Goal: Transaction & Acquisition: Purchase product/service

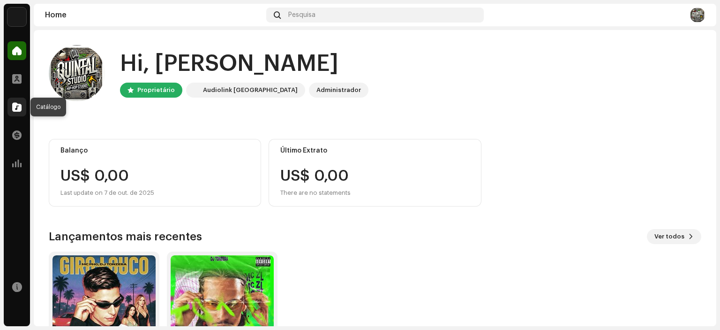
click at [17, 113] on div at bounding box center [17, 107] width 19 height 19
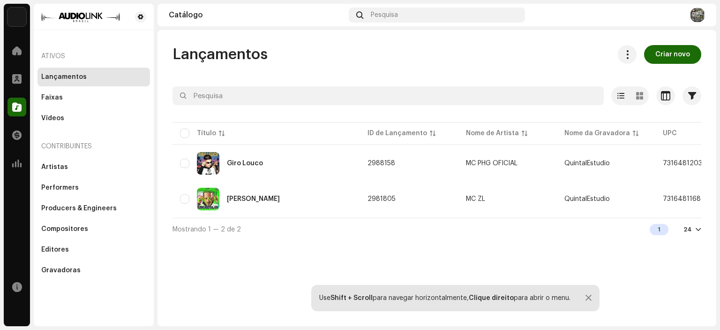
click at [468, 50] on div "Lançamentos Criar novo" at bounding box center [437, 54] width 529 height 19
click at [685, 61] on span "Criar novo" at bounding box center [672, 54] width 35 height 19
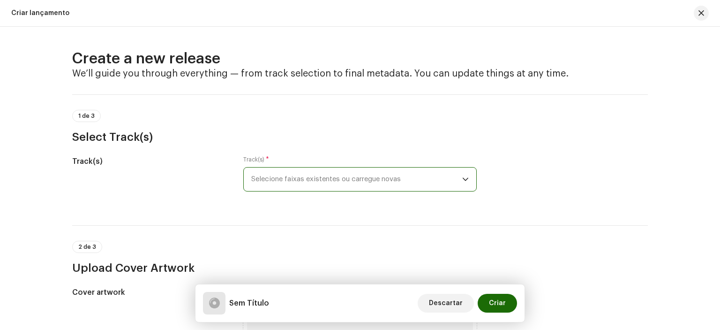
click at [387, 177] on span "Selecione faixas existentes ou carregue novas" at bounding box center [356, 178] width 211 height 23
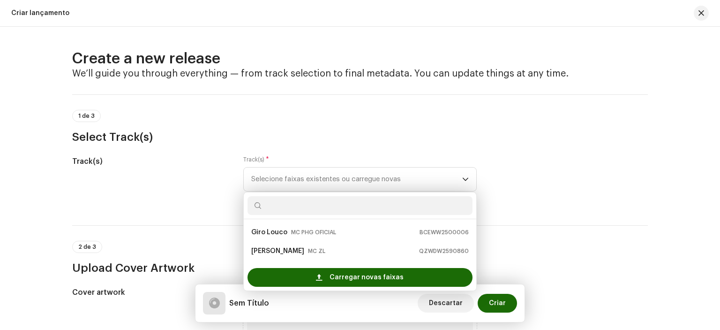
click at [493, 116] on div "1 de 3 Select Track(s)" at bounding box center [360, 127] width 576 height 35
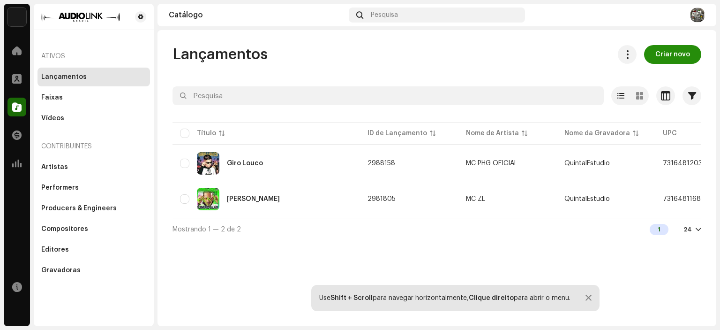
click at [674, 54] on span "Criar novo" at bounding box center [672, 54] width 35 height 19
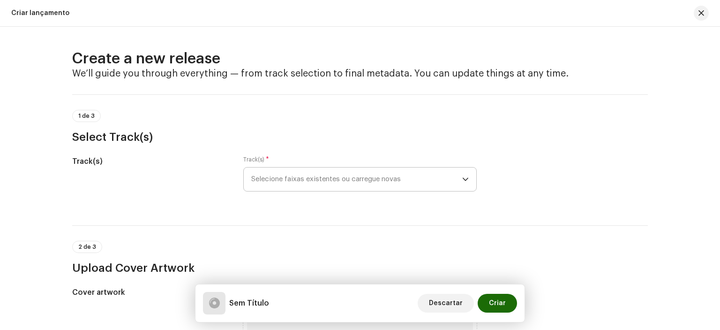
click at [285, 179] on span "Selecione faixas existentes ou carregue novas" at bounding box center [356, 178] width 211 height 23
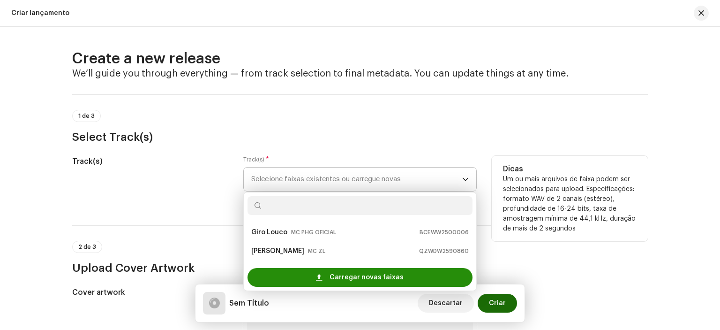
click at [347, 271] on span "Carregar novas faixas" at bounding box center [367, 277] width 74 height 19
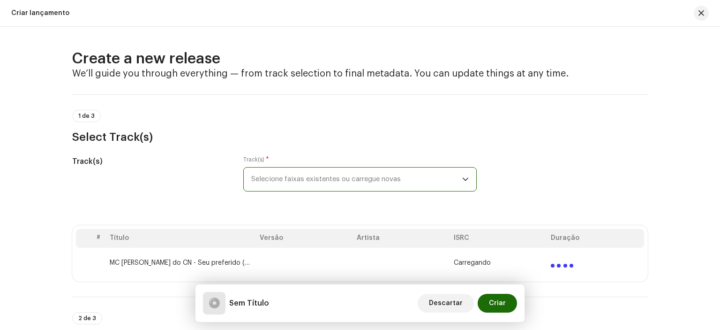
click at [342, 182] on span "Selecione faixas existentes ou carregue novas" at bounding box center [356, 178] width 211 height 23
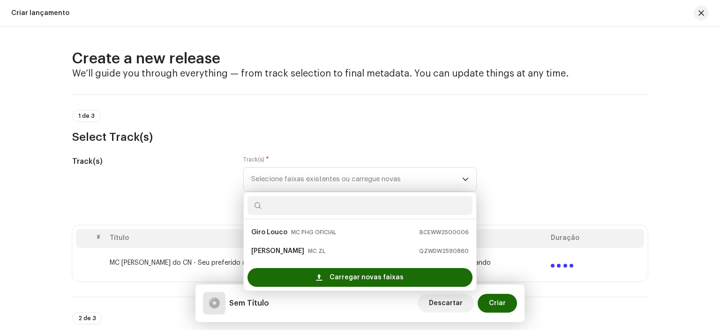
click at [407, 137] on h3 "Select Track(s)" at bounding box center [360, 136] width 576 height 15
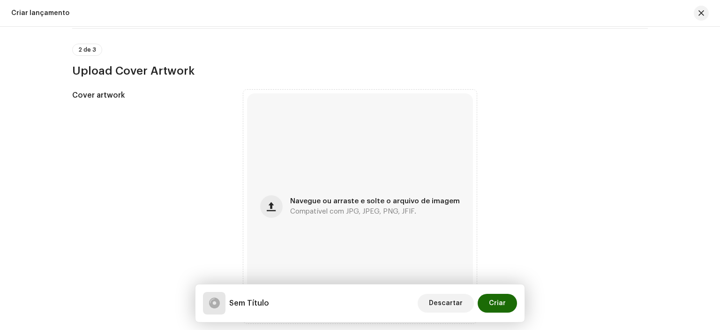
scroll to position [275, 0]
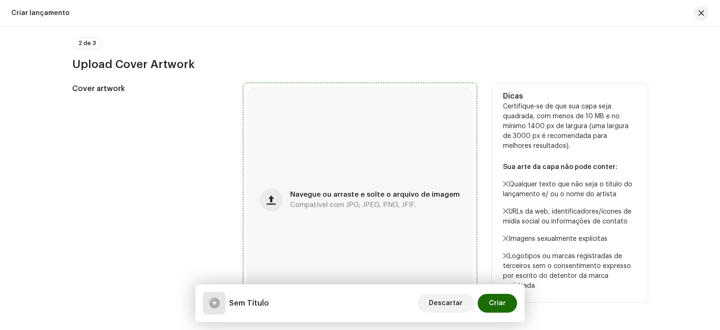
click at [391, 185] on div "Navegue ou arraste e solte o arquivo de imagem Compatível com JPG, JPEG, PNG, J…" at bounding box center [360, 200] width 226 height 226
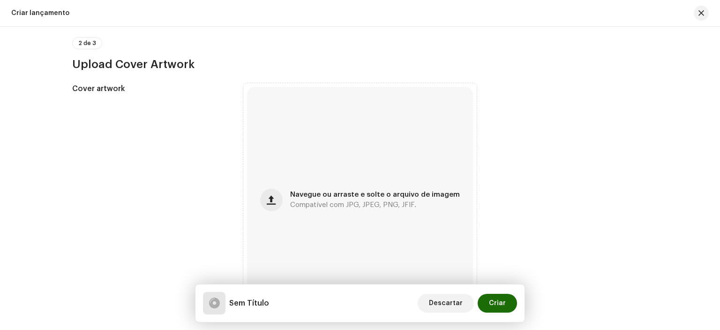
scroll to position [312, 0]
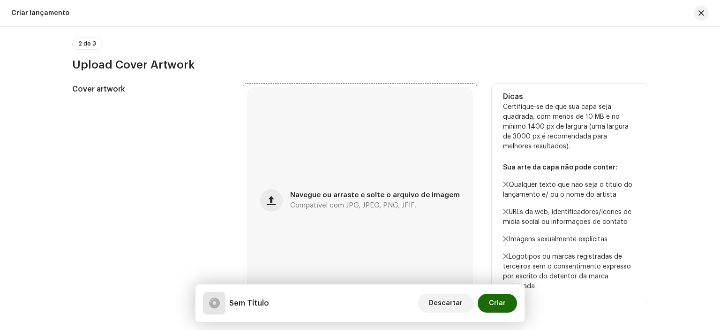
click at [391, 162] on div "Navegue ou arraste e solte o arquivo de imagem Compatível com JPG, JPEG, PNG, J…" at bounding box center [360, 200] width 226 height 226
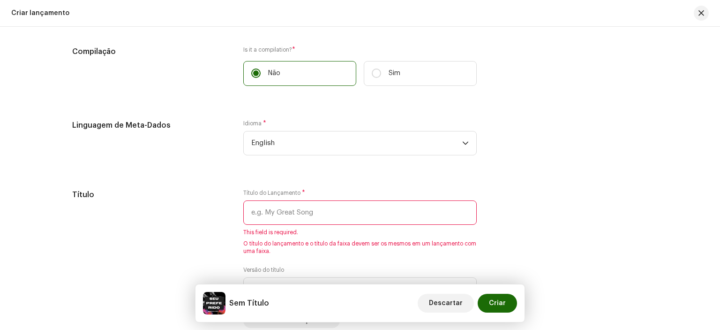
scroll to position [730, 0]
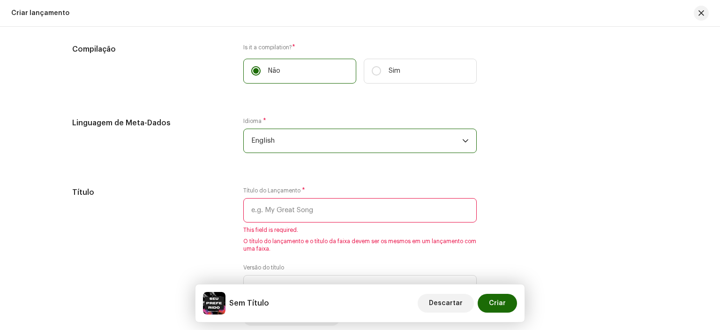
click at [367, 145] on span "English" at bounding box center [356, 140] width 211 height 23
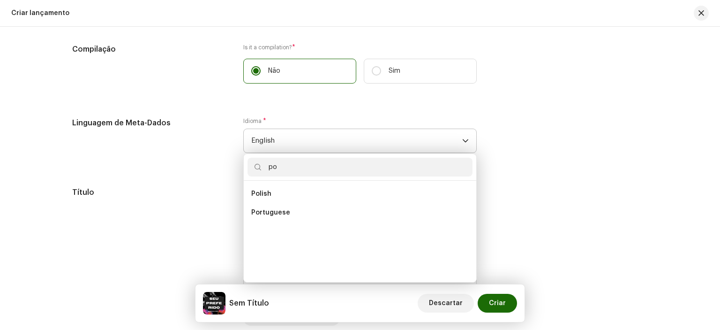
scroll to position [0, 0]
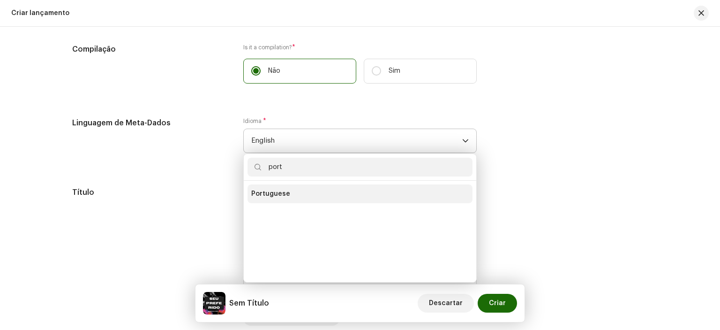
type input "port"
click at [297, 189] on li "Portuguese" at bounding box center [360, 193] width 225 height 19
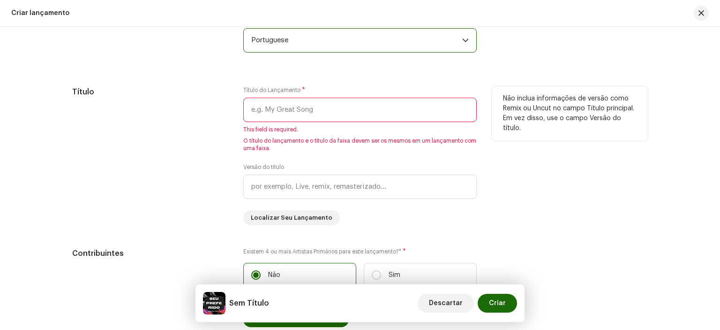
scroll to position [833, 0]
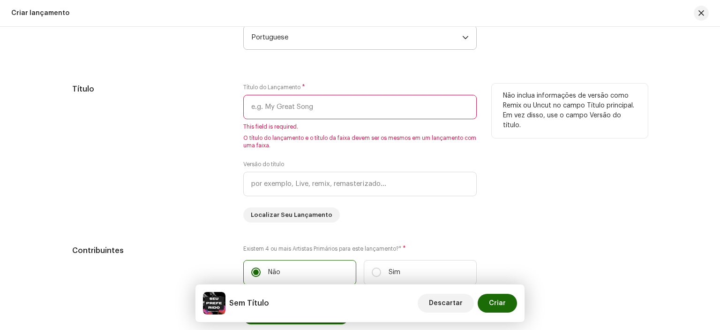
click at [329, 95] on input "text" at bounding box center [360, 107] width 234 height 24
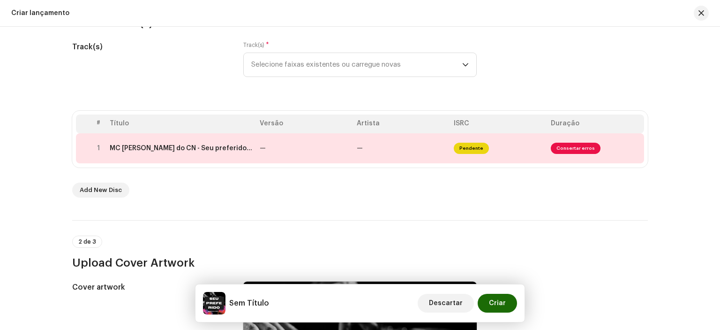
scroll to position [128, 0]
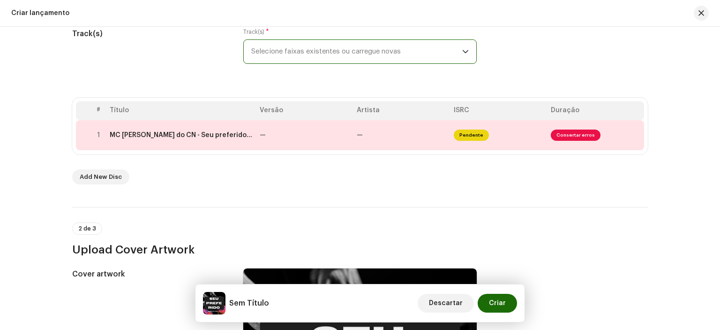
click at [326, 57] on span "Selecione faixas existentes ou carregue novas" at bounding box center [356, 51] width 211 height 23
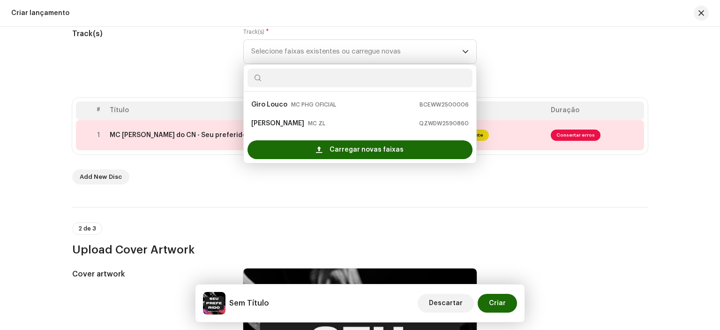
click at [199, 66] on div "Track(s)" at bounding box center [150, 51] width 156 height 47
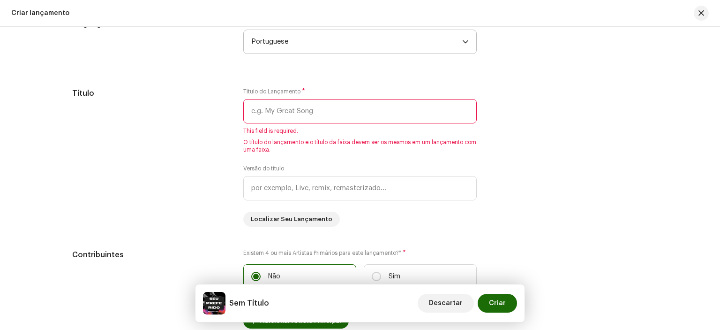
scroll to position [870, 0]
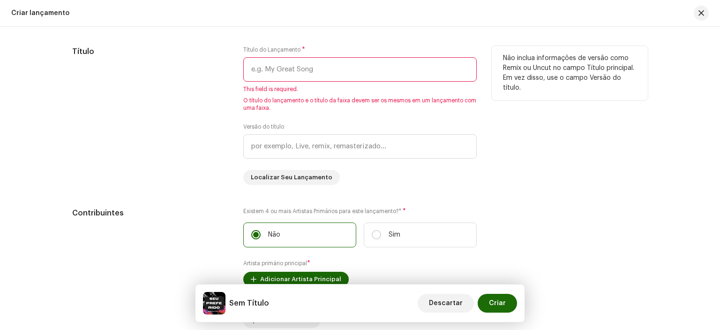
click at [289, 66] on input "text" at bounding box center [360, 69] width 234 height 24
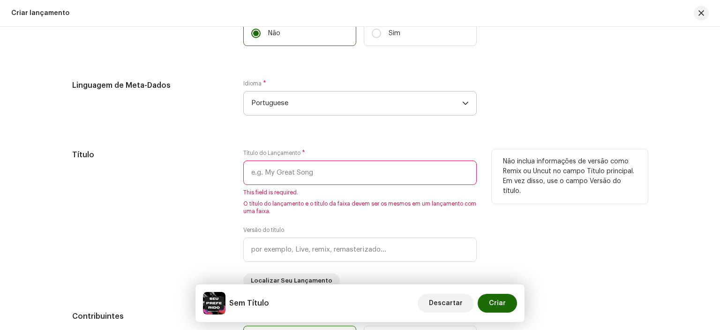
scroll to position [767, 0]
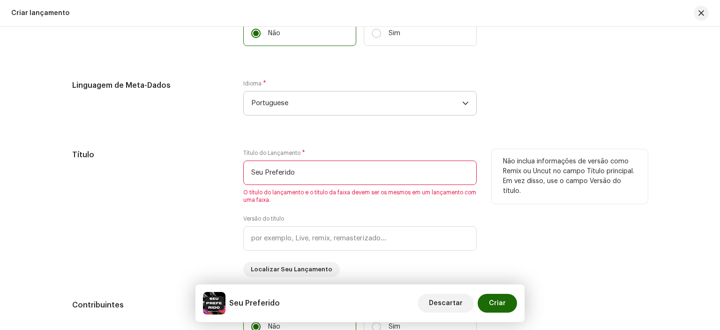
type input "Seu Preferido"
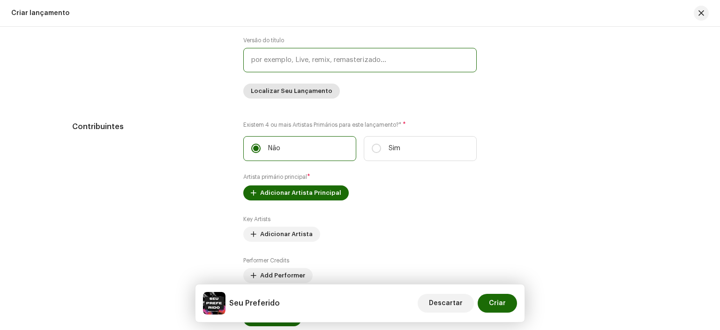
scroll to position [945, 0]
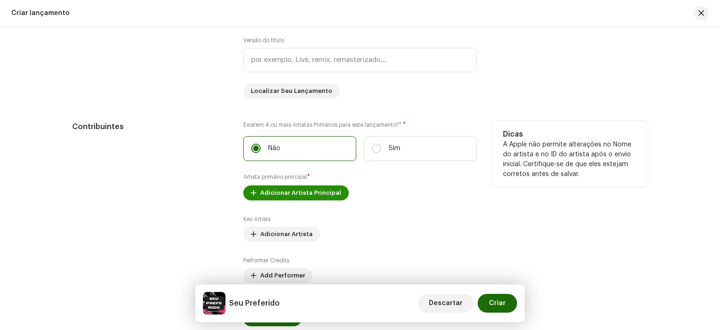
click at [314, 192] on span "Adicionar Artista Principal" at bounding box center [300, 192] width 81 height 19
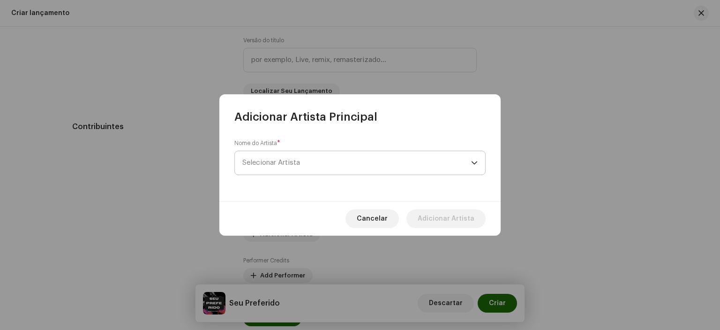
click at [315, 163] on span "Selecionar Artista" at bounding box center [356, 162] width 229 height 23
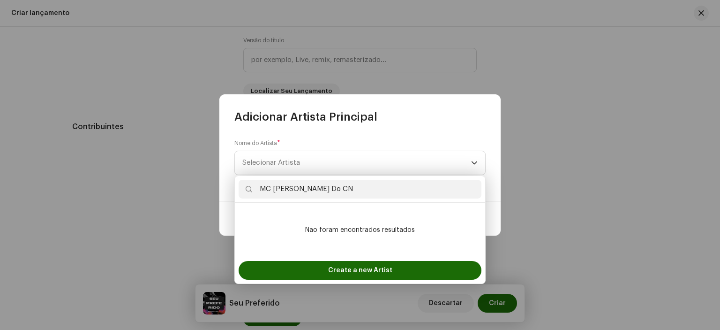
click at [304, 181] on input "MC [PERSON_NAME] Do CN" at bounding box center [360, 189] width 243 height 19
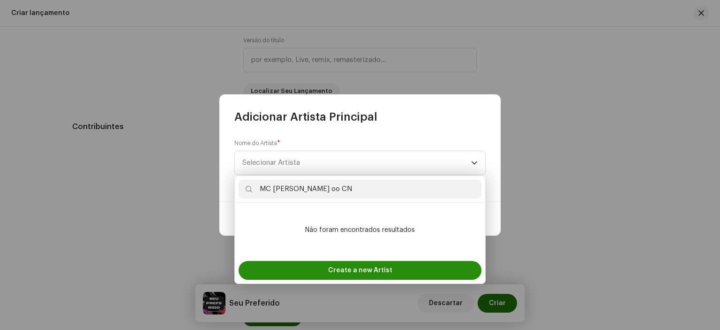
type input "MC [PERSON_NAME] oo CN"
click at [332, 266] on span "Create a new Artist" at bounding box center [360, 270] width 64 height 19
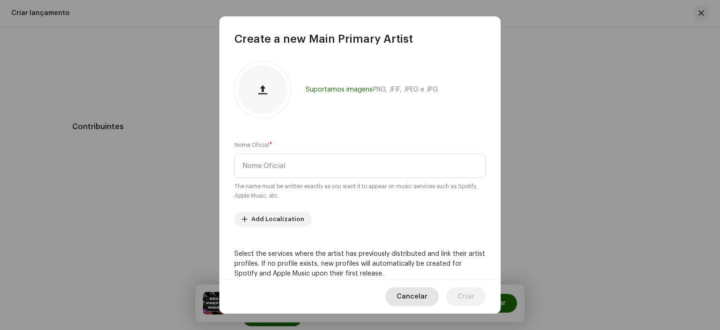
click at [416, 292] on span "Cancelar" at bounding box center [412, 296] width 31 height 19
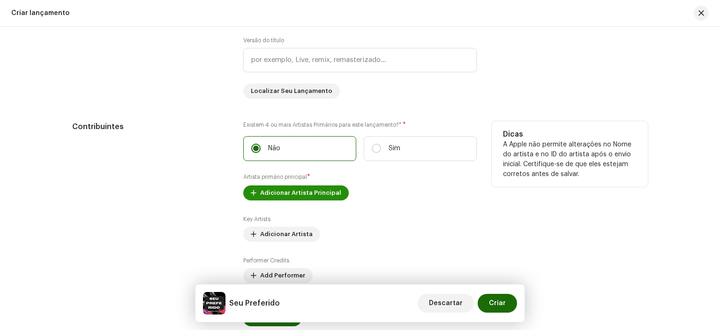
click at [322, 197] on span "Adicionar Artista Principal" at bounding box center [300, 192] width 81 height 19
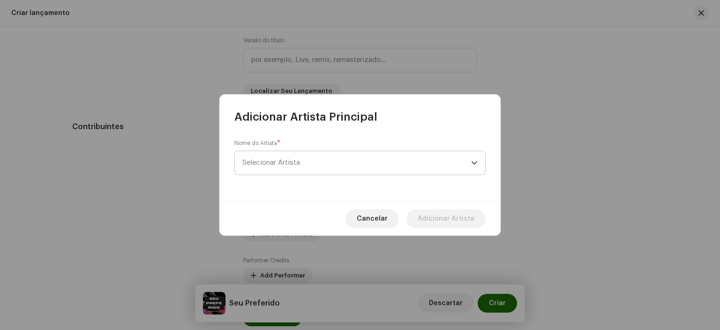
click at [336, 158] on span "Selecionar Artista" at bounding box center [356, 162] width 229 height 23
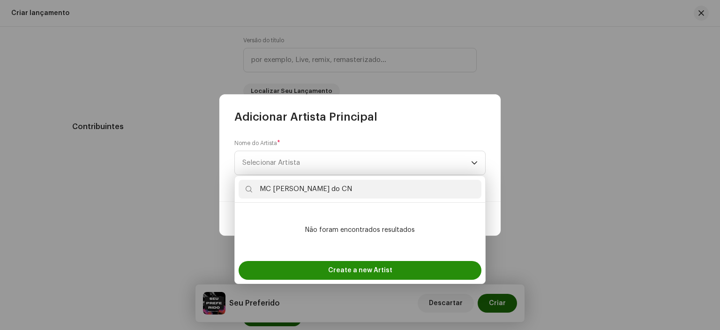
type input "MC [PERSON_NAME] do CN"
click at [354, 269] on span "Create a new Artist" at bounding box center [360, 270] width 64 height 19
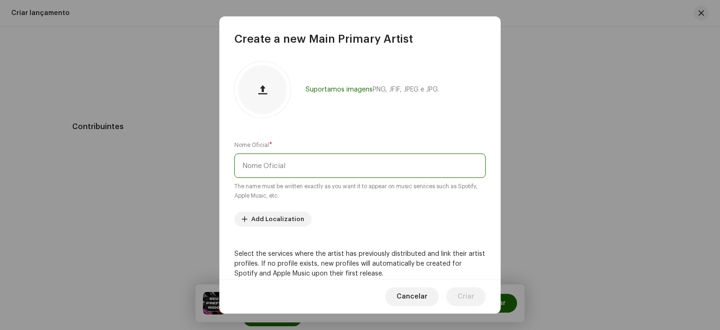
click at [279, 169] on input "text" at bounding box center [359, 165] width 251 height 24
type input "MC [PERSON_NAME] do CN"
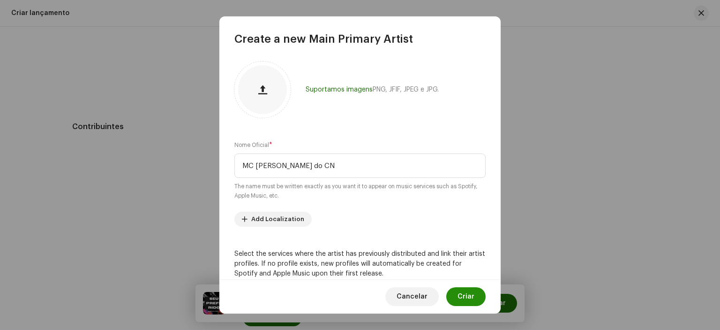
click at [472, 301] on span "Criar" at bounding box center [466, 296] width 17 height 19
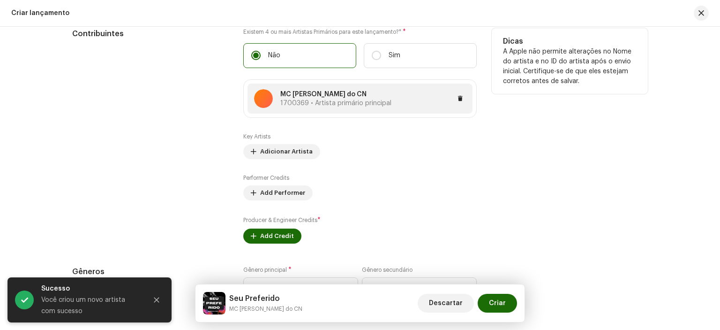
scroll to position [1040, 0]
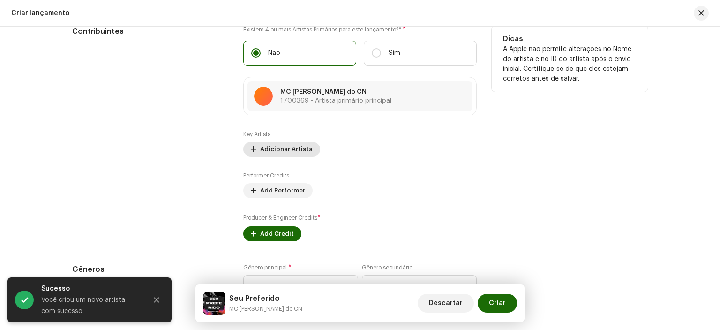
click at [302, 145] on span "Adicionar Artista" at bounding box center [286, 149] width 53 height 19
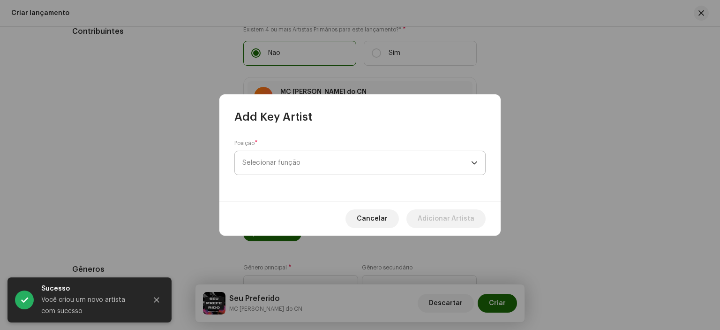
click at [311, 163] on span "Selecionar função" at bounding box center [356, 162] width 229 height 23
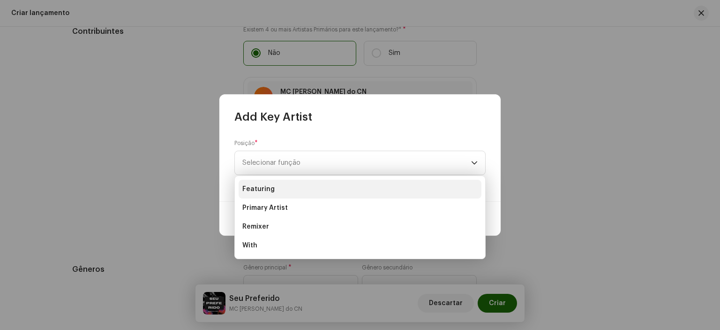
click at [277, 196] on li "Featuring" at bounding box center [360, 189] width 243 height 19
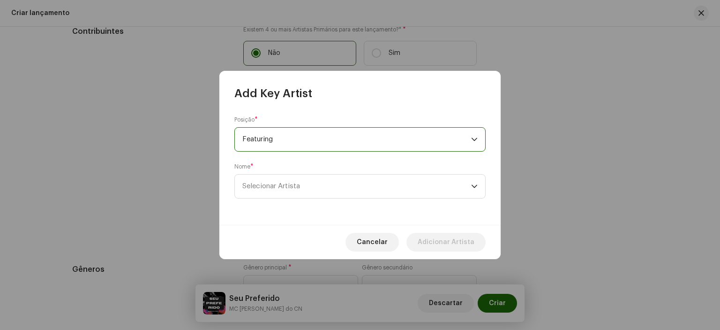
click at [292, 130] on span "Featuring" at bounding box center [356, 139] width 229 height 23
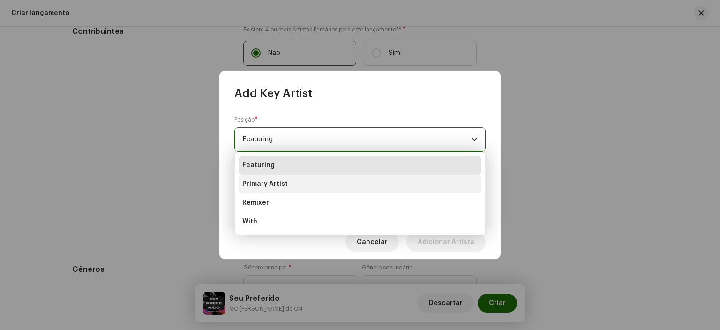
click at [278, 184] on span "Primary Artist" at bounding box center [264, 183] width 45 height 9
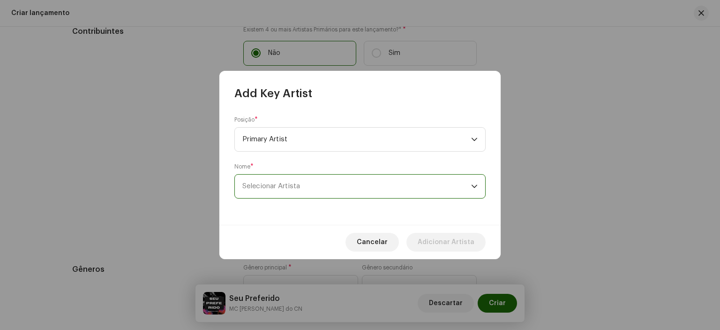
click at [293, 181] on span "Selecionar Artista" at bounding box center [356, 185] width 229 height 23
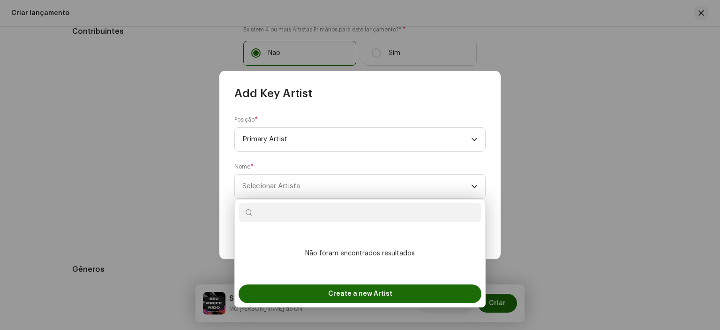
click at [293, 218] on input "text" at bounding box center [360, 212] width 243 height 19
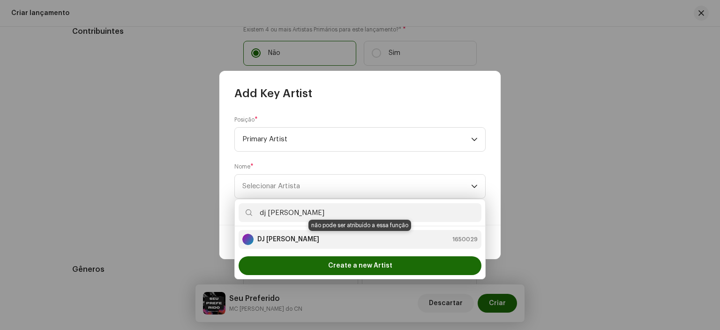
type input "dj [PERSON_NAME]"
click at [324, 244] on div "DJ Tonzera 1650029" at bounding box center [359, 239] width 235 height 11
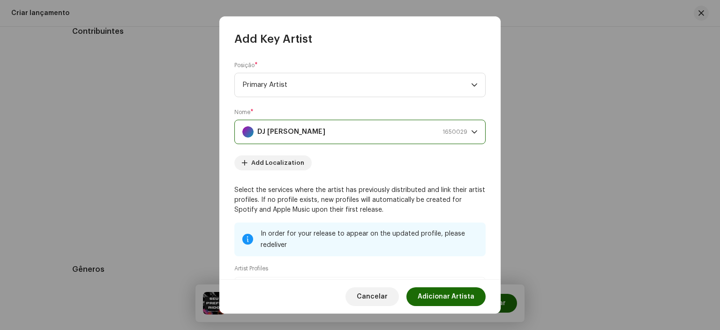
scroll to position [116, 0]
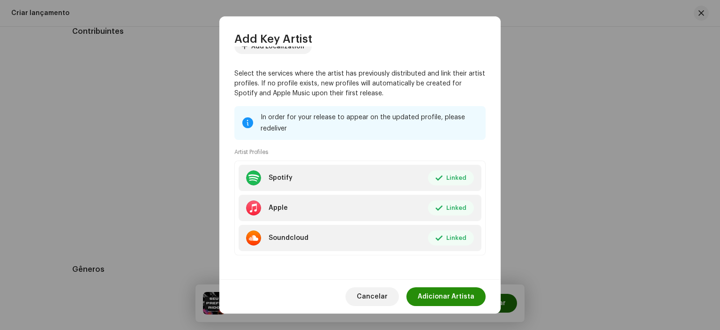
click at [439, 297] on span "Adicionar Artista" at bounding box center [446, 296] width 57 height 19
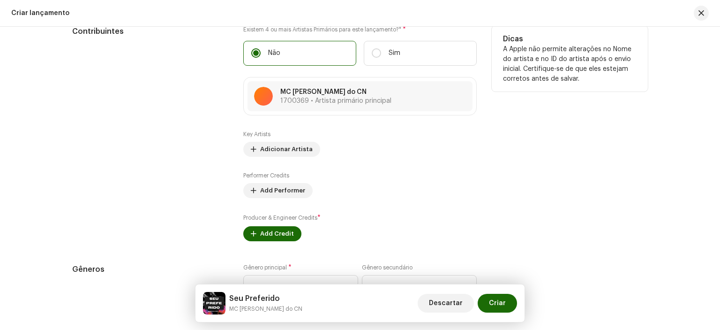
scroll to position [1108, 0]
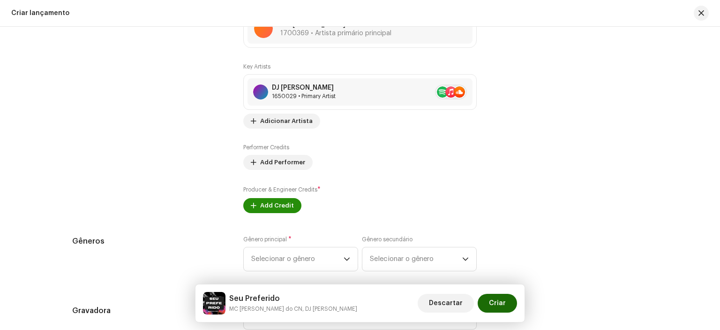
click at [276, 203] on span "Add Credit" at bounding box center [277, 205] width 34 height 19
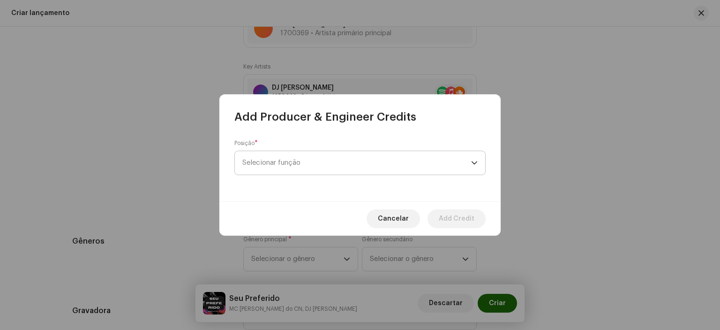
click at [285, 159] on span "Selecionar função" at bounding box center [356, 162] width 229 height 23
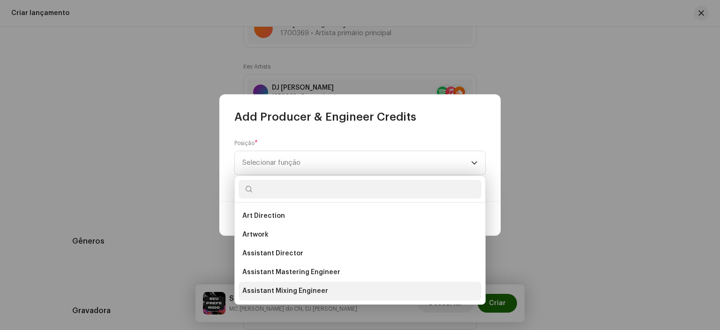
click at [274, 289] on span "Assistant Mixing Engineer" at bounding box center [285, 290] width 86 height 9
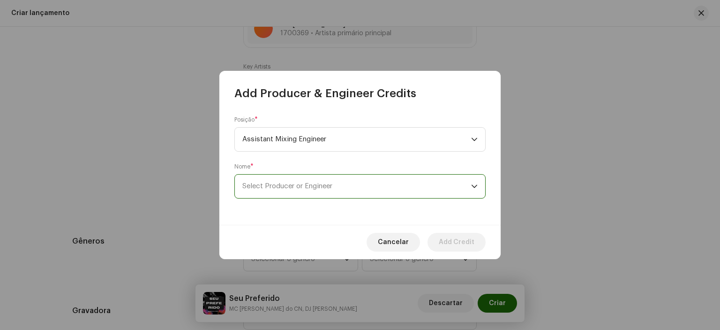
click at [275, 196] on span "Select Producer or Engineer" at bounding box center [356, 185] width 229 height 23
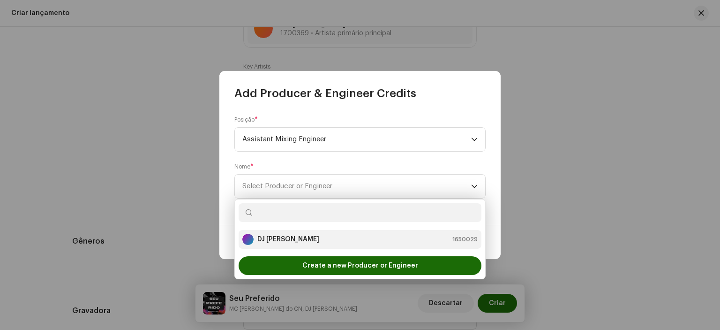
click at [283, 245] on li "DJ Tonzera 1650029" at bounding box center [360, 239] width 243 height 19
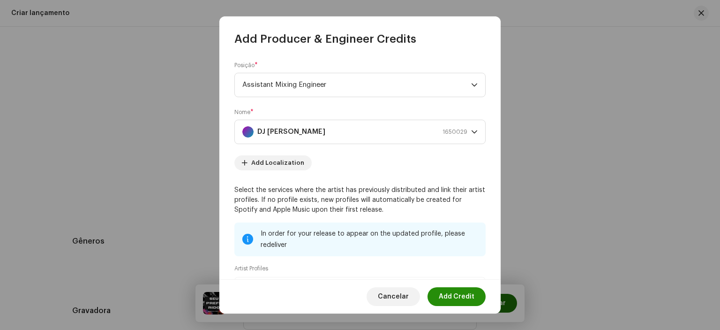
click at [450, 288] on span "Add Credit" at bounding box center [457, 296] width 36 height 19
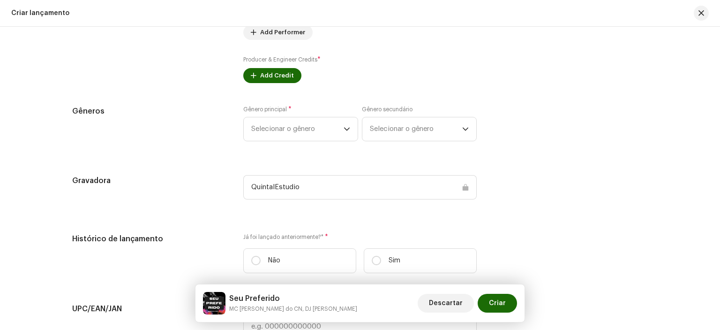
scroll to position [1238, 0]
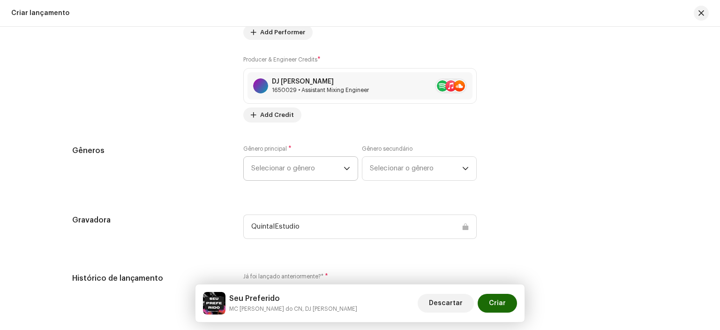
click at [328, 169] on span "Selecionar o gênero" at bounding box center [297, 168] width 92 height 23
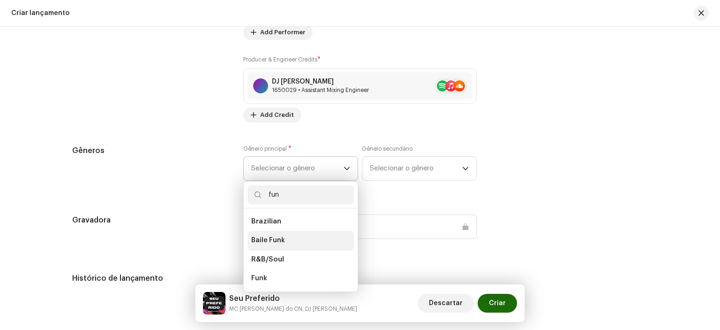
type input "fun"
click at [286, 239] on li "Baile Funk" at bounding box center [301, 240] width 106 height 19
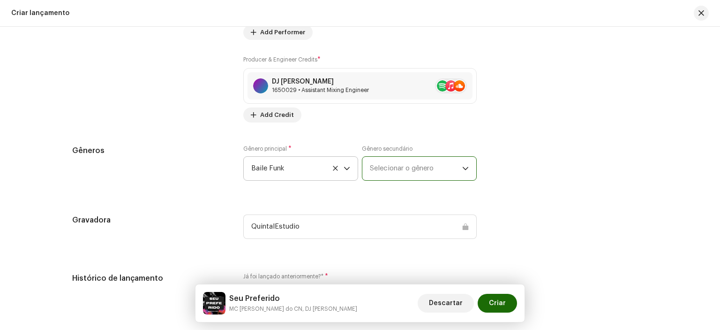
click at [398, 171] on span "Selecionar o gênero" at bounding box center [416, 168] width 92 height 23
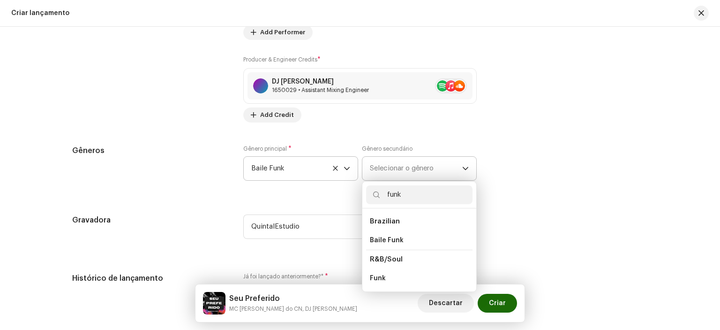
type input "funk"
click at [396, 223] on span "Brazilian" at bounding box center [385, 221] width 30 height 7
click at [390, 223] on span "Brazilian" at bounding box center [385, 221] width 30 height 7
click at [398, 275] on li "Funk" at bounding box center [419, 278] width 106 height 19
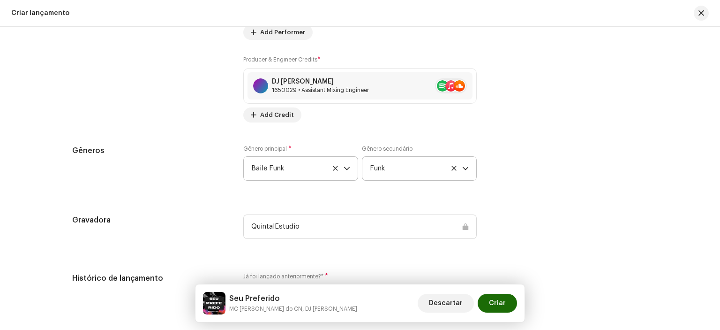
click at [387, 262] on div "Preencher informações de lançamento a partir dos metadadoss Compilação Is it a …" at bounding box center [360, 25] width 576 height 1100
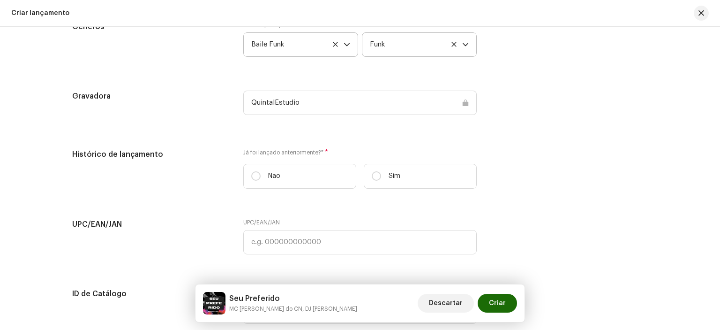
scroll to position [1367, 0]
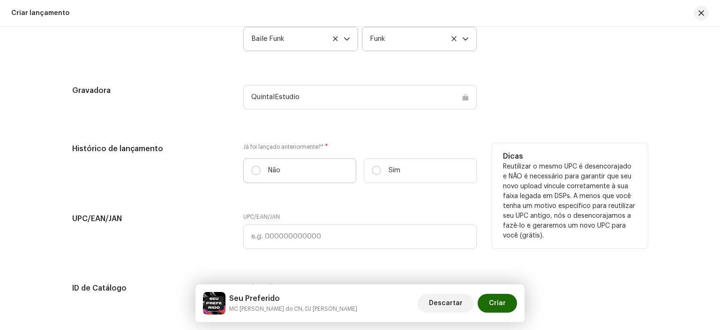
click at [271, 171] on p "Não" at bounding box center [274, 171] width 12 height 10
click at [261, 171] on input "Não" at bounding box center [255, 170] width 9 height 9
radio input "true"
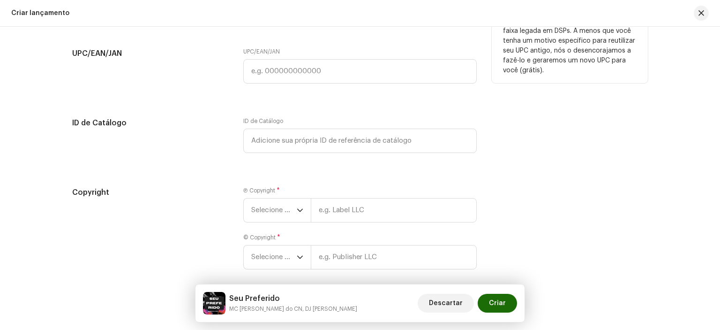
scroll to position [1575, 0]
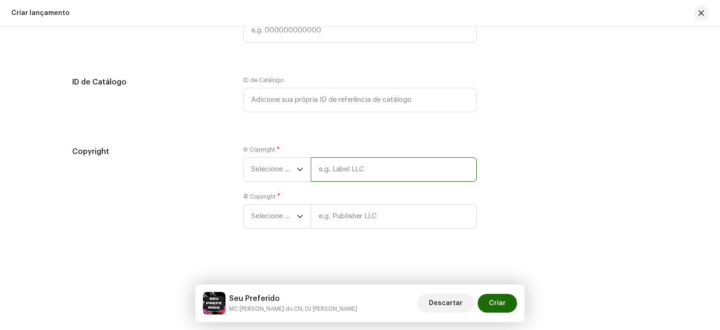
click at [362, 174] on input "text" at bounding box center [394, 169] width 166 height 24
type input "[PERSON_NAME] Studio"
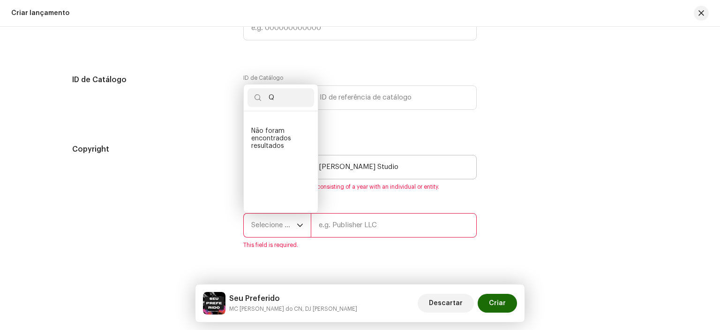
type input "Q"
click at [392, 182] on div "Ⓟ Copyright * Selecione o ano [PERSON_NAME] Studio Please enter valid copyright…" at bounding box center [360, 166] width 234 height 47
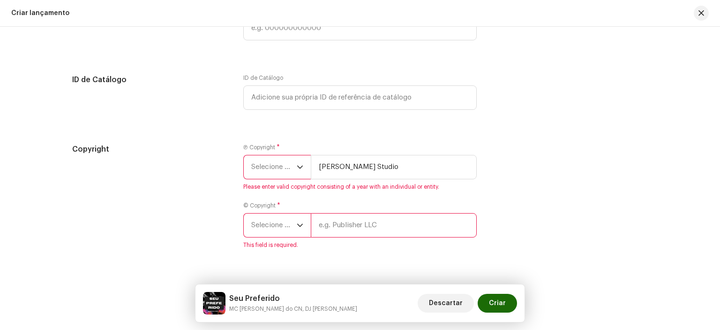
click at [300, 176] on div "dropdown trigger" at bounding box center [300, 166] width 7 height 23
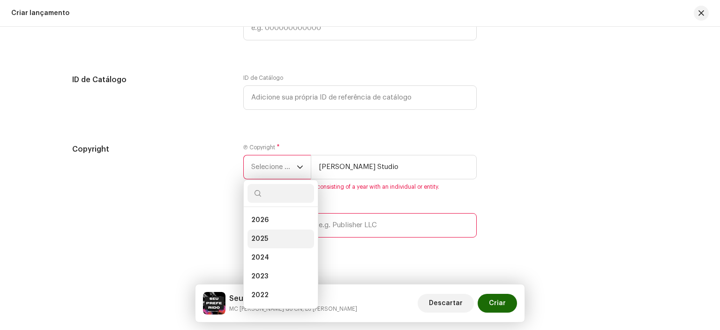
click at [273, 238] on li "2025" at bounding box center [281, 238] width 67 height 19
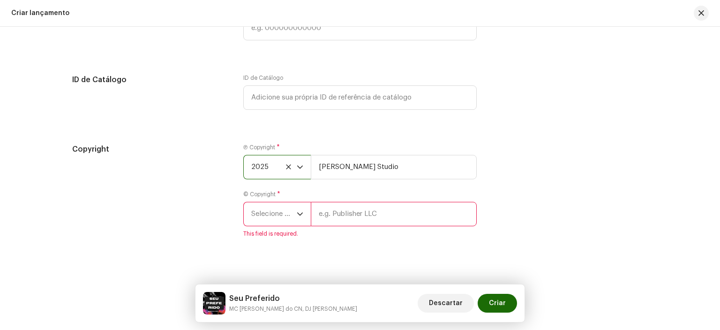
click at [292, 222] on span "Selecione o ano" at bounding box center [273, 213] width 45 height 23
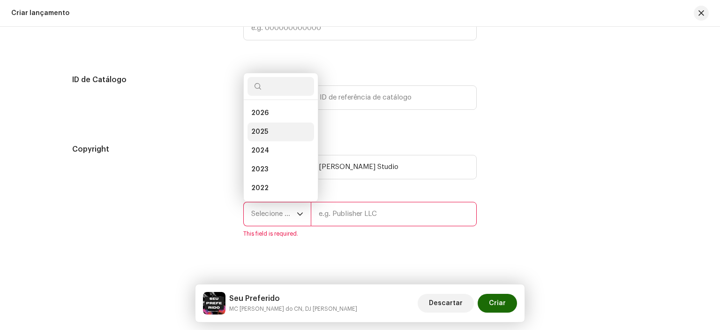
click at [267, 133] on li "2025" at bounding box center [281, 131] width 67 height 19
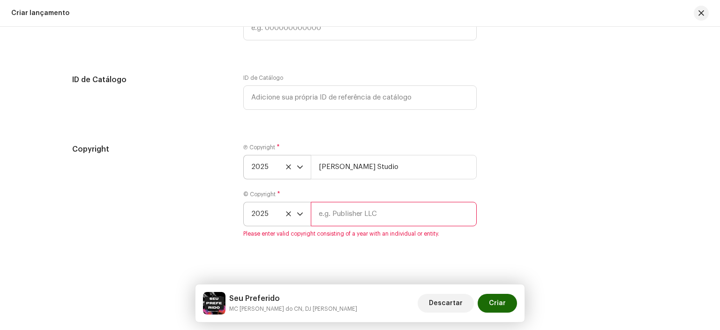
click at [354, 218] on input "text" at bounding box center [394, 214] width 166 height 24
type input "[PERSON_NAME] Studio"
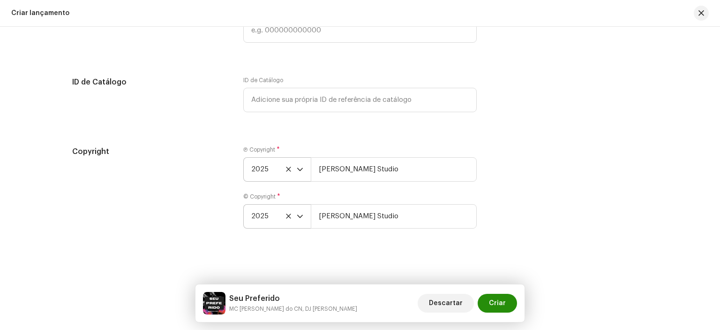
click at [495, 304] on span "Criar" at bounding box center [497, 303] width 17 height 19
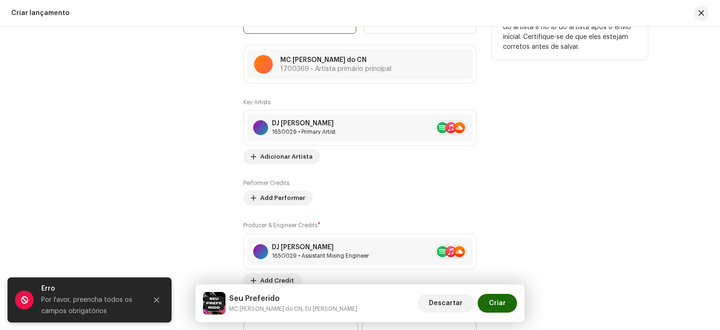
scroll to position [1072, 0]
click at [294, 202] on span "Add Performer" at bounding box center [282, 198] width 45 height 19
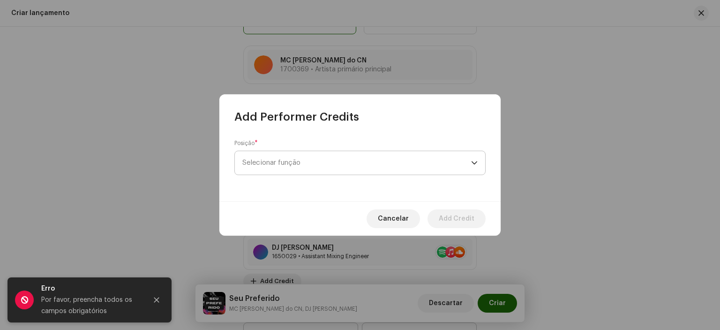
click at [348, 163] on span "Selecionar função" at bounding box center [356, 162] width 229 height 23
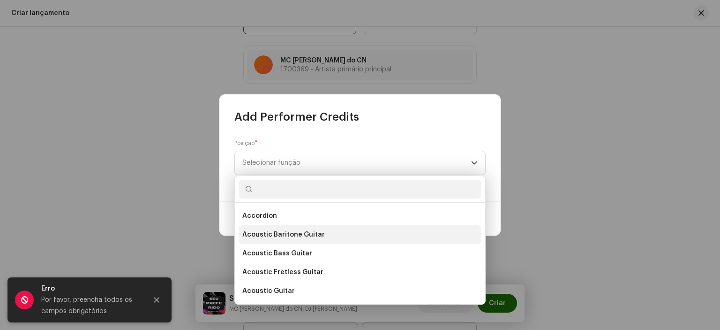
click at [281, 238] on span "Acoustic Baritone Guitar" at bounding box center [283, 234] width 83 height 9
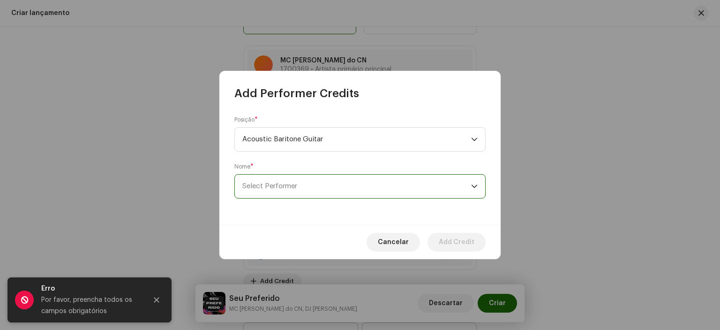
click at [279, 188] on span "Select Performer" at bounding box center [269, 185] width 55 height 7
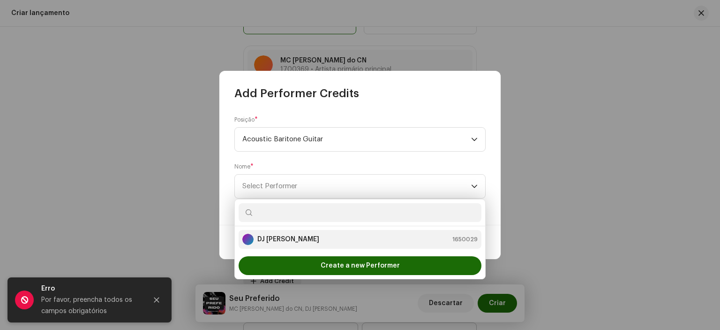
click at [281, 234] on strong "DJ [PERSON_NAME]" at bounding box center [288, 238] width 62 height 9
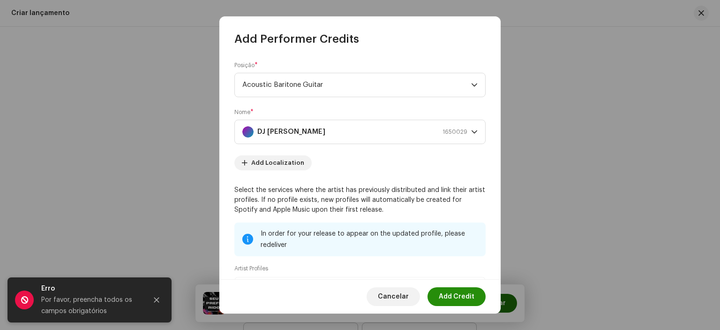
click at [452, 296] on span "Add Credit" at bounding box center [457, 296] width 36 height 19
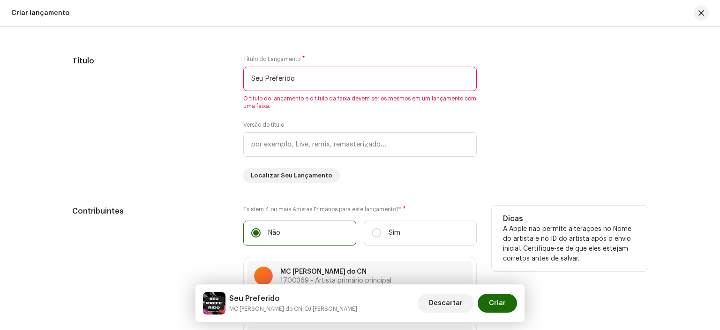
scroll to position [859, 0]
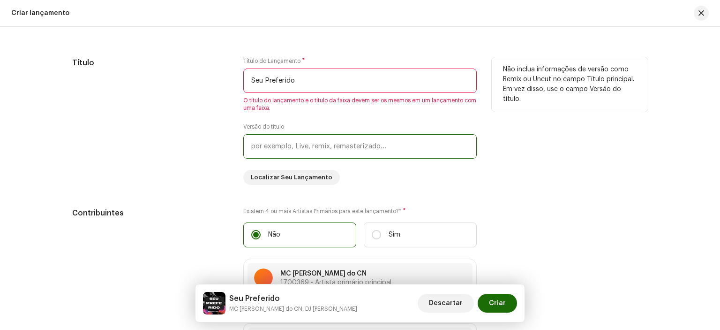
click at [373, 146] on input "text" at bounding box center [360, 146] width 234 height 24
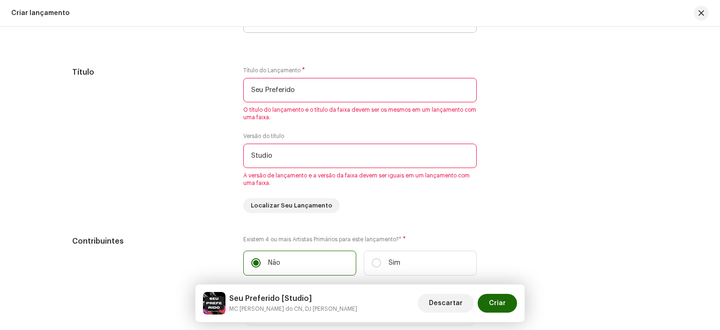
scroll to position [850, 0]
type input "Studio"
click at [497, 309] on span "Criar" at bounding box center [497, 303] width 17 height 19
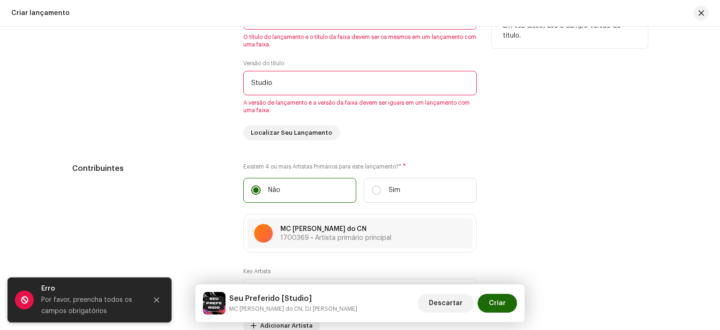
scroll to position [925, 0]
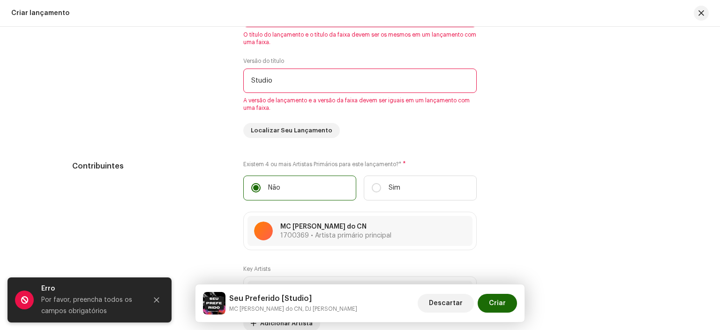
click at [113, 296] on div "Por favor, preencha todos os campos obrigatórios" at bounding box center [90, 305] width 98 height 23
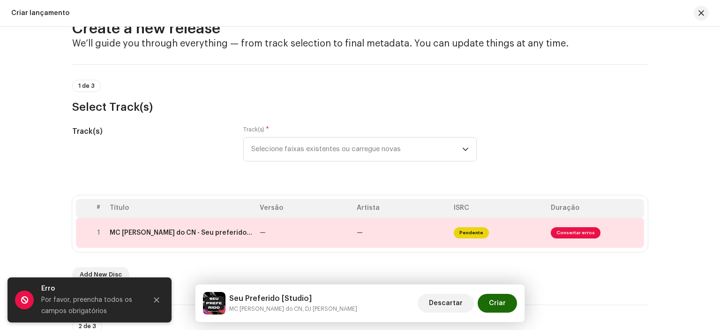
scroll to position [0, 0]
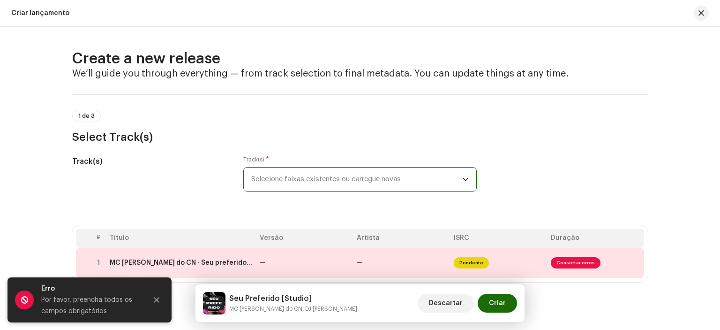
click at [415, 175] on span "Selecione faixas existentes ou carregue novas" at bounding box center [356, 178] width 211 height 23
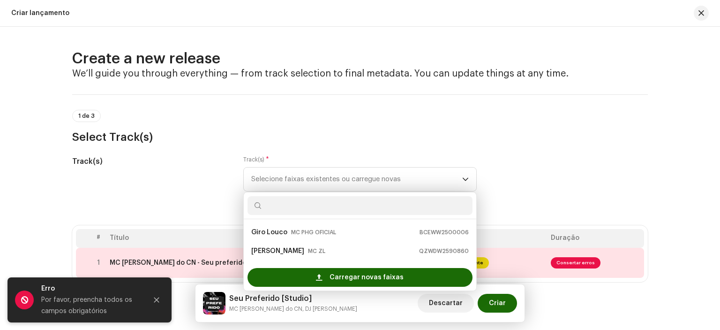
click at [369, 213] on input "text" at bounding box center [360, 205] width 225 height 19
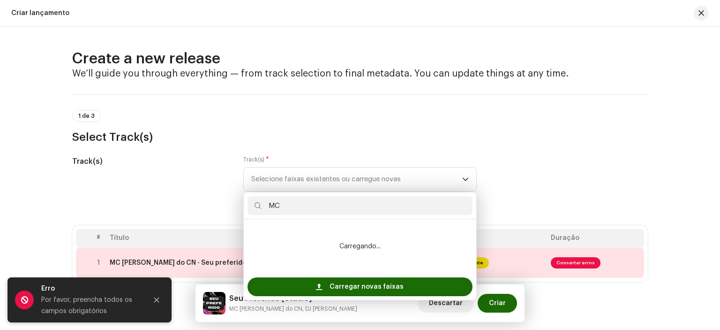
type input "M"
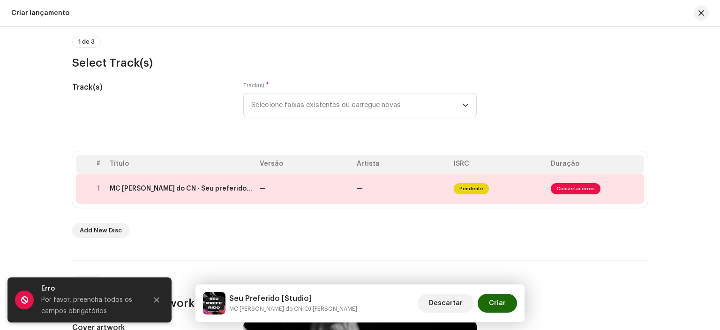
scroll to position [75, 0]
click at [411, 230] on div "Add New Disc" at bounding box center [360, 229] width 576 height 15
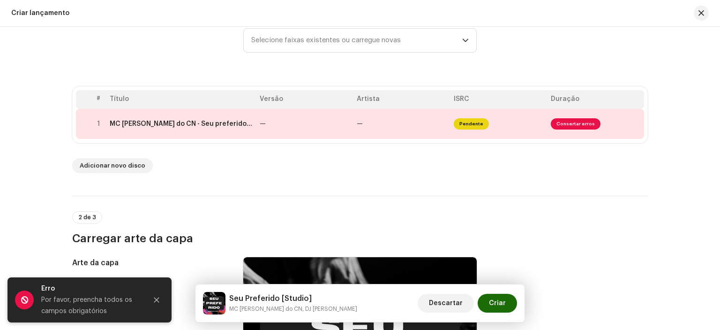
scroll to position [49, 0]
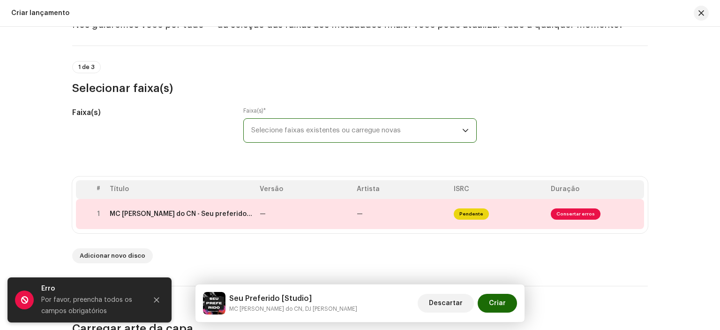
click at [319, 136] on span "Selecione faixas existentes ou carregue novas" at bounding box center [356, 130] width 211 height 23
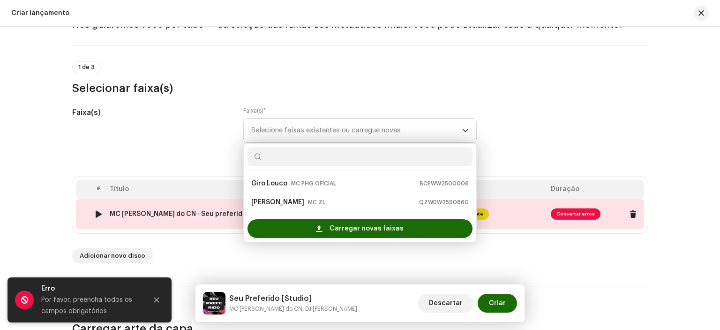
click at [202, 209] on td "MC [PERSON_NAME] do CN - Seu preferido (DJ [PERSON_NAME]).wav" at bounding box center [181, 214] width 150 height 30
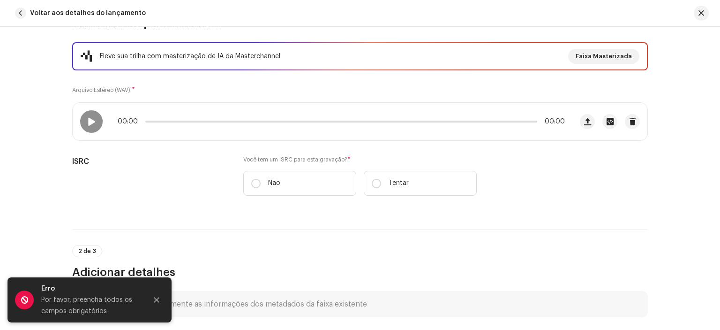
scroll to position [118, 0]
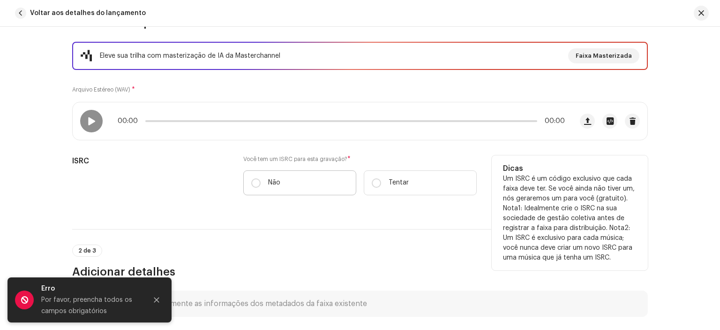
click at [269, 181] on font "Não" at bounding box center [274, 182] width 12 height 7
click at [261, 181] on input "Não" at bounding box center [255, 182] width 9 height 9
radio input "true"
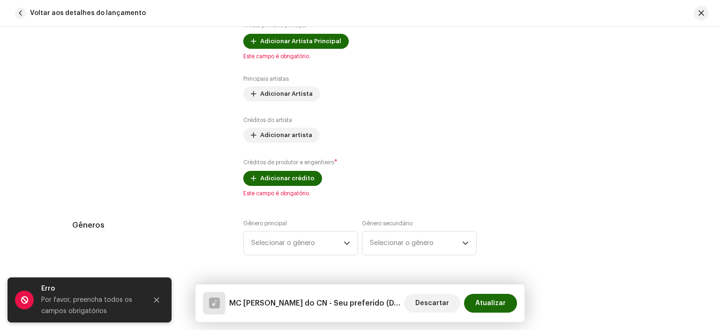
scroll to position [553, 0]
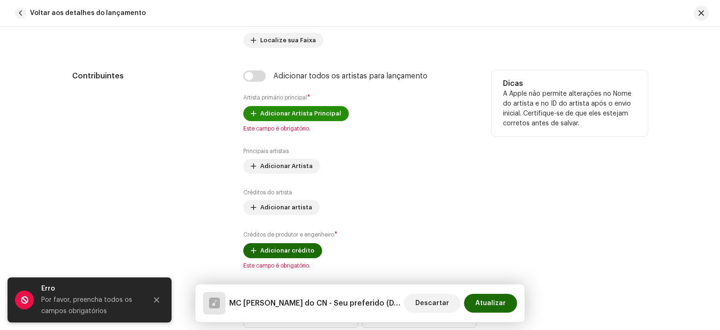
click at [271, 106] on span "Adicionar Artista Principal" at bounding box center [300, 113] width 81 height 19
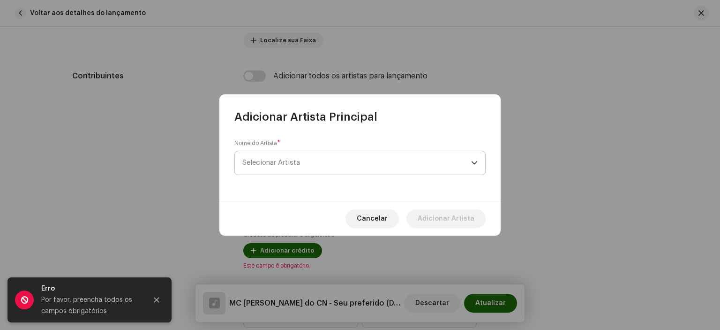
click at [303, 160] on span "Selecionar Artista" at bounding box center [356, 162] width 229 height 23
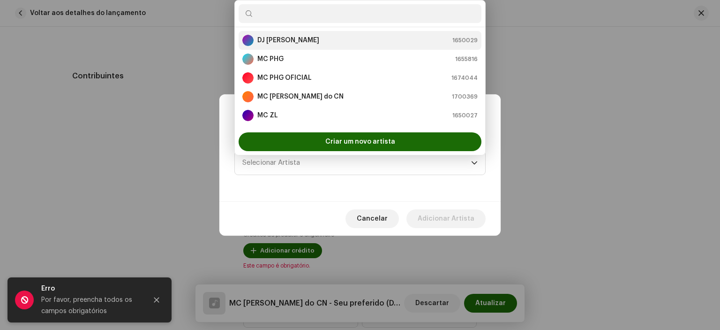
click at [298, 40] on div "DJ Tonzera 1650029" at bounding box center [359, 40] width 235 height 11
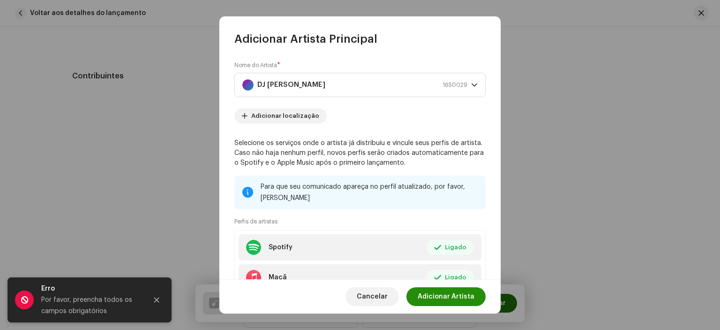
click at [451, 298] on font "Adicionar Artista" at bounding box center [446, 296] width 57 height 7
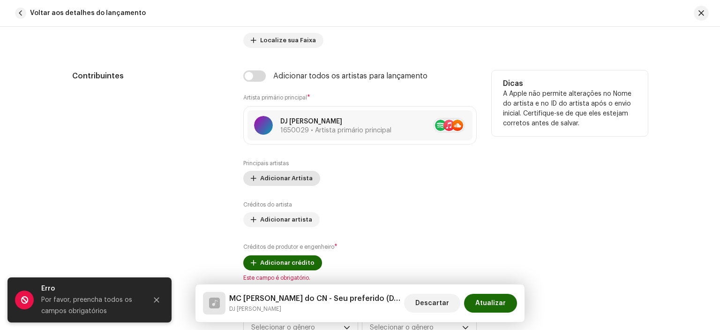
click at [292, 178] on font "Adicionar Artista" at bounding box center [286, 178] width 53 height 6
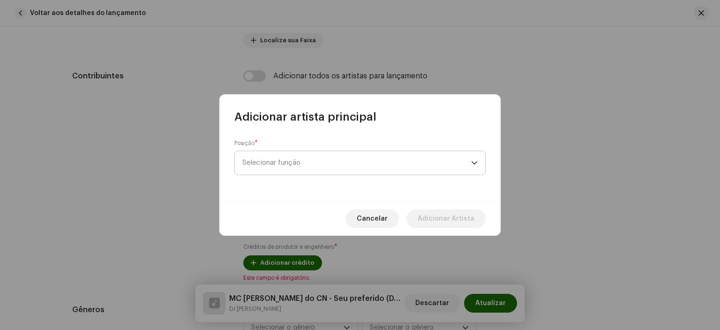
click at [285, 153] on span "Selecionar função" at bounding box center [356, 162] width 229 height 23
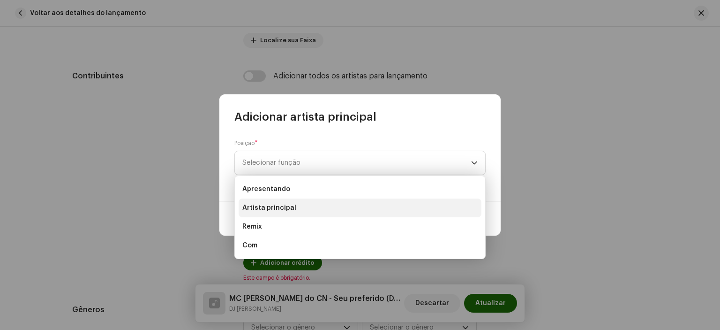
click at [278, 208] on font "Artista principal" at bounding box center [269, 207] width 54 height 7
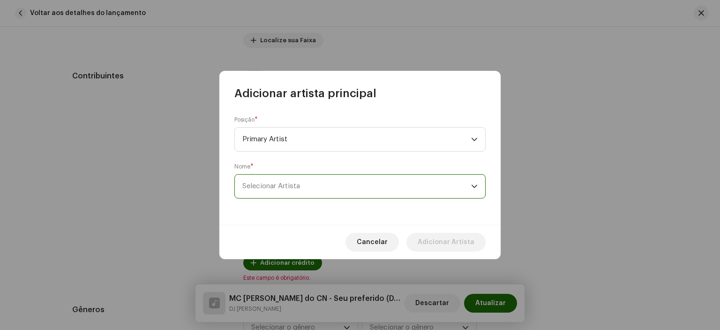
click at [277, 182] on span "Selecionar Artista" at bounding box center [356, 185] width 229 height 23
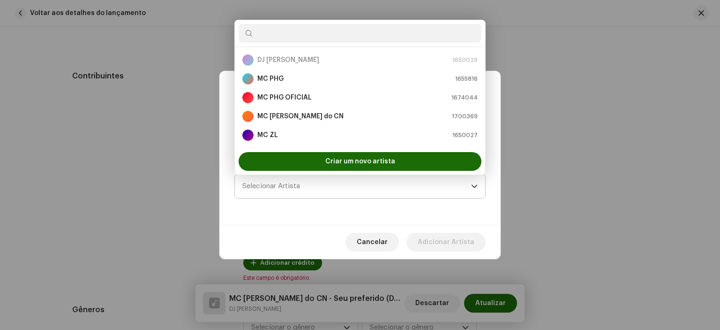
click at [277, 182] on span "Selecionar Artista" at bounding box center [356, 185] width 229 height 23
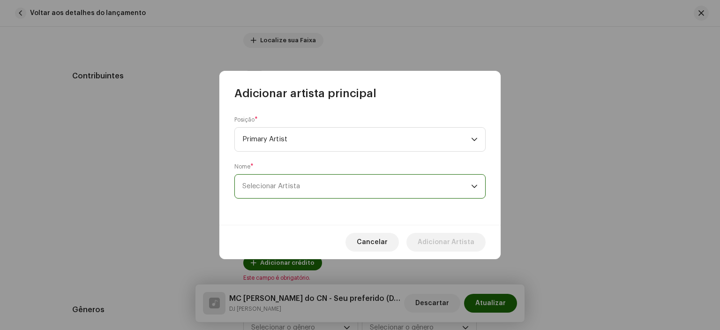
click at [277, 182] on span "Selecionar Artista" at bounding box center [356, 185] width 229 height 23
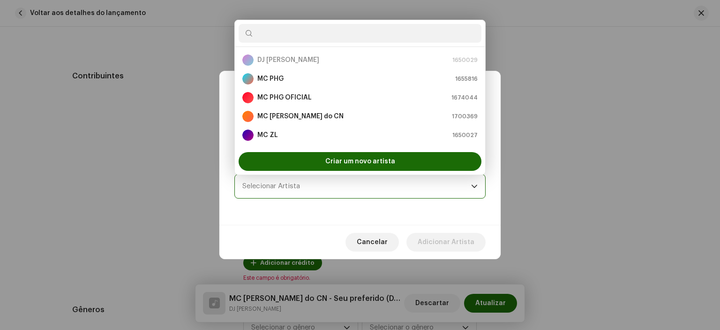
click at [277, 182] on span "Selecionar Artista" at bounding box center [356, 185] width 229 height 23
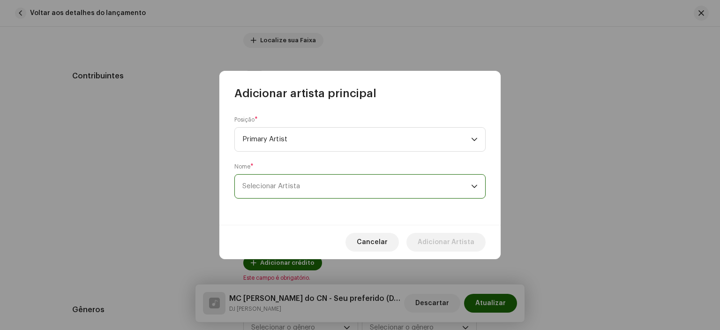
click at [277, 182] on span "Selecionar Artista" at bounding box center [356, 185] width 229 height 23
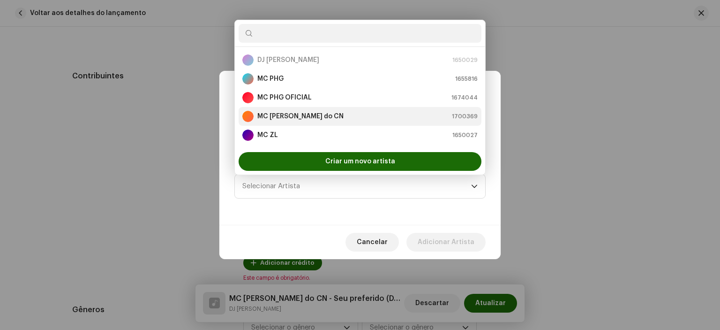
click at [282, 109] on li "MC [PERSON_NAME] do CN 1700369" at bounding box center [360, 116] width 243 height 19
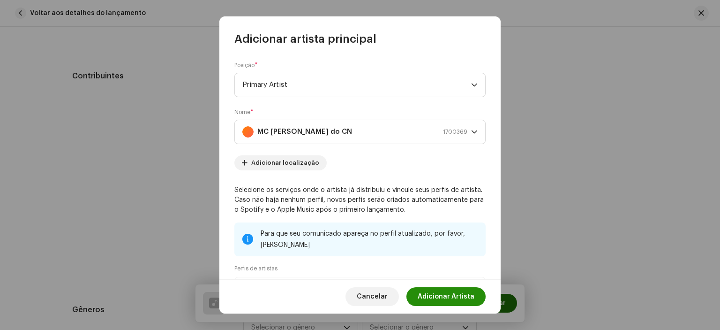
click at [440, 292] on span "Adicionar Artista" at bounding box center [446, 296] width 57 height 19
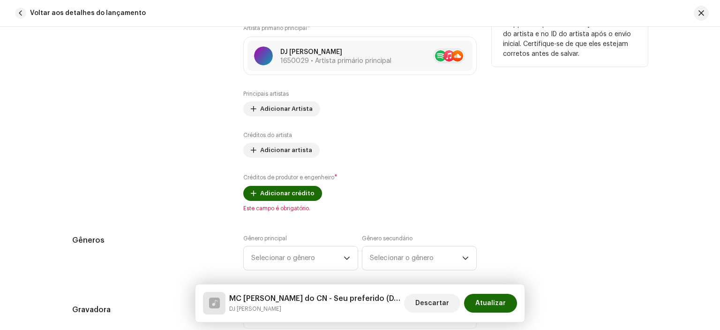
scroll to position [624, 0]
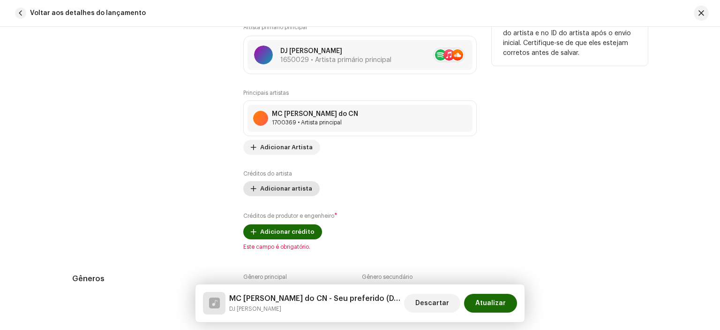
click at [291, 184] on span "Adicionar artista" at bounding box center [286, 188] width 52 height 19
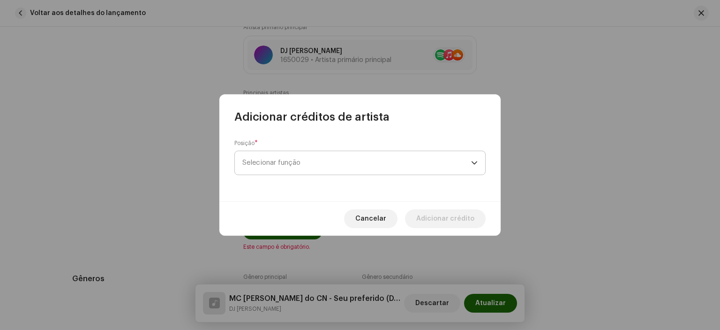
click at [290, 171] on span "Selecionar função" at bounding box center [356, 162] width 229 height 23
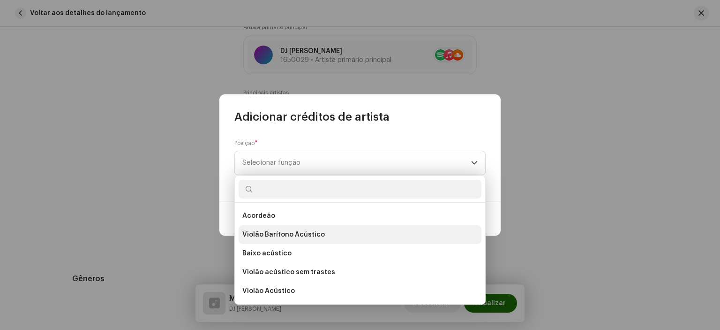
click at [279, 233] on font "Violão Barítono Acústico" at bounding box center [283, 234] width 83 height 7
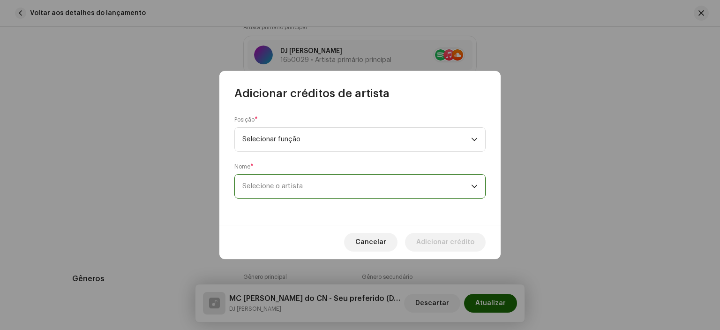
click at [274, 181] on span "Selecione o artista" at bounding box center [356, 185] width 229 height 23
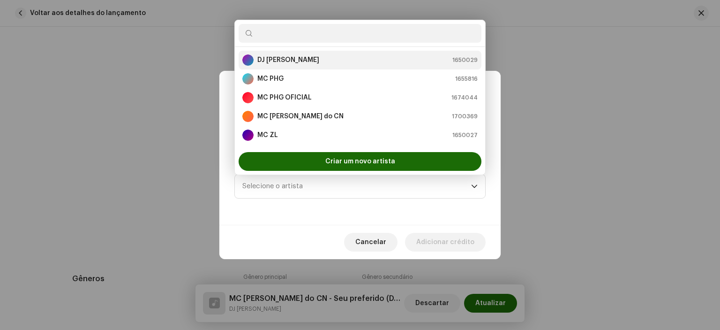
click at [272, 58] on font "DJ [PERSON_NAME]" at bounding box center [288, 60] width 62 height 7
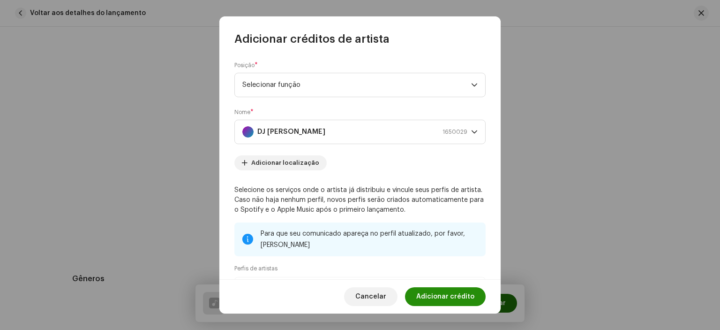
click at [446, 289] on span "Adicionar crédito" at bounding box center [445, 296] width 58 height 19
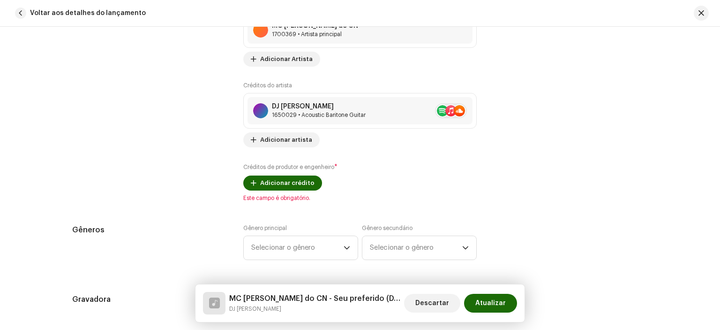
scroll to position [719, 0]
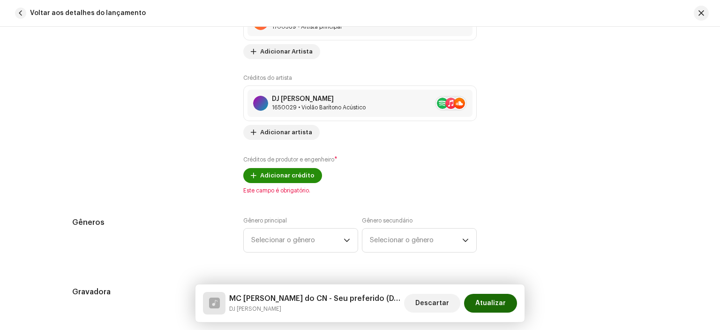
click at [290, 173] on font "Adicionar crédito" at bounding box center [287, 175] width 54 height 6
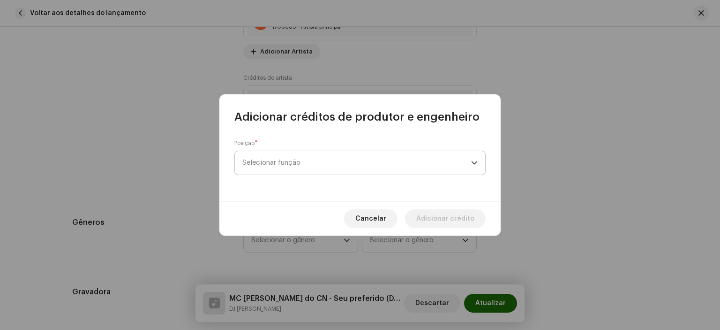
click at [369, 168] on span "Selecionar função" at bounding box center [356, 162] width 229 height 23
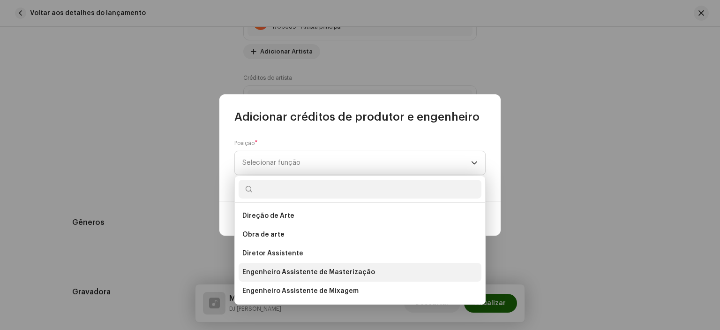
click at [339, 276] on span "Engenheiro Assistente de Masterização" at bounding box center [308, 271] width 133 height 9
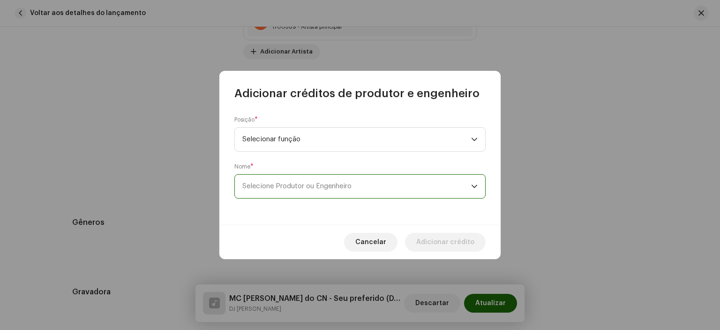
click at [319, 180] on span "Selecione Produtor ou Engenheiro" at bounding box center [356, 185] width 229 height 23
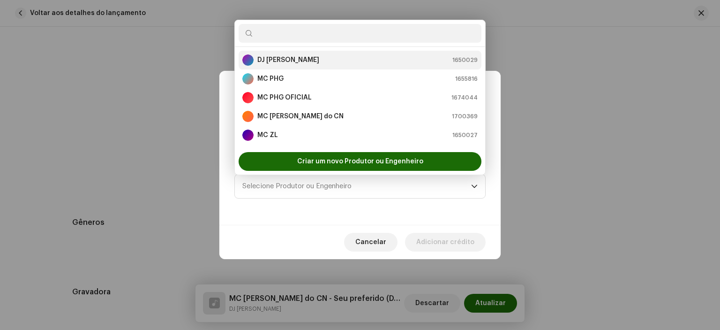
click at [287, 56] on strong "DJ [PERSON_NAME]" at bounding box center [288, 59] width 62 height 9
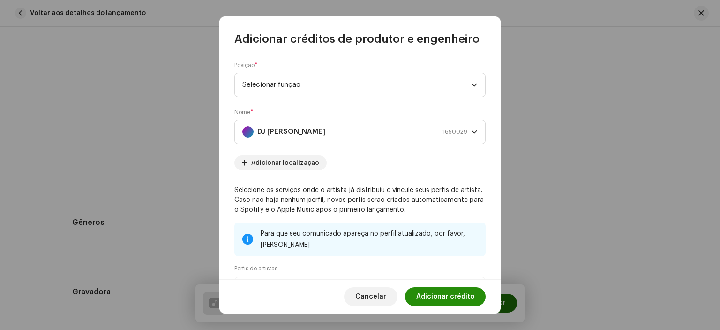
click at [439, 301] on span "Adicionar crédito" at bounding box center [445, 296] width 58 height 19
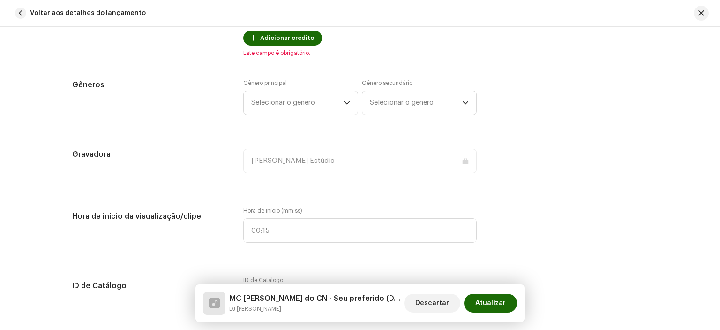
scroll to position [857, 0]
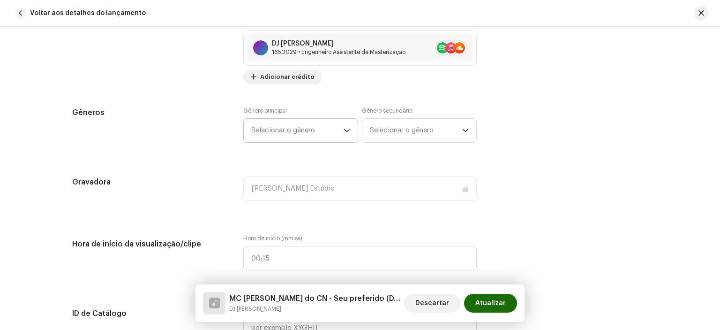
click at [300, 132] on font "Selecionar o gênero" at bounding box center [283, 130] width 64 height 7
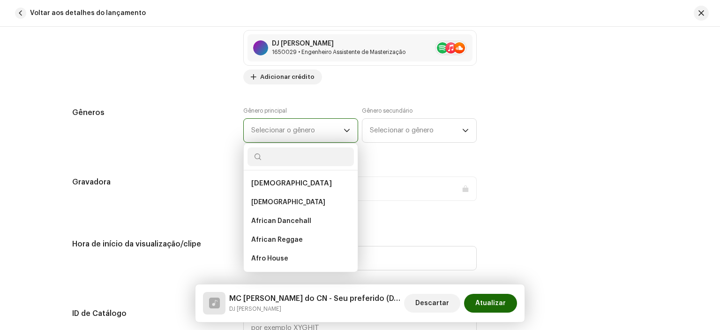
click at [300, 132] on font "Selecionar o gênero" at bounding box center [283, 130] width 64 height 7
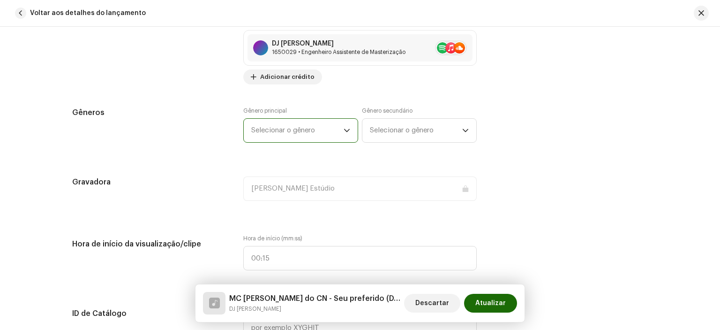
click at [300, 132] on font "Selecionar o gênero" at bounding box center [283, 130] width 64 height 7
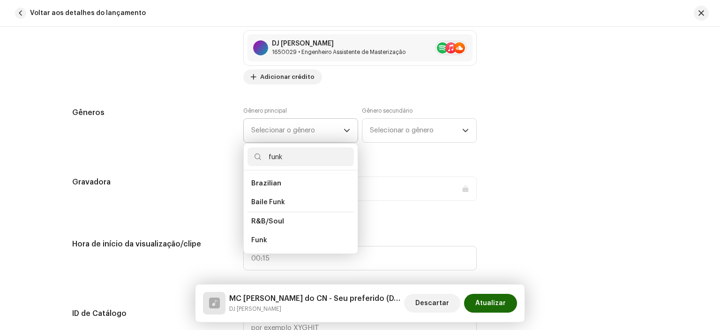
type input "funk"
click at [290, 180] on li "Brazilian" at bounding box center [301, 183] width 106 height 19
click at [267, 198] on span "Baile Funk" at bounding box center [268, 201] width 34 height 9
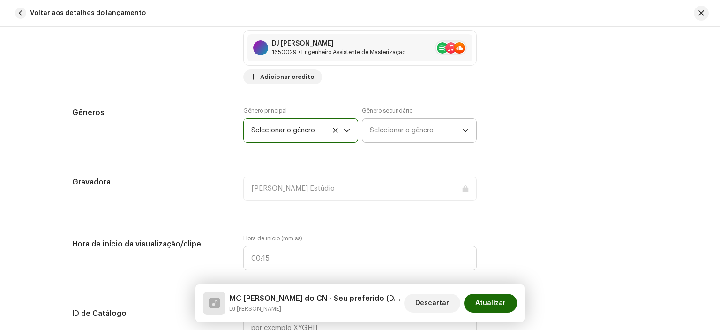
click at [404, 134] on span "Selecionar o gênero" at bounding box center [416, 130] width 92 height 23
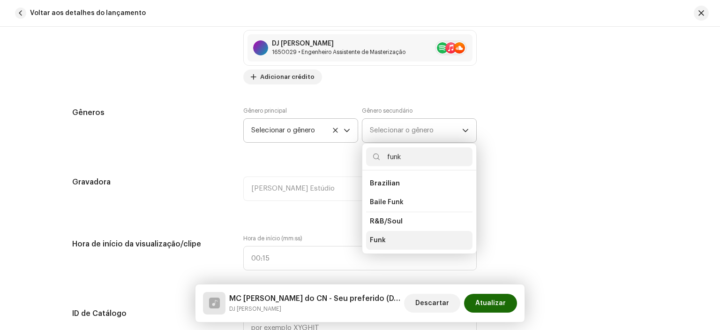
type input "funk"
click at [395, 243] on li "Funk" at bounding box center [419, 240] width 106 height 19
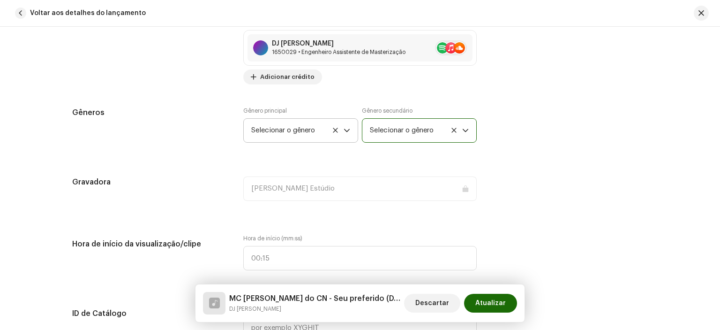
scroll to position [981, 0]
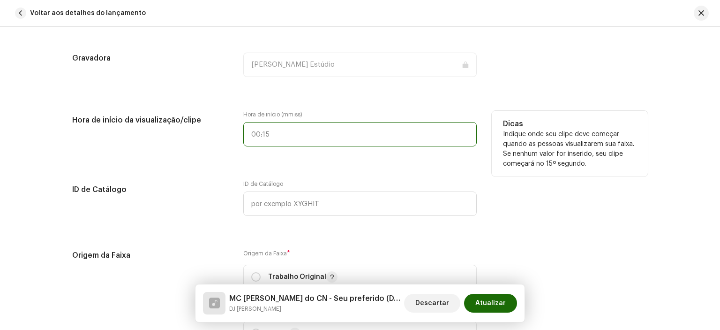
type input ":"
click at [281, 129] on input ":" at bounding box center [360, 134] width 234 height 24
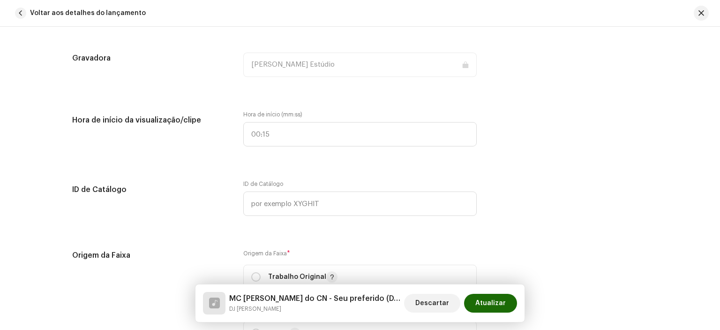
click at [343, 176] on div "Detalhes da faixa Complete o seguinte para finalizar sua faixa. 1 de 3 Adiciona…" at bounding box center [360, 145] width 606 height 2155
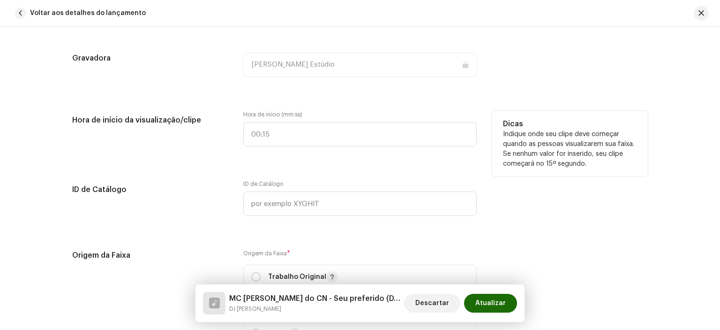
click at [559, 167] on p "Indique onde seu clipe deve começar quando as pessoas visualizarem sua faixa. S…" at bounding box center [570, 148] width 134 height 39
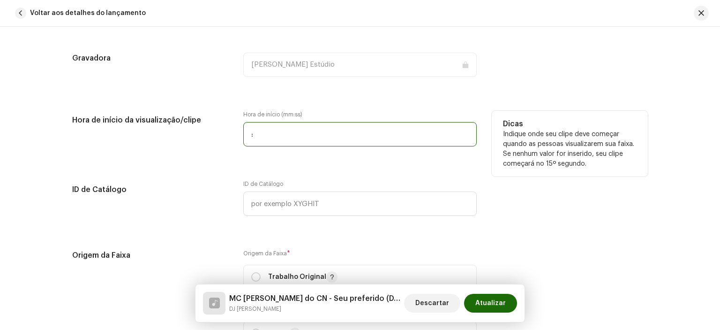
click at [302, 136] on input ":" at bounding box center [360, 134] width 234 height 24
type input "02:36"
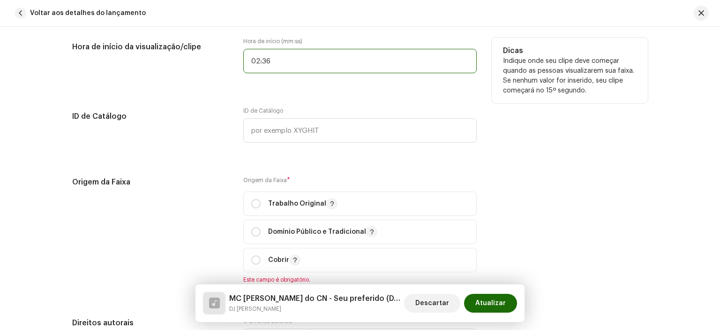
scroll to position [1095, 0]
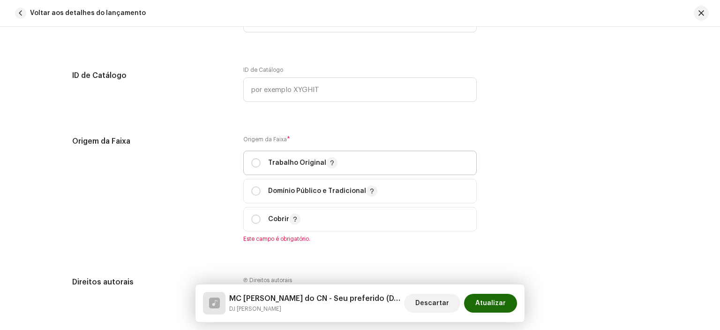
click at [263, 154] on span "Trabalho Original" at bounding box center [360, 162] width 218 height 23
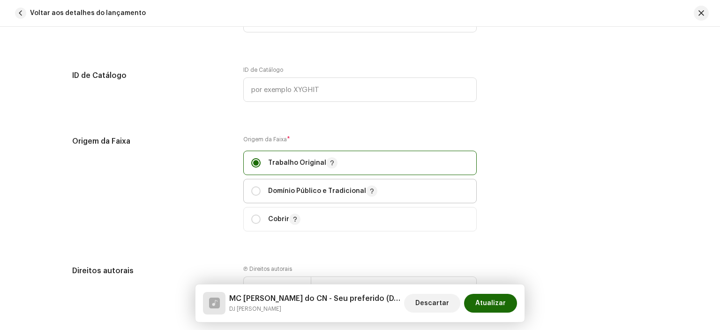
click at [320, 188] on p "Domínio Público e Tradicional" at bounding box center [322, 190] width 109 height 11
radio input "false"
radio input "true"
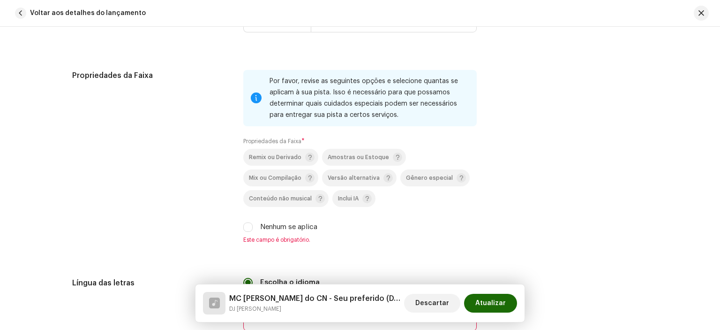
scroll to position [1365, 0]
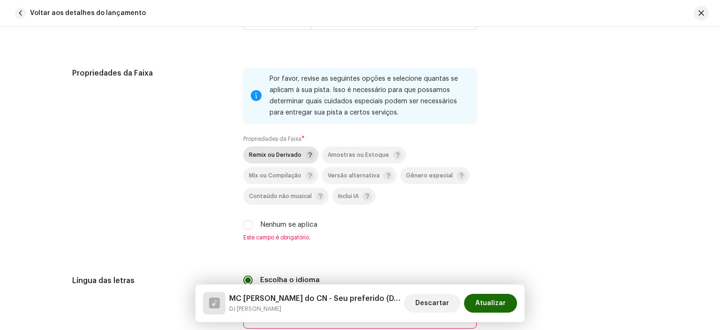
click at [287, 151] on div "Remix ou Derivado" at bounding box center [282, 154] width 66 height 9
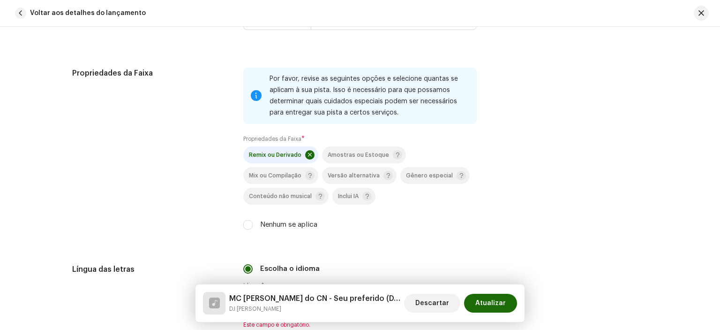
click at [308, 158] on span at bounding box center [309, 154] width 9 height 9
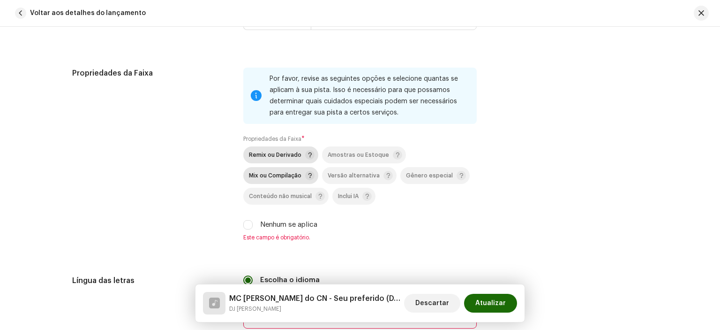
click at [294, 174] on font "Mix ou Compilação" at bounding box center [275, 176] width 53 height 6
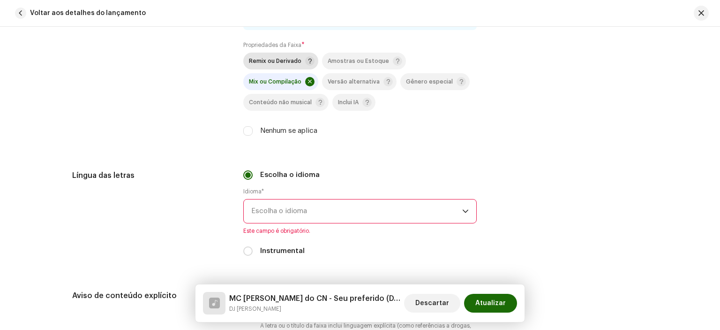
scroll to position [1479, 0]
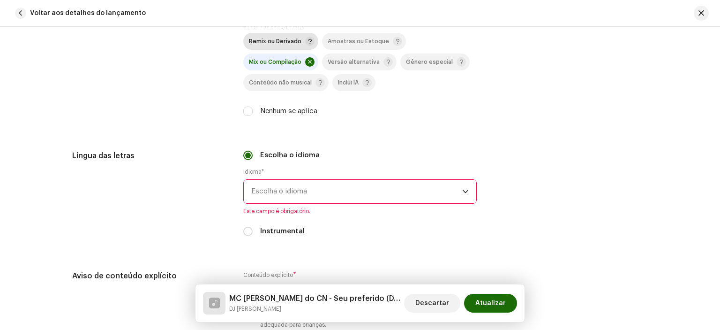
click at [276, 110] on label "Nenhum se aplica" at bounding box center [288, 111] width 57 height 10
click at [253, 110] on input "Nenhum se aplica" at bounding box center [247, 110] width 9 height 9
checkbox input "true"
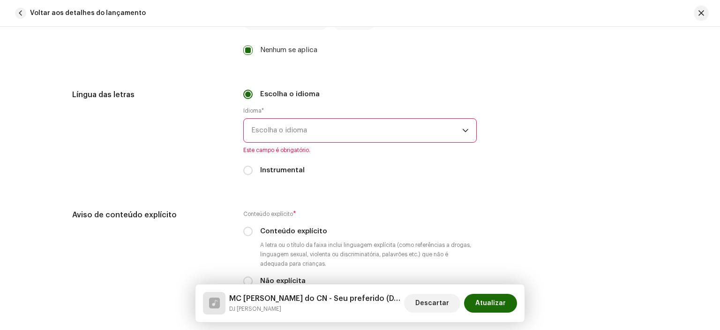
scroll to position [1542, 0]
click at [324, 128] on span "Escolha o idioma" at bounding box center [356, 128] width 211 height 23
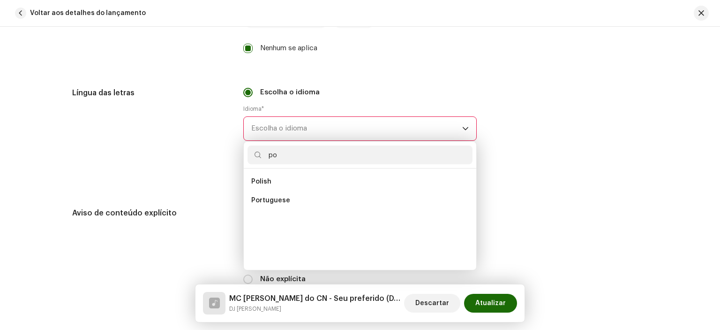
scroll to position [0, 0]
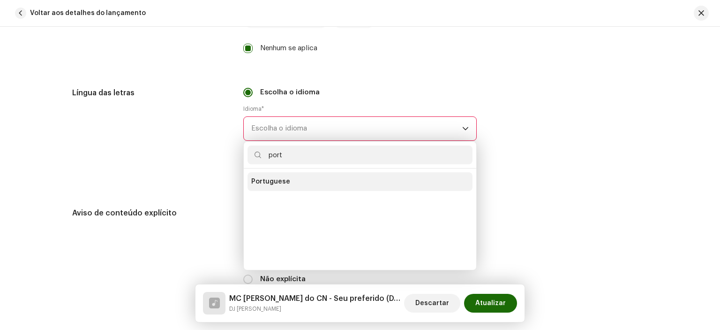
type input "port"
click at [298, 183] on li "Portuguese" at bounding box center [360, 181] width 225 height 19
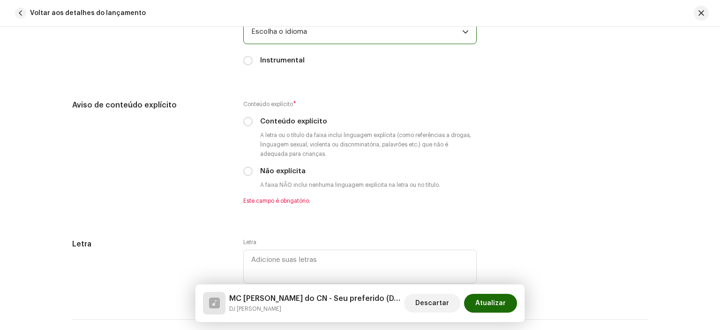
scroll to position [1639, 0]
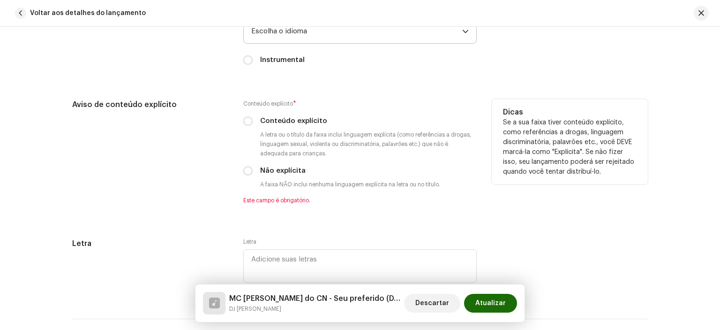
click at [278, 168] on label "Não explícita" at bounding box center [282, 171] width 45 height 10
click at [253, 168] on input "Não explícita" at bounding box center [247, 170] width 9 height 9
radio input "true"
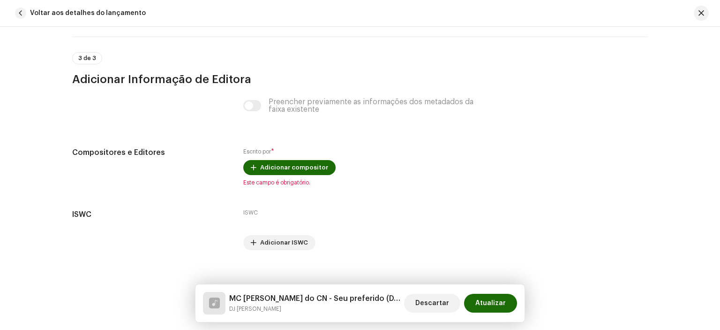
scroll to position [1921, 0]
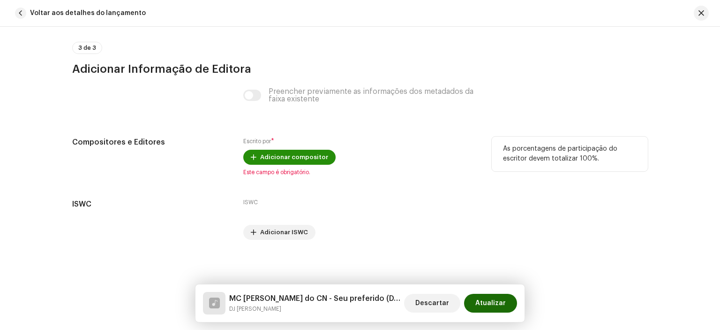
click at [307, 158] on span "Adicionar compositor" at bounding box center [294, 157] width 68 height 19
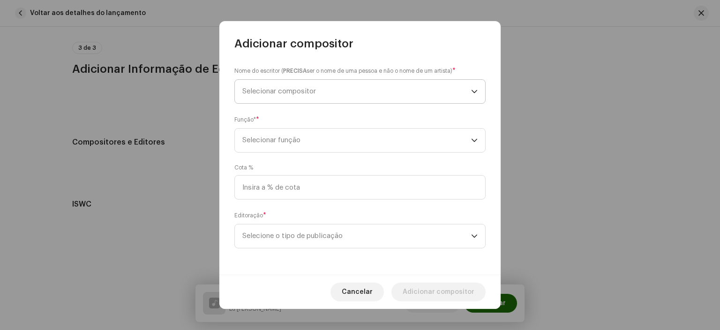
click at [301, 89] on span "Selecionar compositor" at bounding box center [279, 91] width 74 height 7
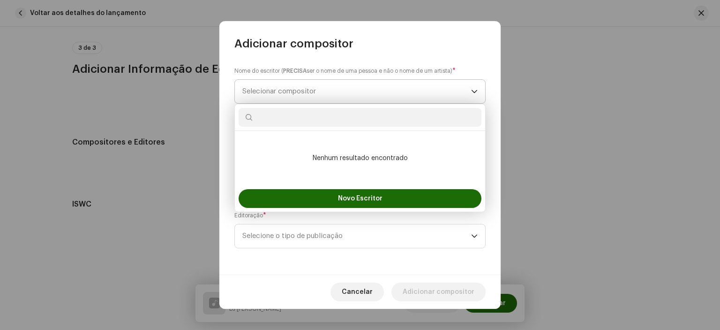
click at [301, 89] on span "Selecionar compositor" at bounding box center [279, 91] width 74 height 7
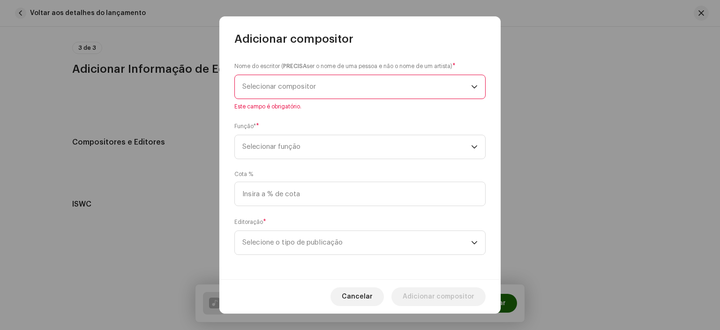
click at [330, 95] on span "Selecionar compositor" at bounding box center [356, 86] width 229 height 23
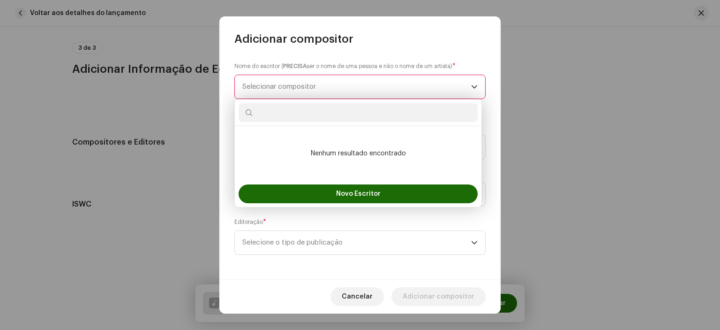
paste input "[PERSON_NAME] dos [PERSON_NAME]"
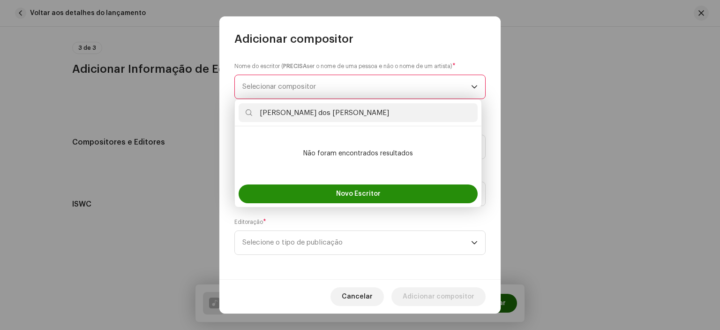
type input "[PERSON_NAME] dos [PERSON_NAME]"
click at [371, 191] on font "Novo Escritor" at bounding box center [358, 193] width 45 height 7
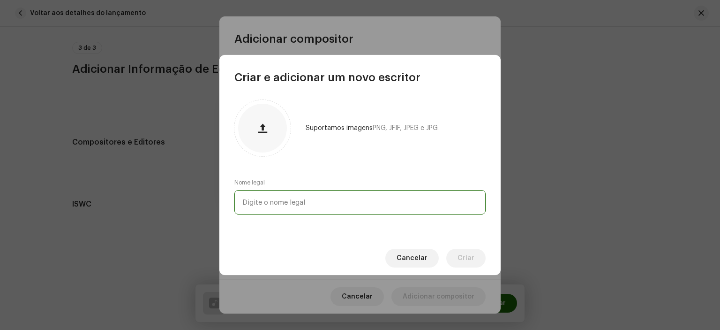
click at [381, 196] on input "text" at bounding box center [359, 202] width 251 height 24
paste input "[PERSON_NAME] dos [PERSON_NAME]"
type input "[PERSON_NAME] dos [PERSON_NAME]"
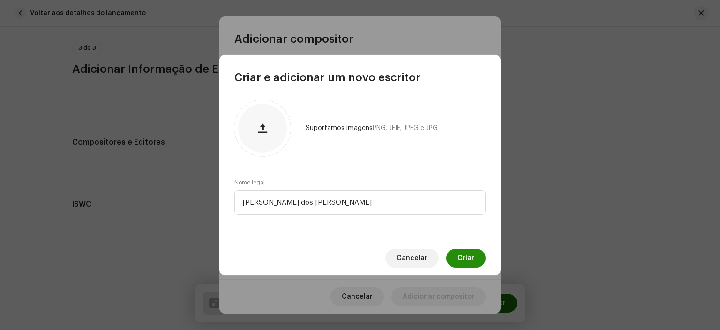
click at [459, 260] on font "Criar" at bounding box center [466, 258] width 17 height 7
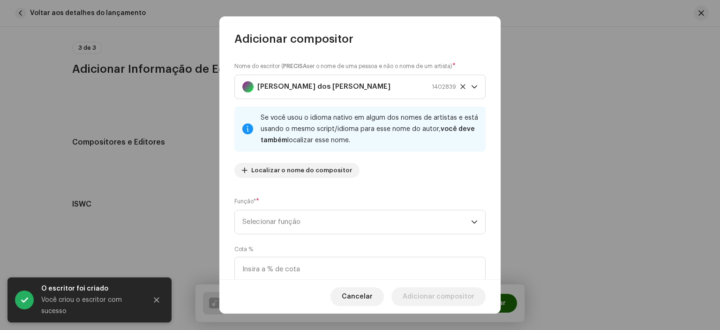
click at [304, 145] on div "Se você usou o idioma nativo em algum dos nomes de artistas e está usando o mes…" at bounding box center [370, 129] width 218 height 34
click at [311, 215] on span "Selecionar função" at bounding box center [356, 221] width 229 height 23
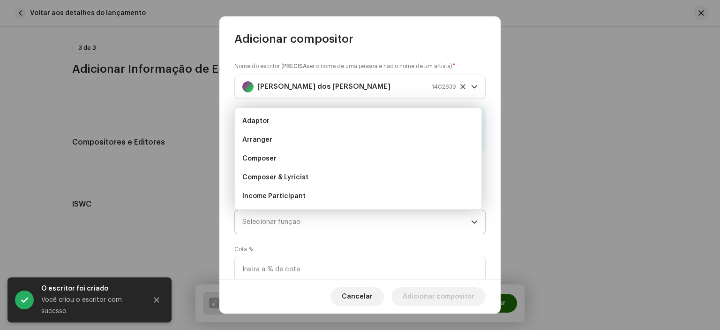
scroll to position [15, 0]
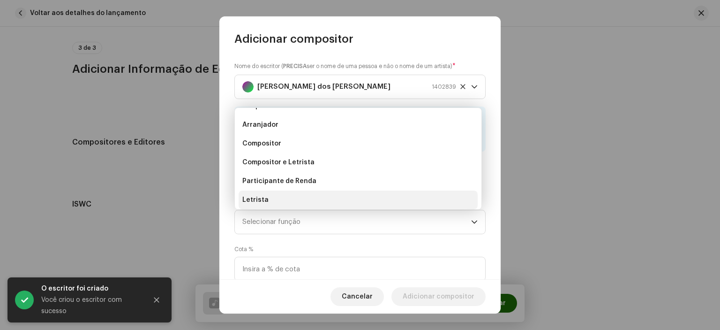
click at [272, 195] on li "Letrista" at bounding box center [358, 199] width 239 height 19
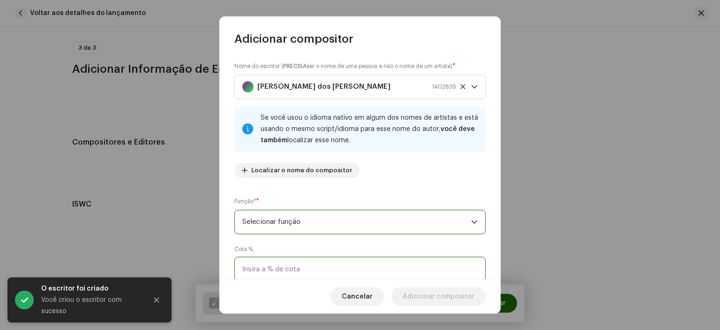
click at [294, 270] on input at bounding box center [359, 268] width 251 height 24
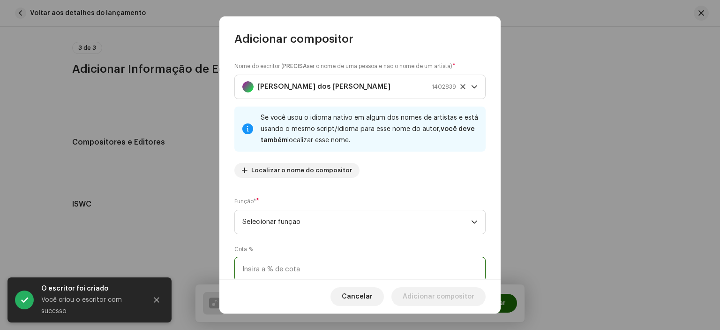
scroll to position [77, 0]
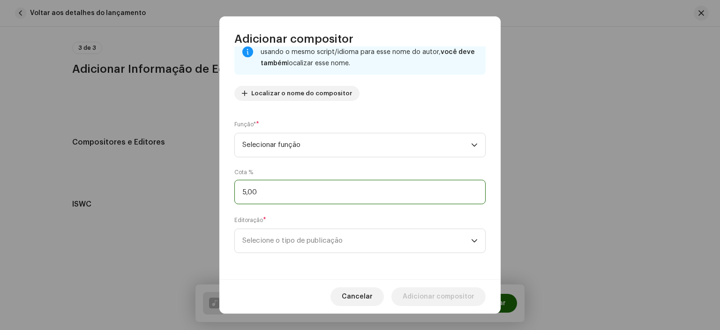
type input "50,00"
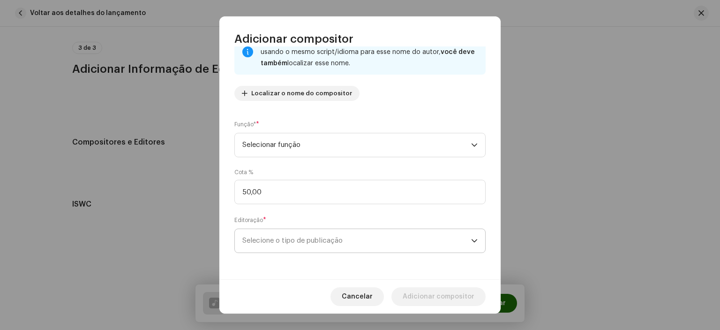
click at [441, 235] on span "Selecione o tipo de publicação" at bounding box center [356, 240] width 229 height 23
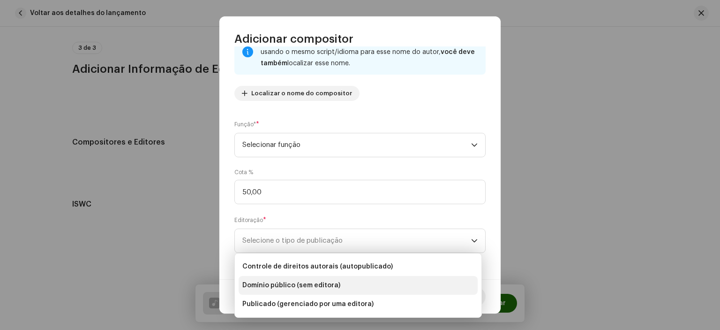
click at [351, 284] on li "Domínio público (sem editora)" at bounding box center [358, 285] width 239 height 19
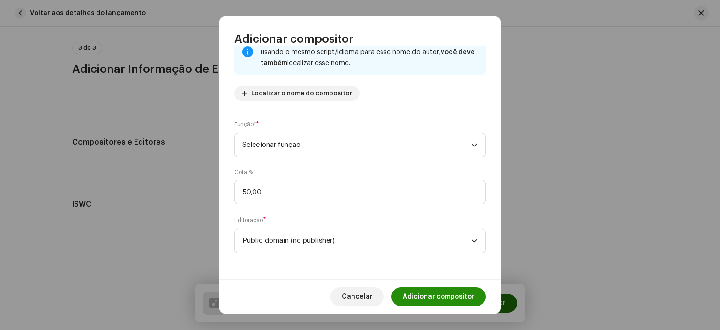
click at [438, 293] on font "Adicionar compositor" at bounding box center [439, 296] width 72 height 7
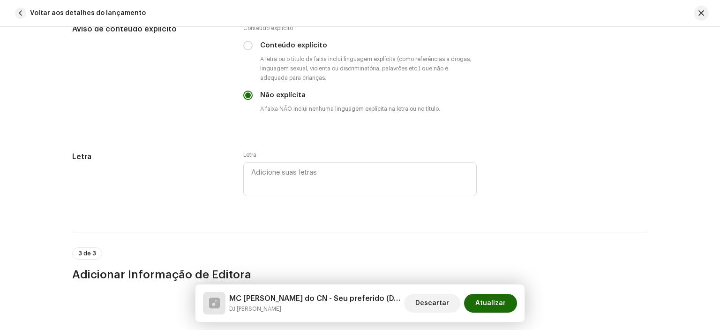
scroll to position [1960, 0]
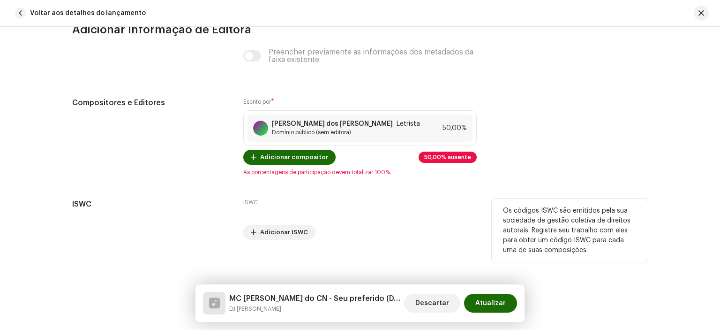
click at [443, 225] on div "ISWC Adicionar ISWC" at bounding box center [360, 218] width 234 height 41
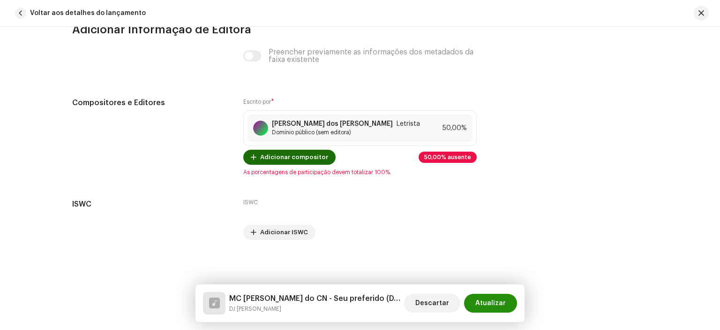
click at [494, 309] on span "Atualizar" at bounding box center [490, 303] width 30 height 19
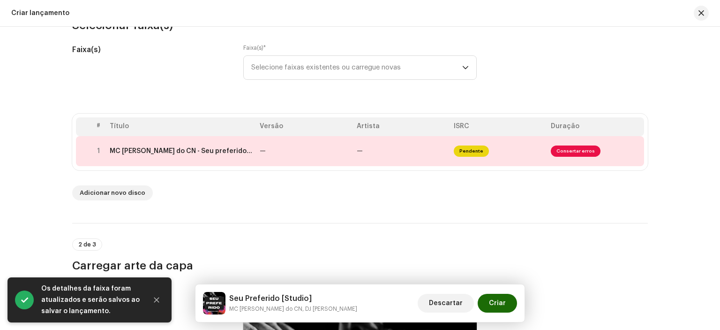
scroll to position [113, 0]
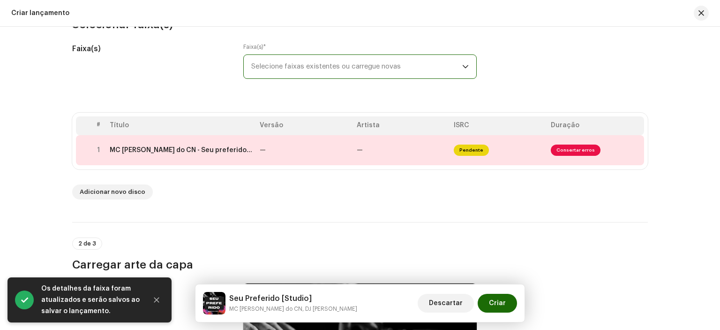
click at [414, 71] on span "Selecione faixas existentes ou carregue novas" at bounding box center [356, 66] width 211 height 23
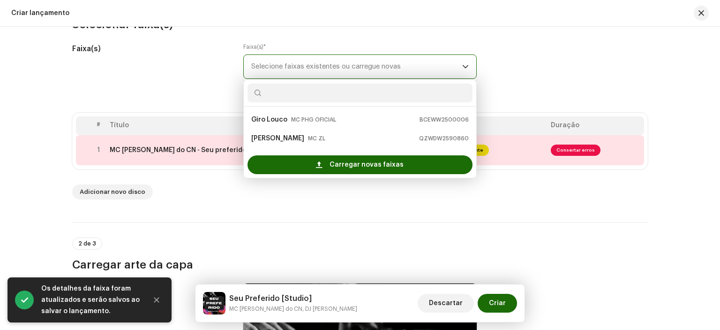
click at [414, 71] on span "Selecione faixas existentes ou carregue novas" at bounding box center [356, 66] width 211 height 23
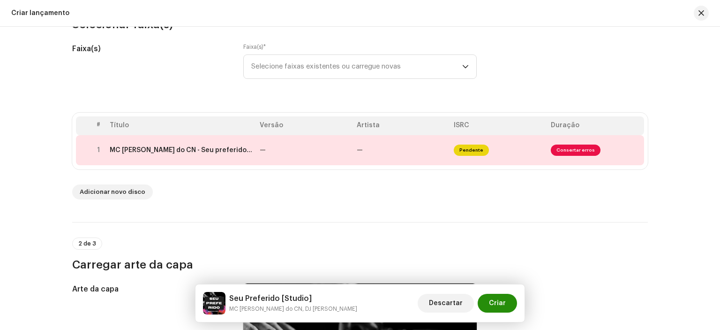
click at [496, 299] on span "Criar" at bounding box center [497, 303] width 17 height 19
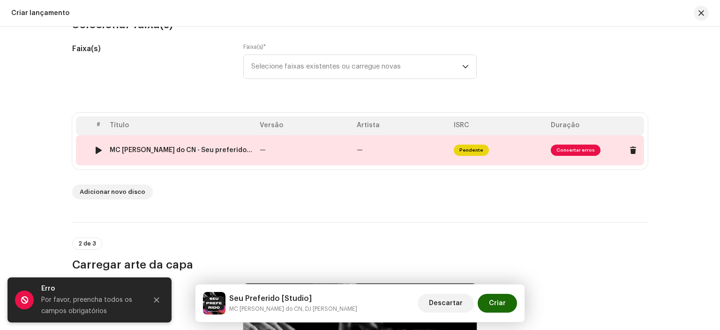
click at [571, 148] on span "Consertar erros" at bounding box center [576, 149] width 50 height 11
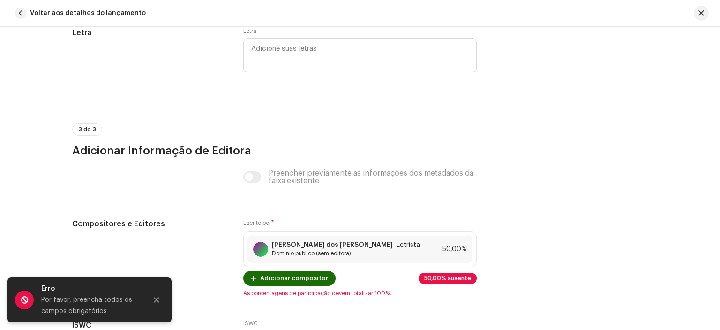
scroll to position [1960, 0]
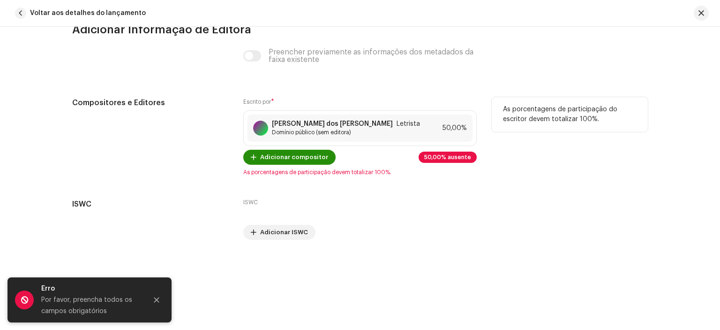
click at [321, 158] on font "Adicionar compositor" at bounding box center [294, 157] width 68 height 6
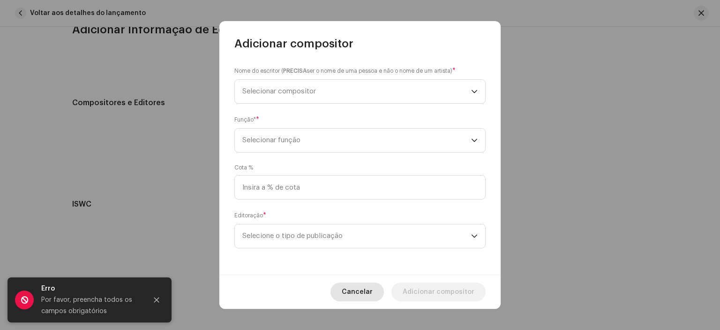
click at [373, 291] on font "Cancelar" at bounding box center [357, 291] width 31 height 7
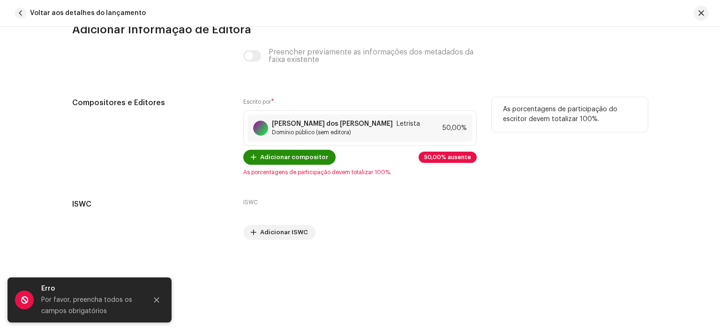
click at [315, 157] on font "Adicionar compositor" at bounding box center [294, 157] width 68 height 6
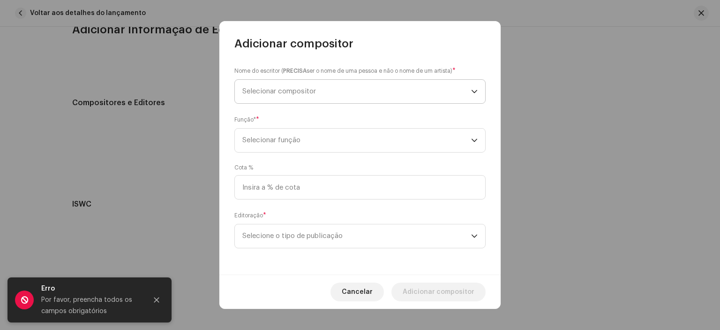
click at [294, 99] on span "Selecionar compositor" at bounding box center [356, 91] width 229 height 23
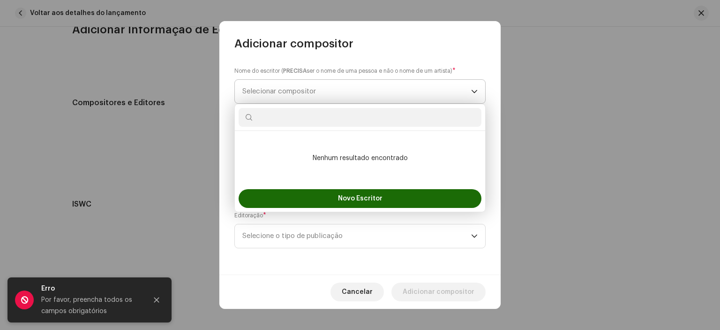
click at [294, 99] on span "Selecionar compositor" at bounding box center [356, 91] width 229 height 23
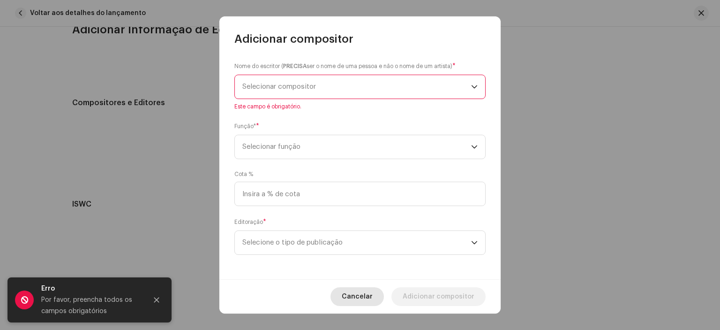
click at [360, 297] on font "Cancelar" at bounding box center [357, 296] width 31 height 7
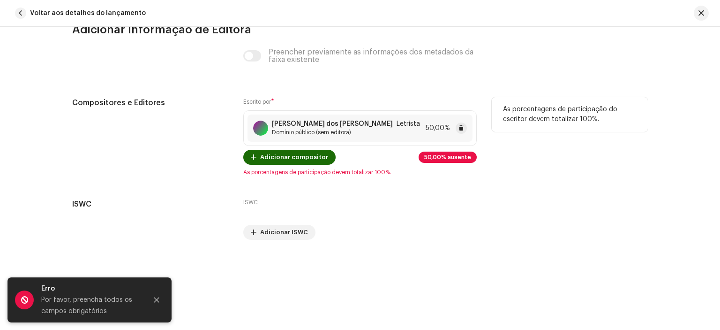
click at [443, 131] on font "50,00%" at bounding box center [438, 128] width 24 height 7
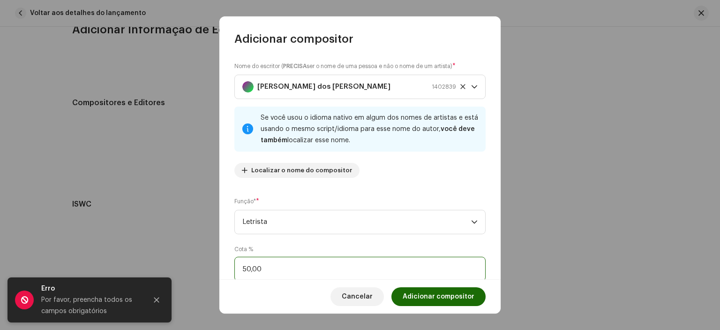
drag, startPoint x: 283, startPoint y: 266, endPoint x: 122, endPoint y: 294, distance: 163.8
click at [122, 294] on body "[PERSON_NAME] Estúdio Lar Perfil Catálogo Transações Análise Recursos Ativos La…" at bounding box center [360, 165] width 720 height 330
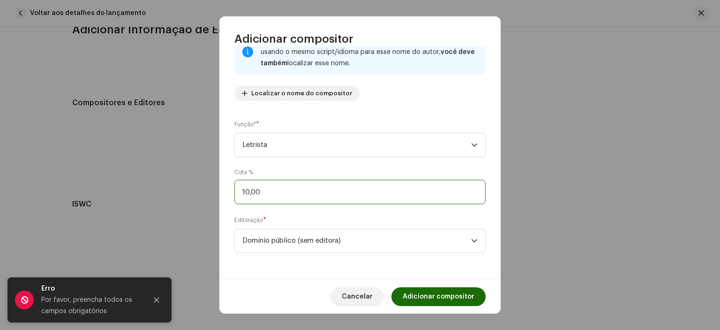
type input "100,00"
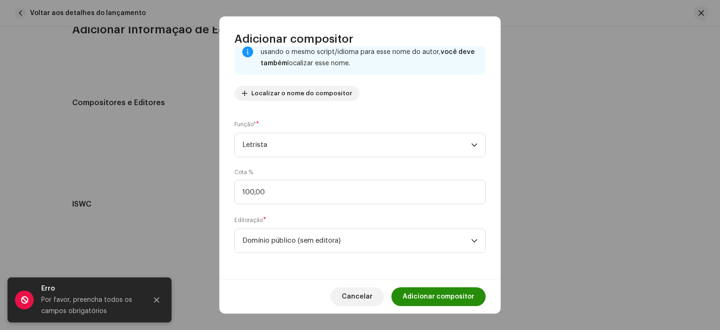
click at [437, 289] on span "Adicionar compositor" at bounding box center [439, 296] width 72 height 19
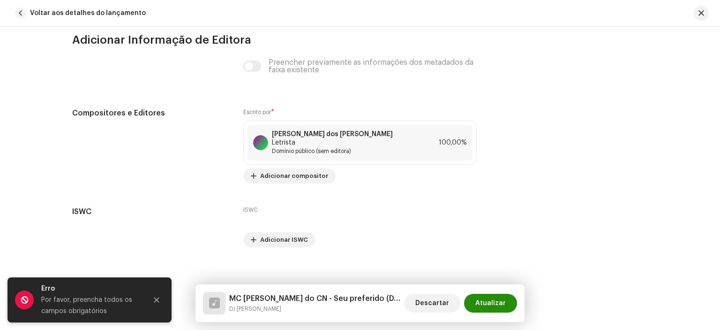
click at [478, 302] on font "Atualizar" at bounding box center [490, 303] width 30 height 7
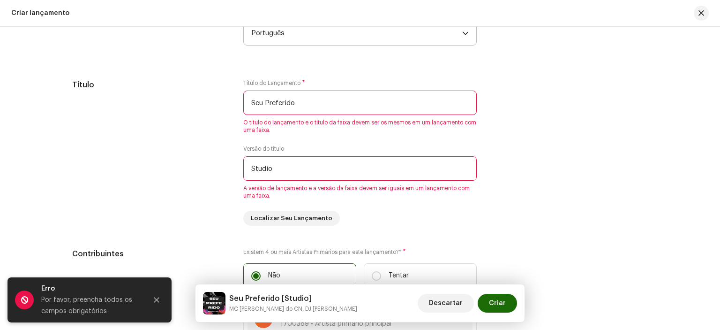
scroll to position [836, 0]
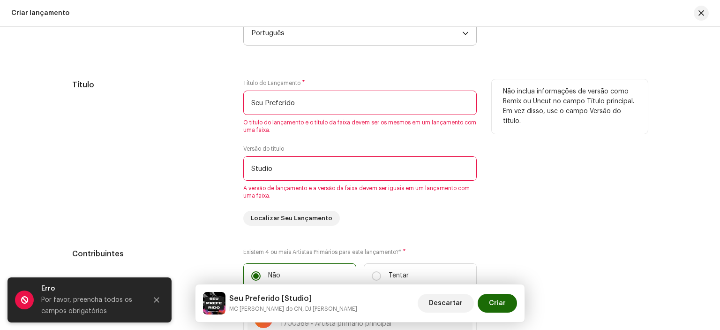
click at [314, 136] on div "Título do Lançamento * Seu Preferido O título do lançamento e o título da faixa…" at bounding box center [360, 152] width 234 height 146
drag, startPoint x: 315, startPoint y: 117, endPoint x: 174, endPoint y: 125, distance: 140.9
click at [174, 125] on div "Título Título do Lançamento * Seu Preferido O título do lançamento e o título d…" at bounding box center [360, 152] width 576 height 146
click at [330, 100] on input "Seu Preferido" at bounding box center [360, 102] width 234 height 24
type input "Seu Preferido"
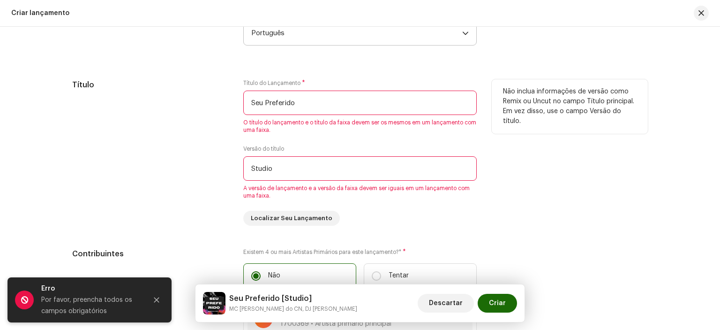
click at [278, 171] on input "Studio" at bounding box center [360, 168] width 234 height 24
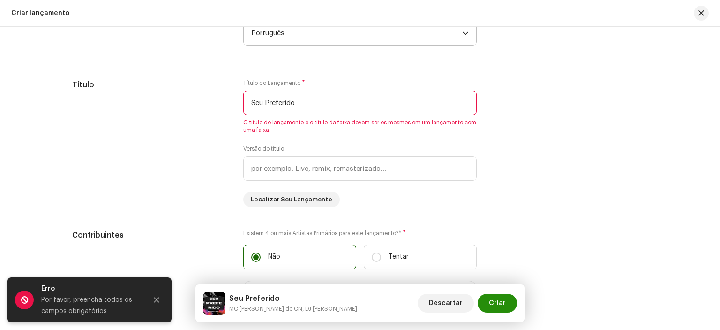
click at [491, 309] on span "Criar" at bounding box center [497, 303] width 17 height 19
click at [154, 301] on icon "Fechar" at bounding box center [156, 299] width 7 height 7
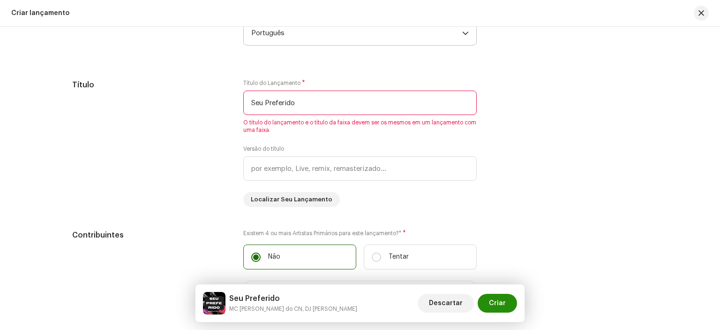
click at [505, 301] on span "Criar" at bounding box center [497, 303] width 17 height 19
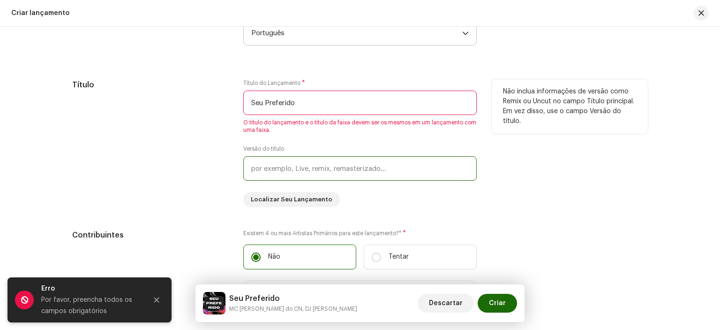
click at [461, 173] on input "text" at bounding box center [360, 168] width 234 height 24
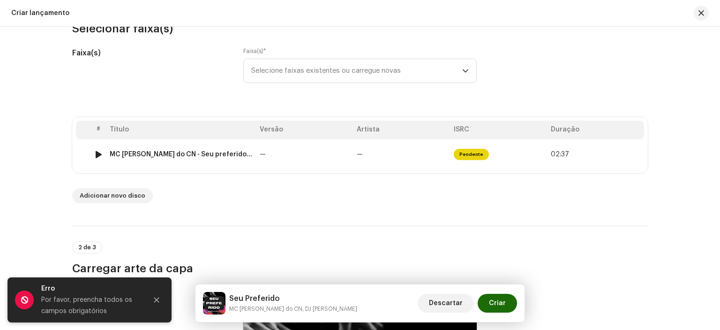
scroll to position [108, 0]
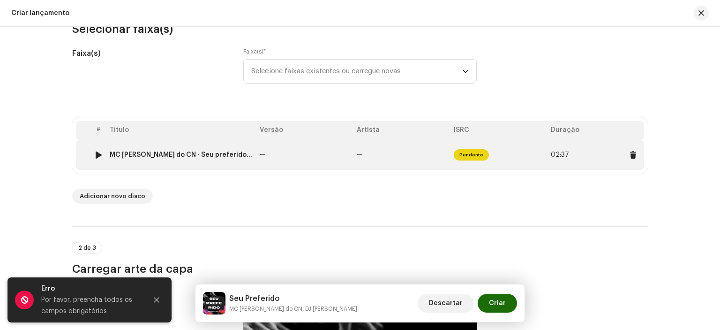
click at [395, 147] on td "—" at bounding box center [401, 155] width 97 height 30
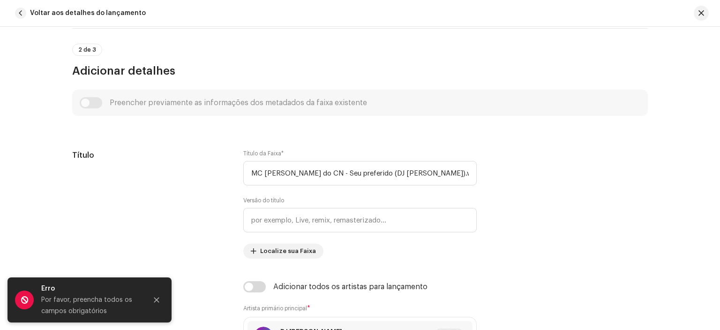
scroll to position [343, 0]
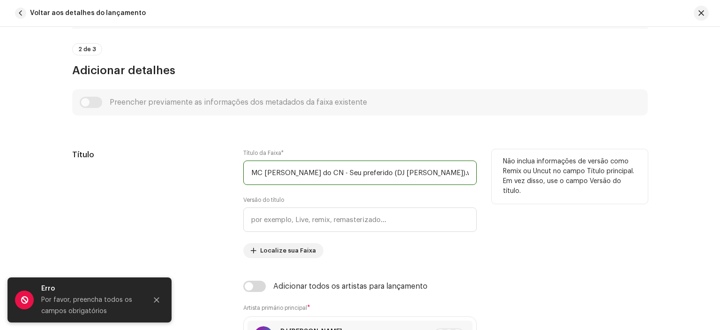
drag, startPoint x: 316, startPoint y: 170, endPoint x: 196, endPoint y: 188, distance: 121.8
click at [196, 188] on div "Título Título da Faixa * MC [PERSON_NAME] do CN - Seu preferido (DJ [PERSON_NAM…" at bounding box center [360, 203] width 576 height 109
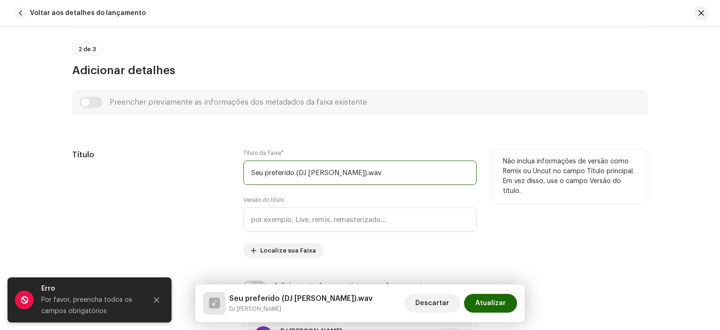
drag, startPoint x: 360, startPoint y: 174, endPoint x: 294, endPoint y: 180, distance: 65.9
click at [294, 180] on input "Seu preferido (DJ [PERSON_NAME]).wav" at bounding box center [360, 172] width 234 height 24
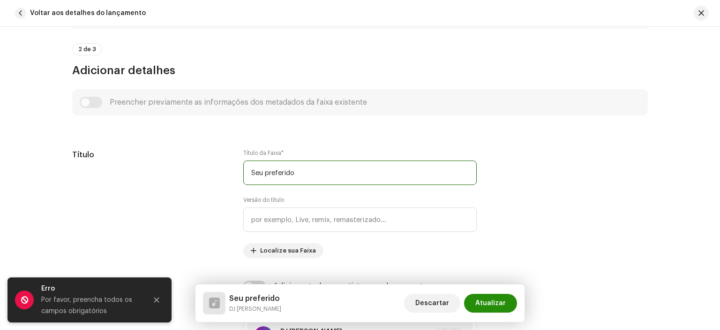
type input "Seu preferido"
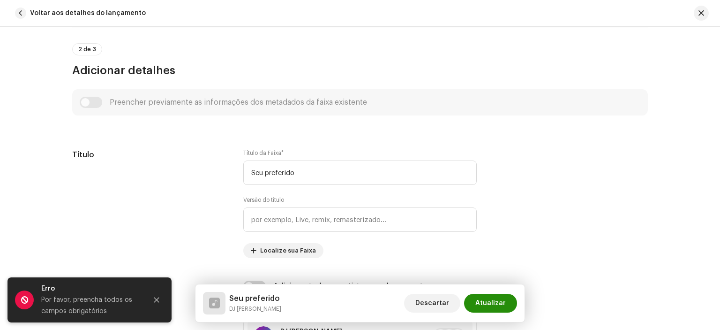
click at [484, 307] on span "Atualizar" at bounding box center [490, 303] width 30 height 19
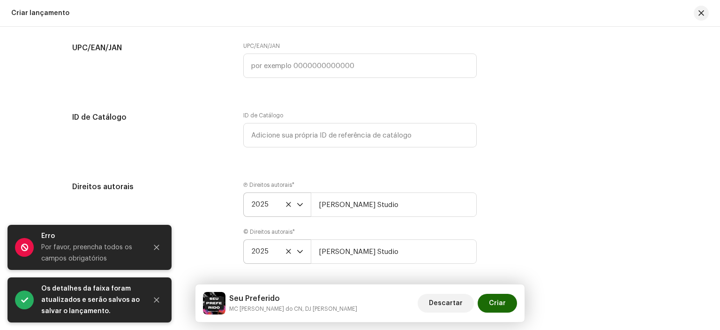
scroll to position [1614, 0]
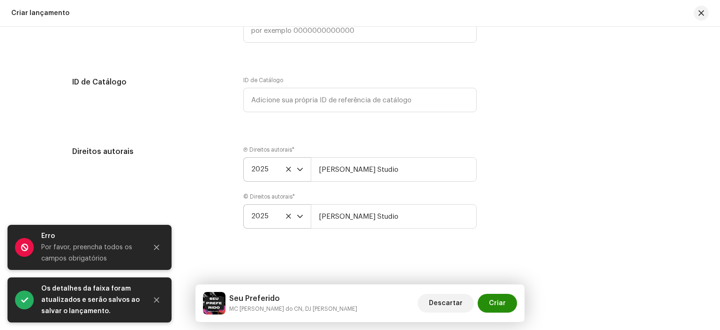
click at [504, 302] on span "Criar" at bounding box center [497, 303] width 17 height 19
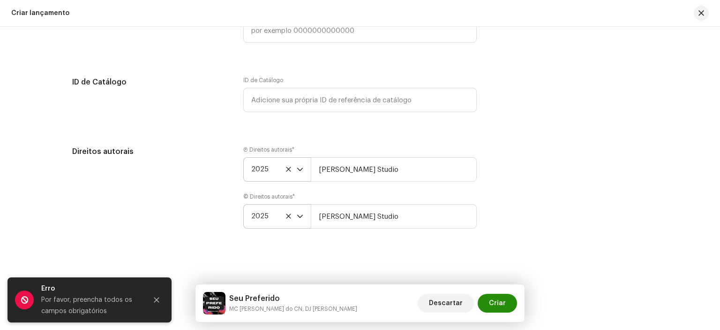
click at [504, 302] on span "Criar" at bounding box center [497, 303] width 17 height 19
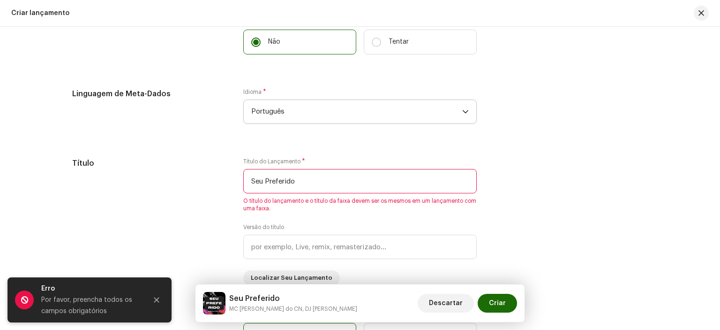
scroll to position [753, 0]
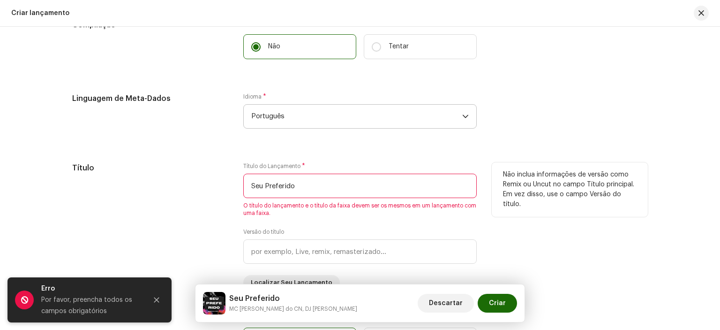
click at [332, 186] on input "Seu Preferido" at bounding box center [360, 185] width 234 height 24
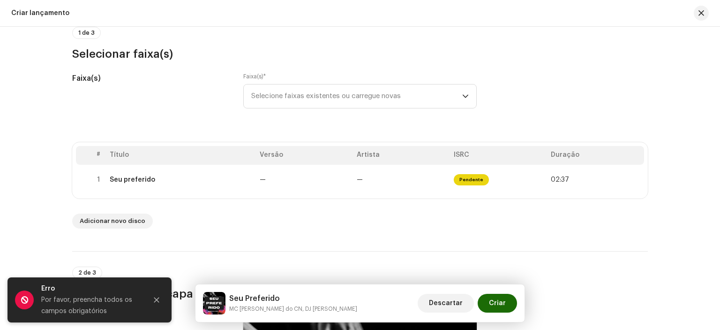
scroll to position [73, 0]
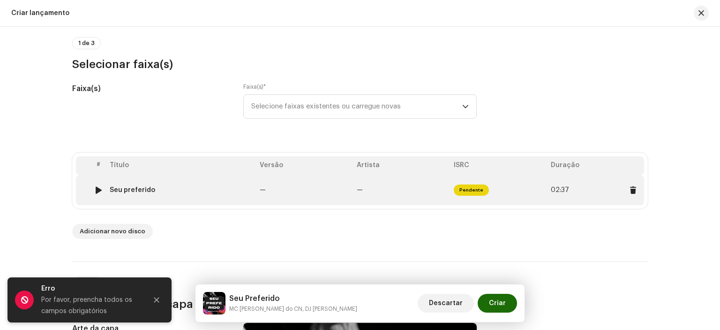
click at [354, 186] on td "—" at bounding box center [401, 190] width 97 height 30
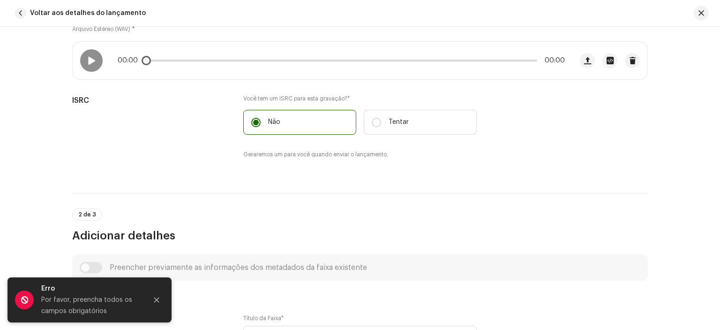
scroll to position [358, 0]
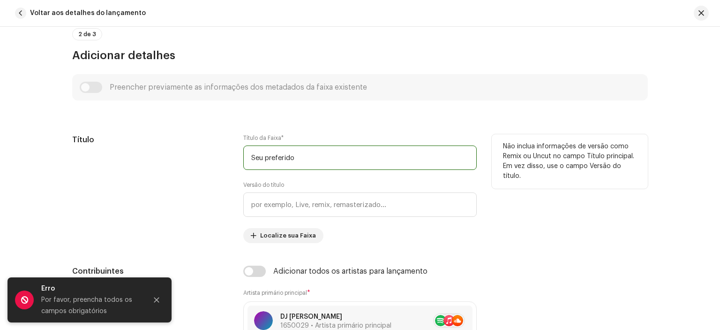
click at [268, 160] on input "Seu preferido" at bounding box center [360, 157] width 234 height 24
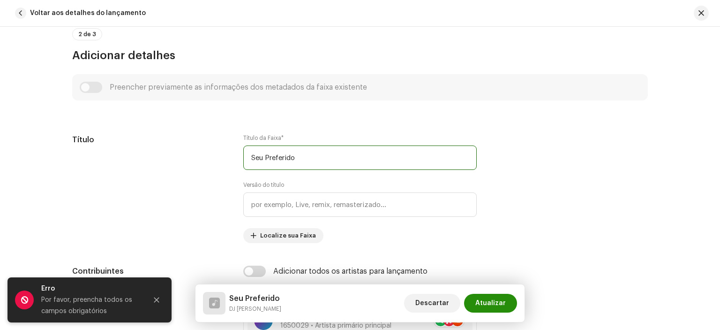
type input "Seu Preferido"
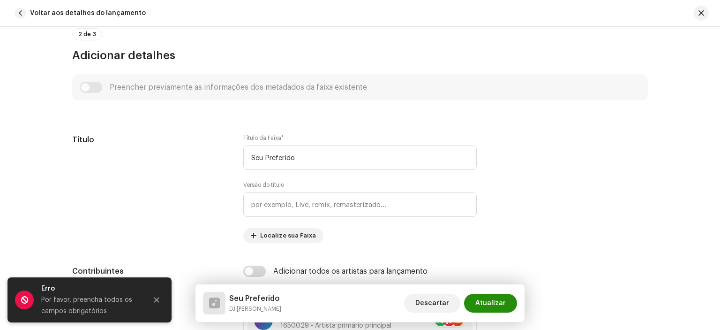
click at [497, 303] on font "Atualizar" at bounding box center [490, 303] width 30 height 7
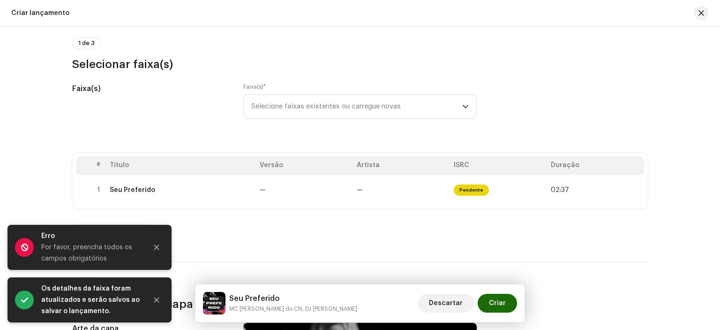
click at [497, 303] on span "Criar" at bounding box center [497, 303] width 17 height 19
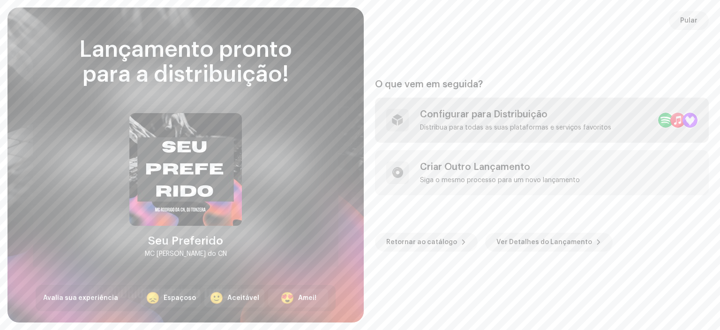
click at [473, 120] on div "Configurar para Distribuição Distribua para todas as suas plataformas e serviço…" at bounding box center [515, 120] width 191 height 23
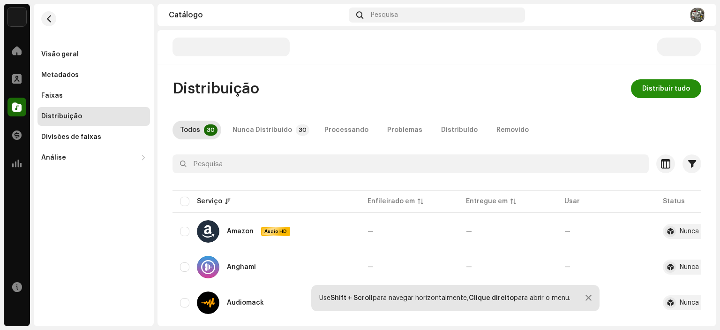
click at [666, 88] on font "Distribuir tudo" at bounding box center [666, 88] width 48 height 7
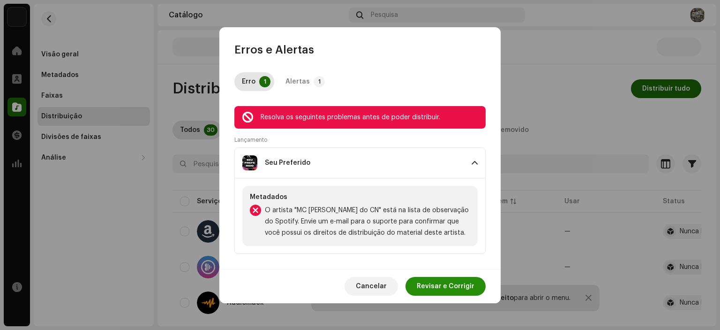
click at [419, 293] on button "Revisar e Corrigir" at bounding box center [446, 286] width 80 height 19
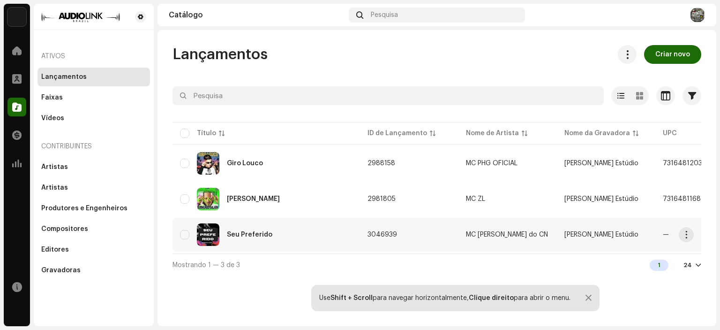
click at [268, 232] on font "Seu Preferido" at bounding box center [249, 234] width 45 height 7
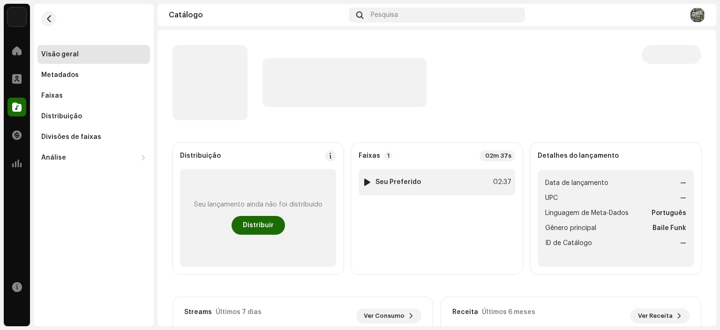
click at [398, 179] on font "Seu Preferido" at bounding box center [398, 182] width 45 height 7
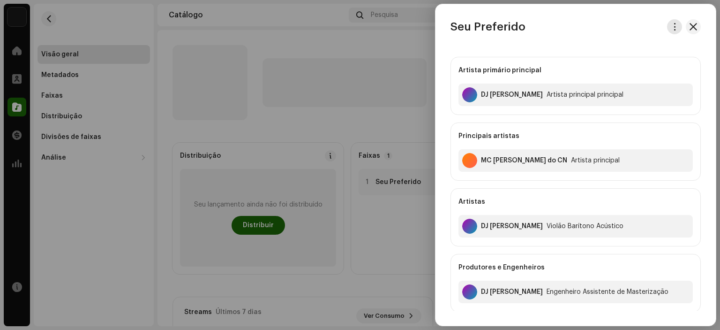
click at [675, 24] on span "button" at bounding box center [674, 27] width 7 height 8
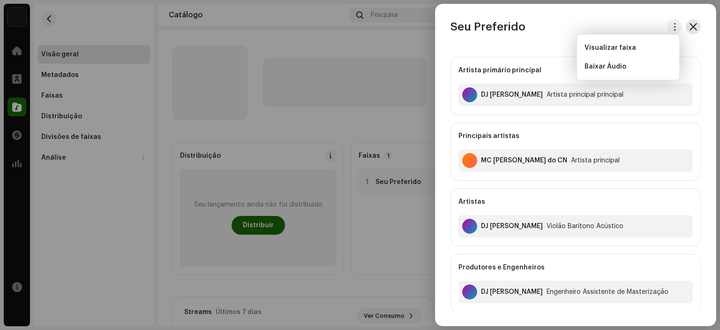
click at [691, 25] on span "button" at bounding box center [694, 27] width 8 height 8
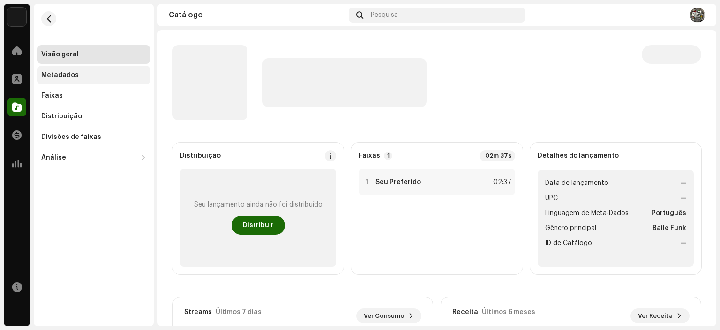
click at [90, 80] on div "Metadados" at bounding box center [94, 75] width 113 height 19
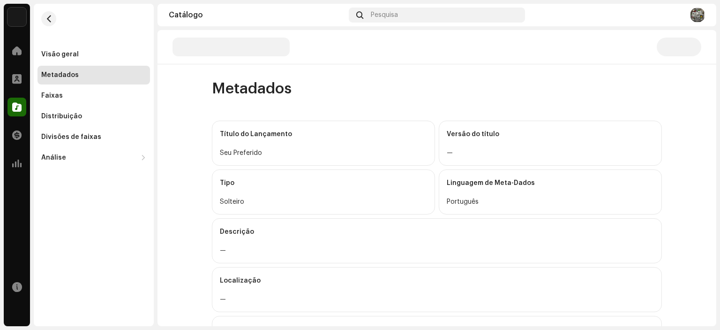
click at [669, 46] on p-skeleton at bounding box center [679, 47] width 45 height 19
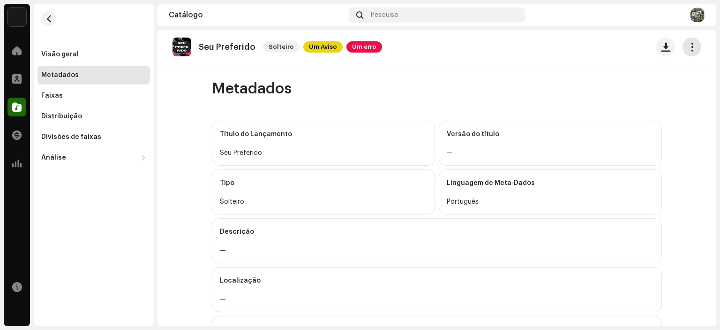
click at [692, 45] on button "button" at bounding box center [692, 47] width 19 height 19
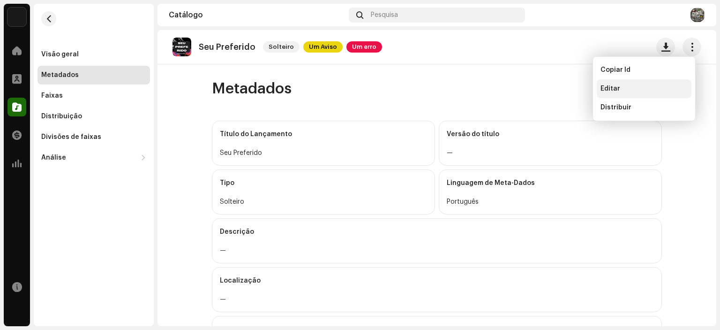
click at [634, 89] on div "Editar" at bounding box center [644, 89] width 87 height 8
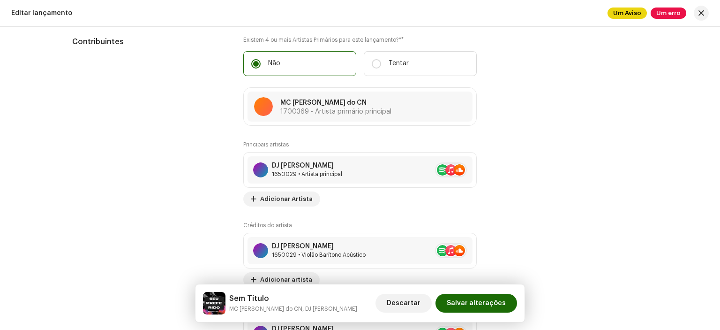
scroll to position [1012, 0]
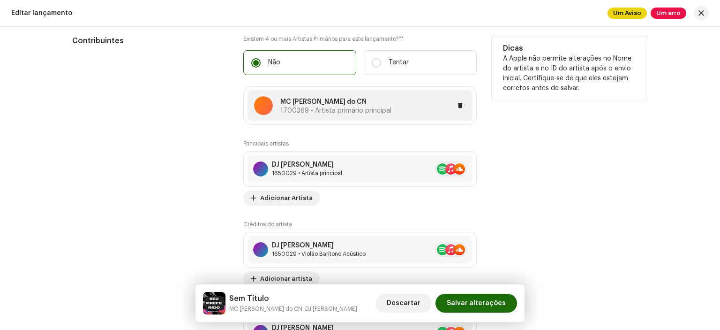
click at [396, 106] on div at bounding box center [429, 105] width 75 height 11
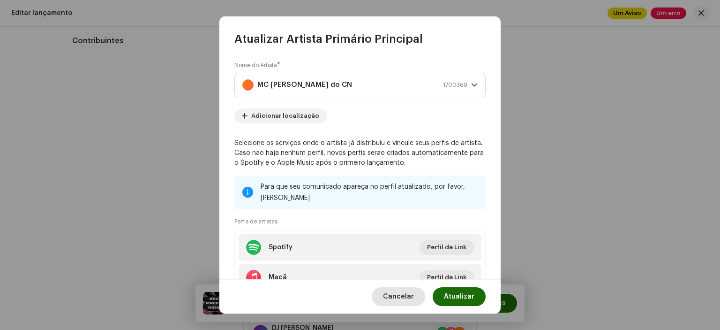
click at [414, 301] on span "Cancelar" at bounding box center [398, 296] width 31 height 19
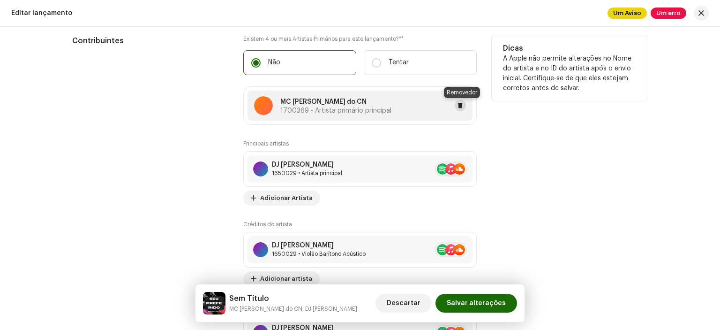
click at [459, 111] on button at bounding box center [460, 105] width 11 height 11
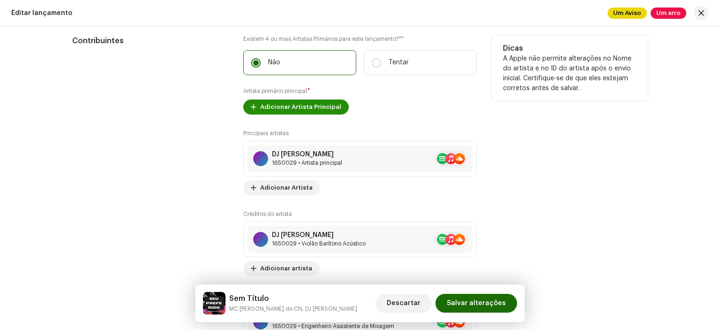
click at [288, 109] on font "Adicionar Artista Principal" at bounding box center [300, 107] width 81 height 6
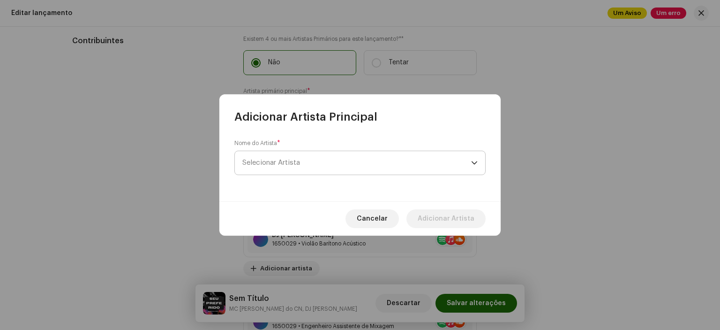
click at [322, 156] on span "Selecionar Artista" at bounding box center [356, 162] width 229 height 23
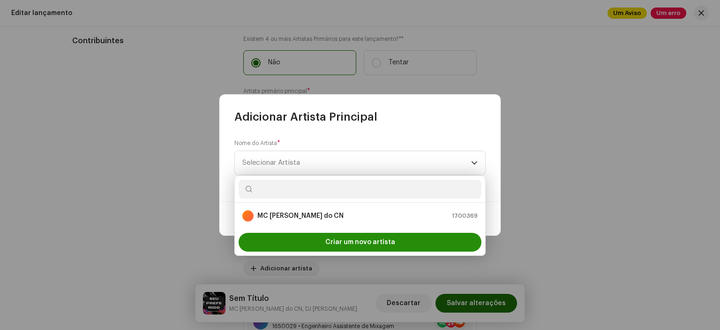
click at [334, 241] on font "Criar um novo artista" at bounding box center [360, 242] width 70 height 7
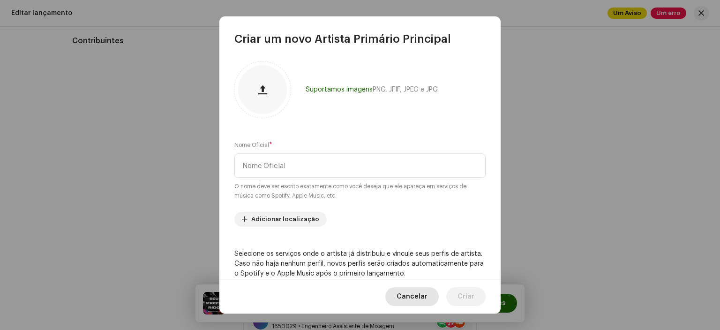
click at [409, 294] on font "Cancelar" at bounding box center [412, 296] width 31 height 7
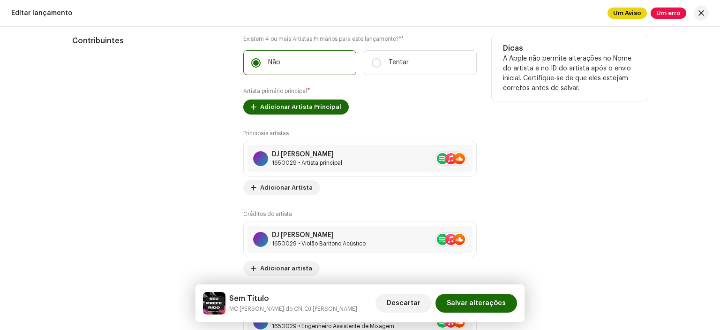
click at [287, 99] on div "Existem 4 ou mais Artistas Primários para este lançamento?* * Não Tentar Artist…" at bounding box center [360, 196] width 234 height 323
click at [290, 109] on font "Adicionar Artista Principal" at bounding box center [300, 107] width 81 height 6
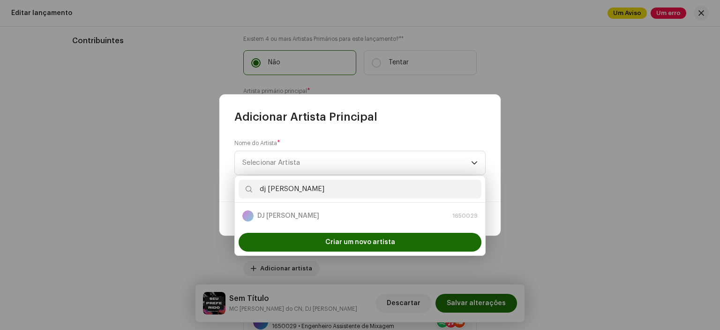
type input "dj [PERSON_NAME]"
click at [349, 224] on p-selectitem "DJ Tonzera 1650029" at bounding box center [360, 215] width 243 height 19
click at [279, 217] on div "DJ Tonzera 1650029" at bounding box center [359, 215] width 235 height 11
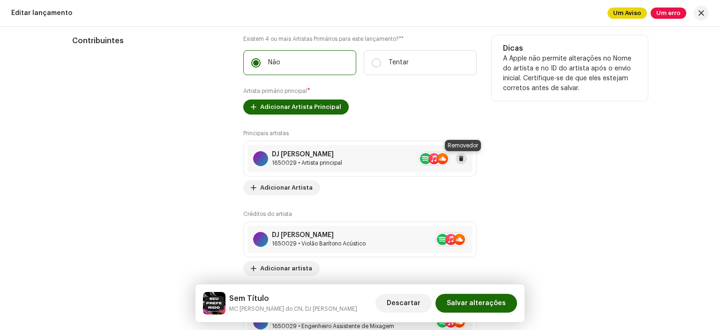
click at [459, 156] on span at bounding box center [462, 159] width 6 height 8
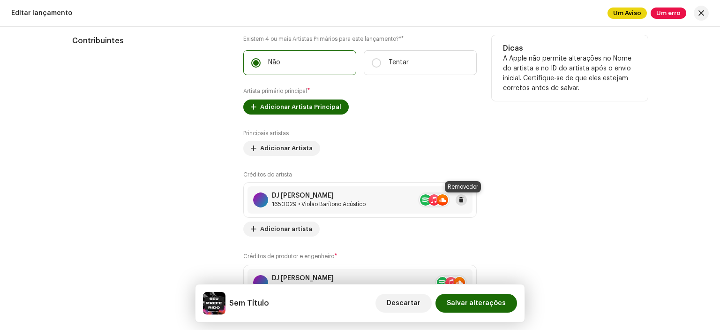
click at [459, 198] on span at bounding box center [462, 200] width 6 height 8
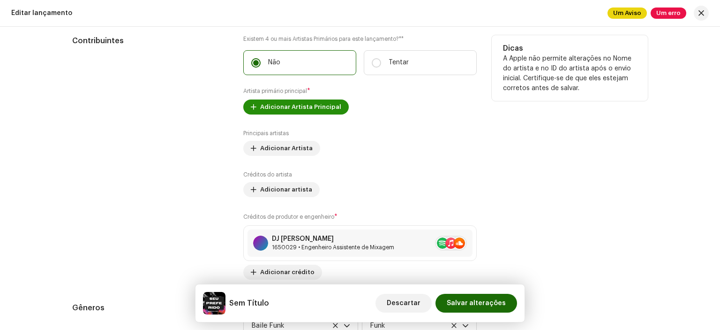
click at [331, 114] on span "Adicionar Artista Principal" at bounding box center [300, 107] width 81 height 19
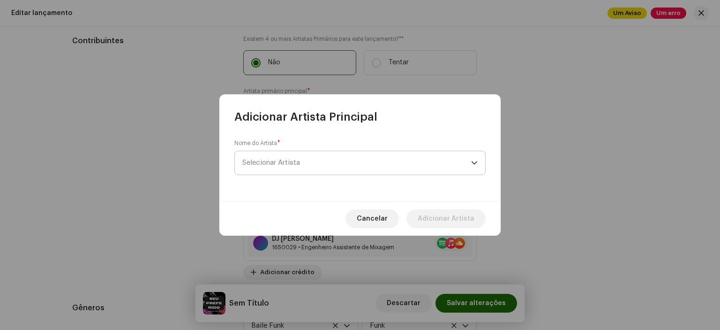
click at [329, 170] on span "Selecionar Artista" at bounding box center [356, 162] width 229 height 23
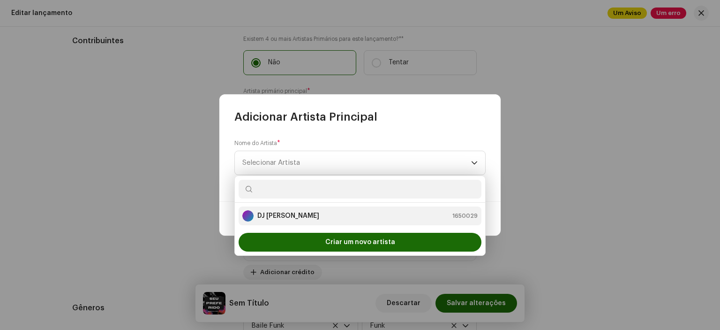
click at [315, 206] on li "DJ Tonzera 1650029" at bounding box center [360, 215] width 243 height 19
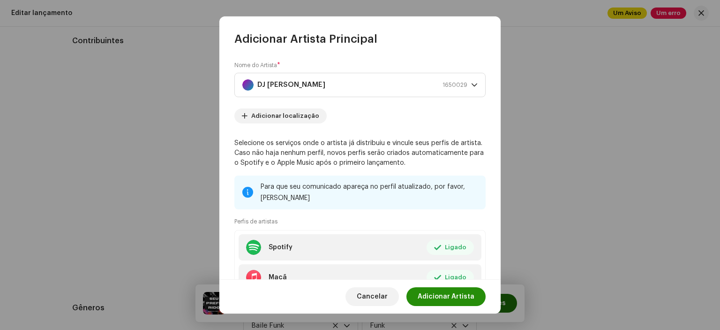
click at [453, 294] on font "Adicionar Artista" at bounding box center [446, 296] width 57 height 7
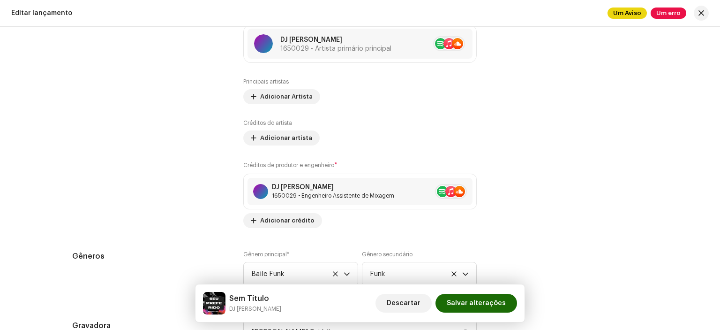
scroll to position [1076, 0]
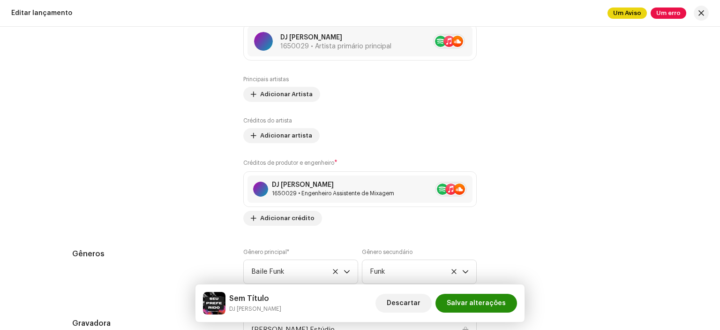
click at [479, 311] on span "Salvar alterações" at bounding box center [476, 303] width 59 height 19
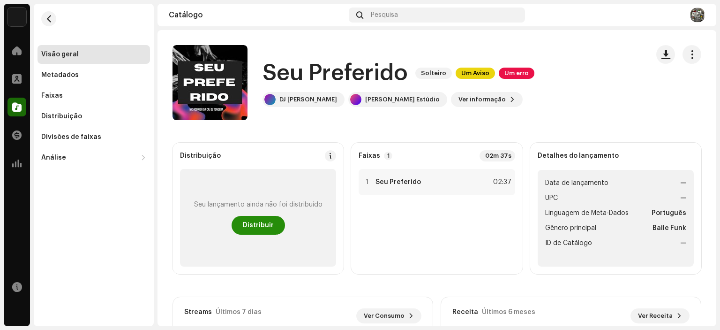
click at [265, 228] on span "Distribuir" at bounding box center [258, 225] width 31 height 19
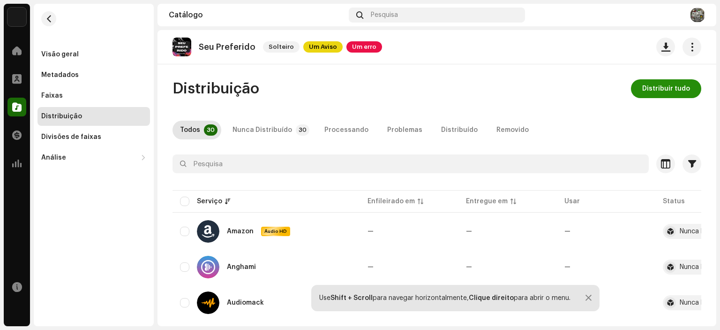
click at [661, 83] on span "Distribuir tudo" at bounding box center [666, 88] width 48 height 19
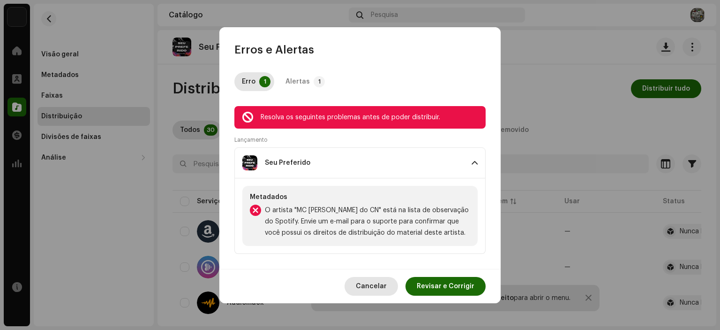
click at [371, 289] on span "Cancelar" at bounding box center [371, 286] width 31 height 19
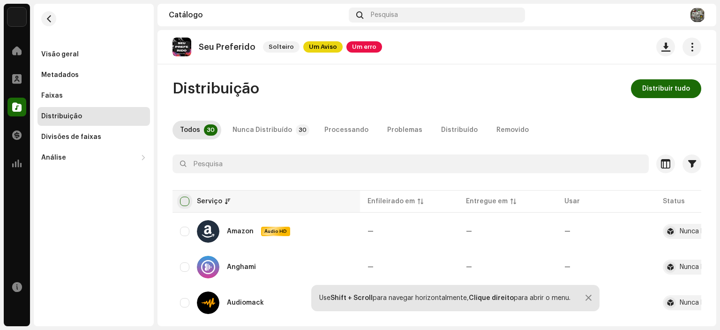
click at [187, 202] on input "checkbox" at bounding box center [184, 200] width 9 height 9
checkbox input "true"
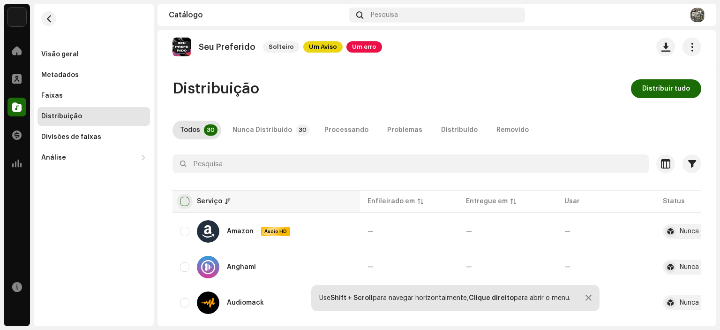
checkbox input "true"
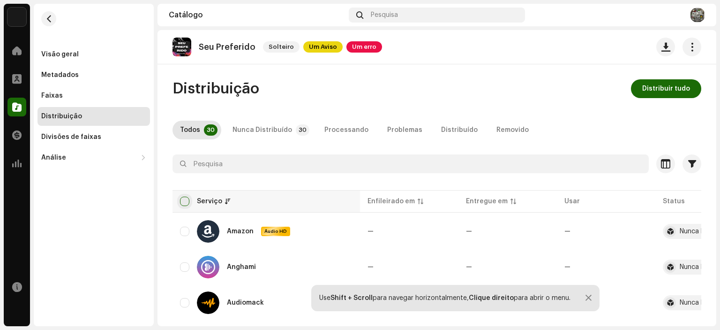
checkbox input "true"
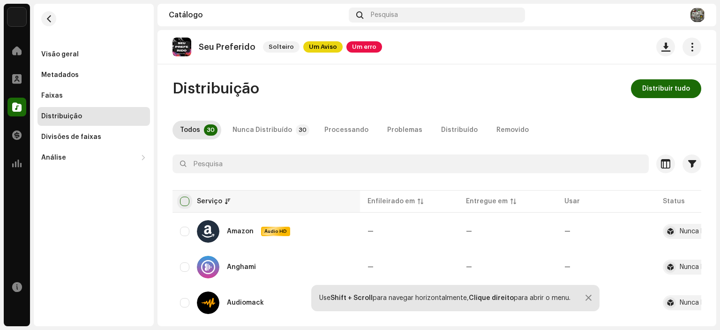
checkbox input "true"
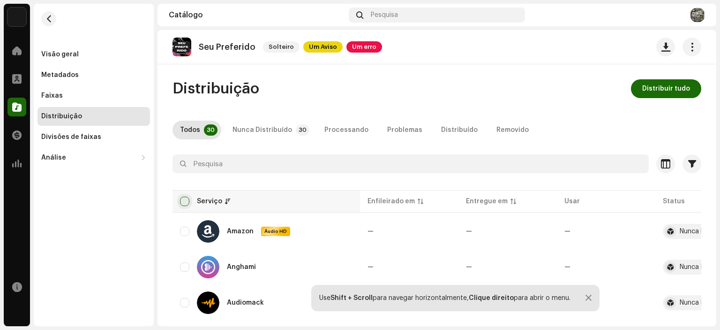
checkbox input "true"
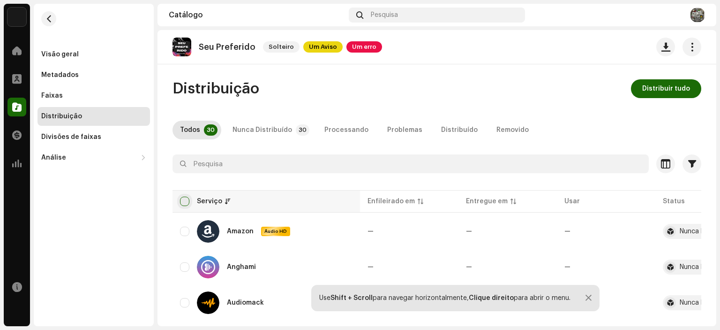
checkbox input "true"
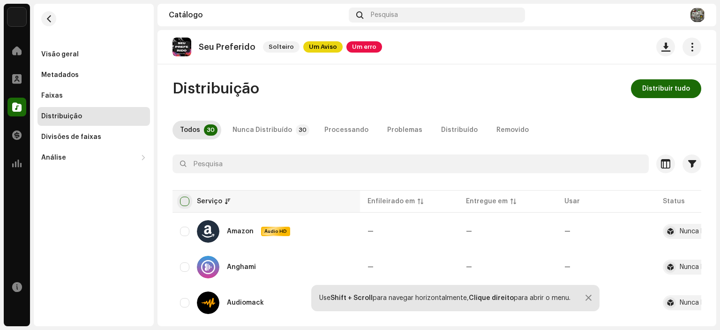
checkbox input "true"
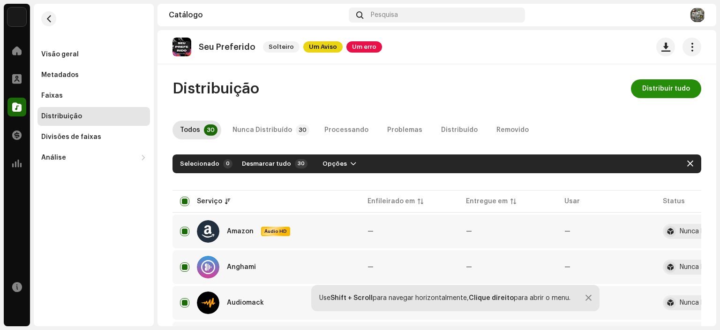
click at [659, 90] on font "Distribuir tudo" at bounding box center [666, 88] width 48 height 7
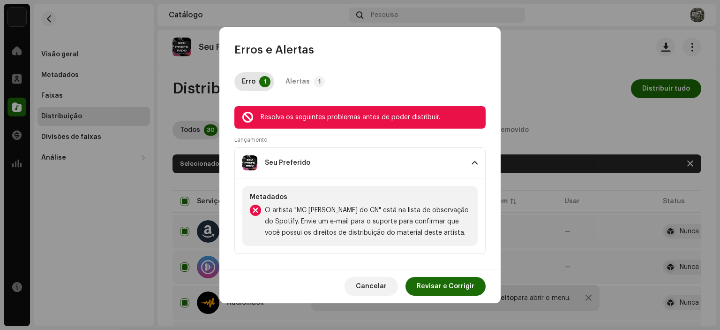
click at [336, 173] on p-accordion-header "Seu Preferido" at bounding box center [359, 162] width 251 height 31
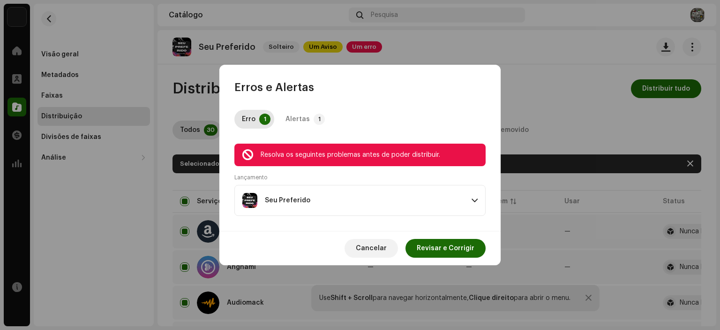
click at [369, 196] on div "Seu Preferido" at bounding box center [353, 200] width 222 height 15
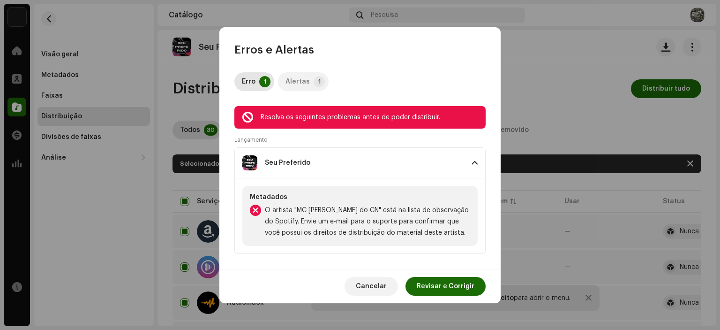
click at [289, 79] on font "Alertas" at bounding box center [298, 81] width 24 height 7
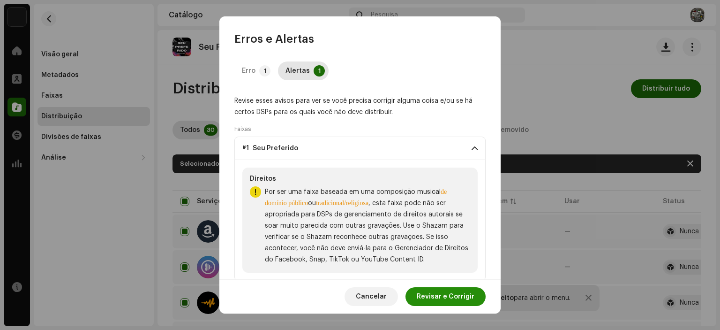
click at [464, 288] on span "Revisar e Corrigir" at bounding box center [446, 296] width 58 height 19
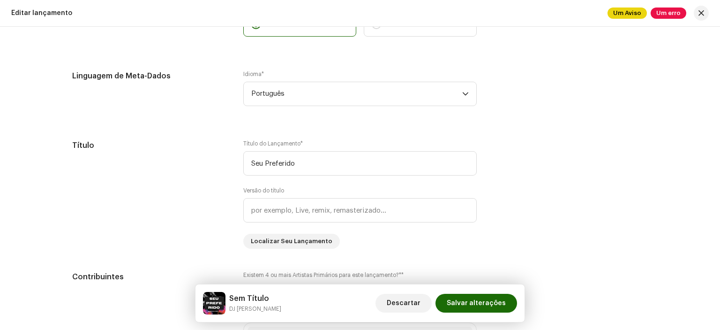
scroll to position [781, 0]
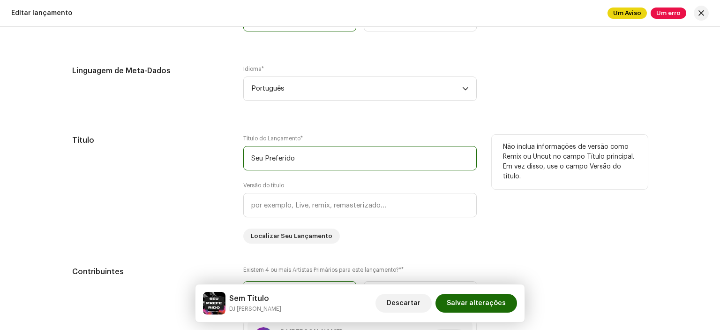
click at [316, 154] on input "Seu Preferido" at bounding box center [360, 158] width 234 height 24
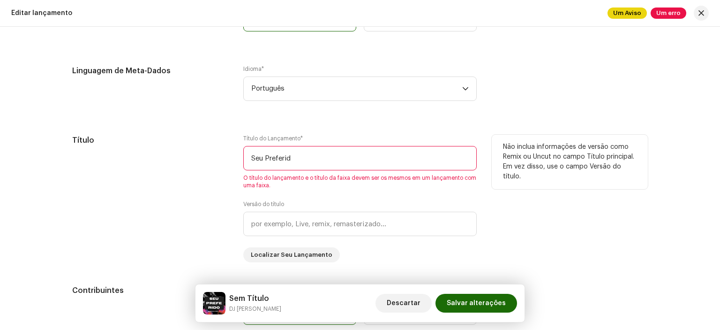
type input "Seu Preferido"
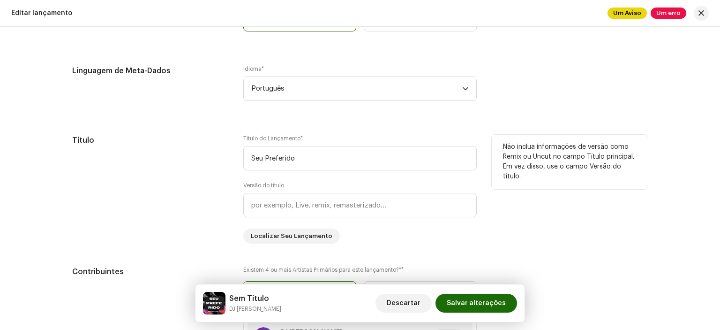
click at [416, 224] on div "Título do Lançamento * Seu Preferido Versão do título Localizar Seu Lançamento" at bounding box center [360, 189] width 234 height 109
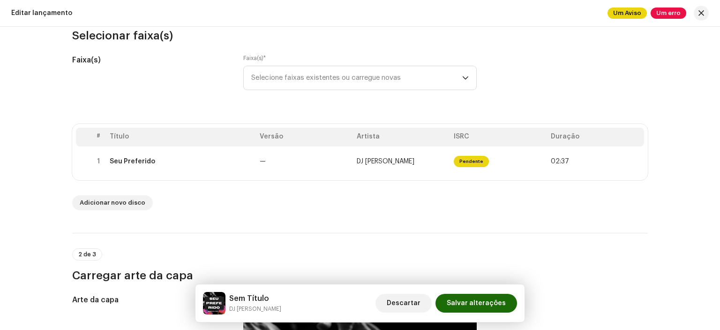
scroll to position [0, 0]
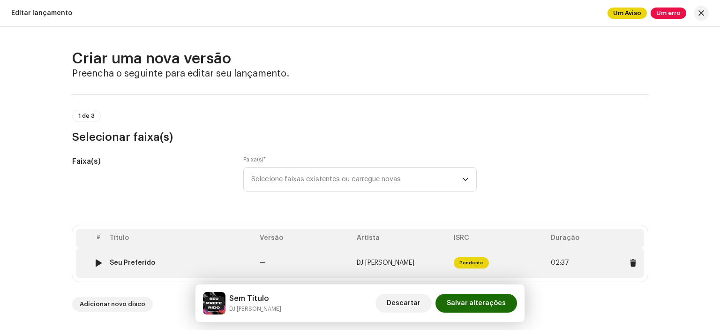
click at [379, 276] on td "DJ [PERSON_NAME]" at bounding box center [401, 263] width 97 height 30
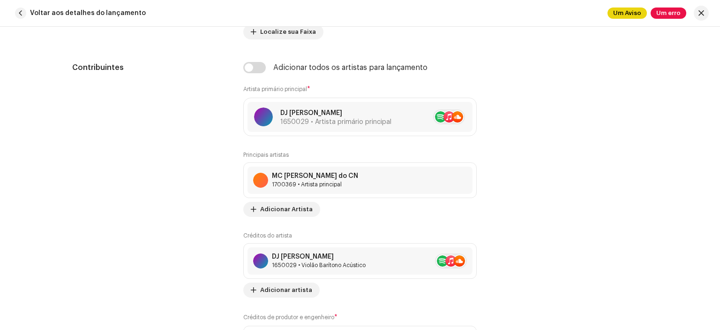
scroll to position [563, 0]
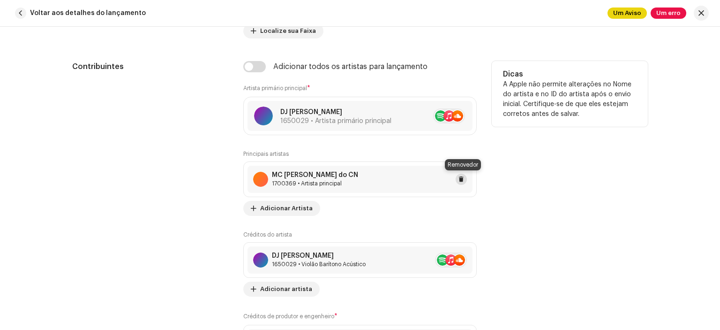
click at [461, 178] on span at bounding box center [462, 179] width 6 height 8
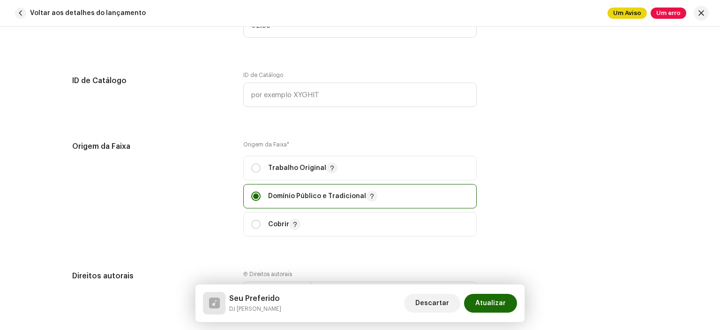
scroll to position [1166, 0]
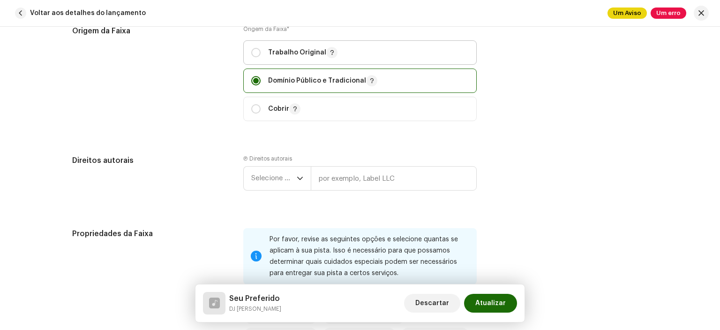
click at [302, 58] on p "Trabalho Original" at bounding box center [302, 52] width 69 height 11
radio input "true"
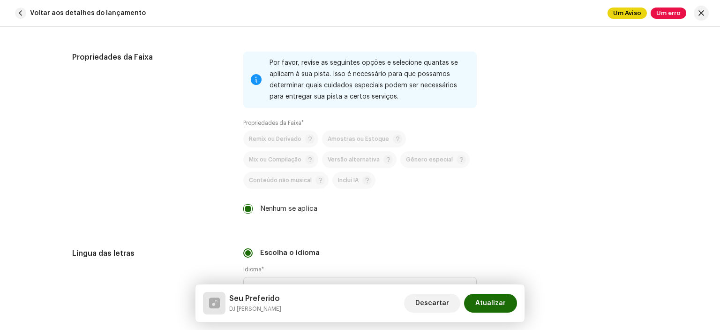
scroll to position [1343, 0]
click at [489, 311] on span "Atualizar" at bounding box center [490, 303] width 30 height 19
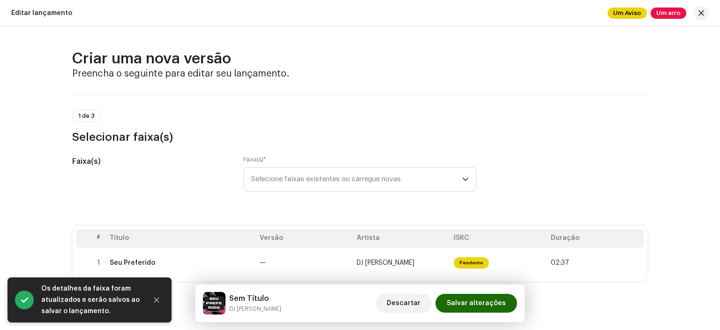
click at [489, 311] on span "Salvar alterações" at bounding box center [476, 303] width 59 height 19
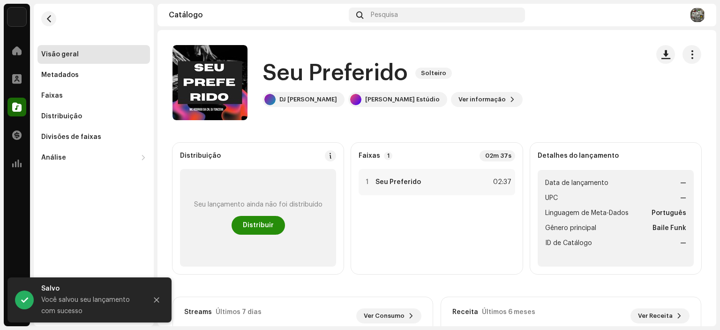
click at [256, 227] on font "Distribuir" at bounding box center [258, 225] width 31 height 7
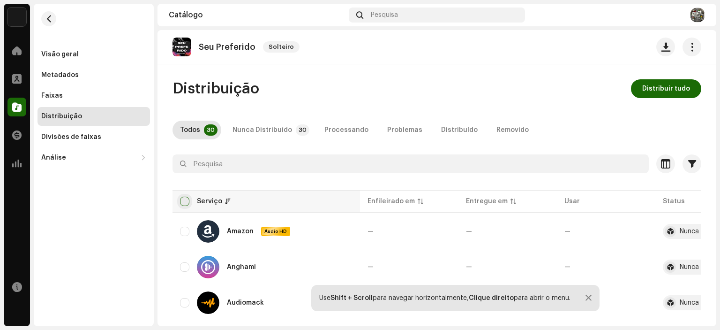
click at [188, 198] on input "checkbox" at bounding box center [184, 200] width 9 height 9
checkbox input "true"
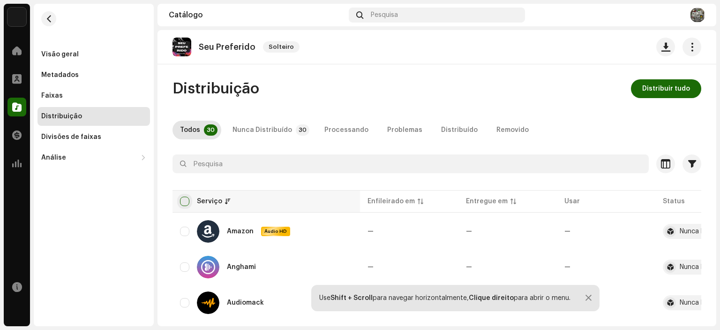
checkbox input "true"
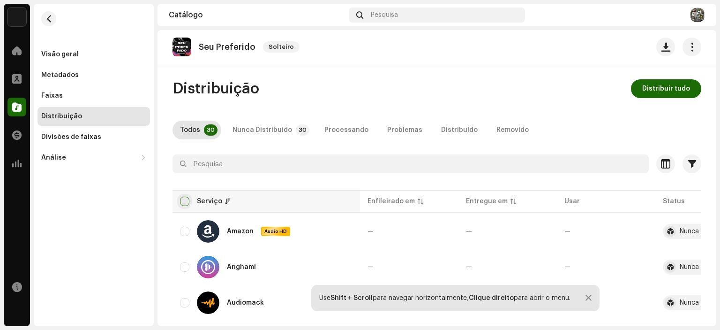
checkbox input "true"
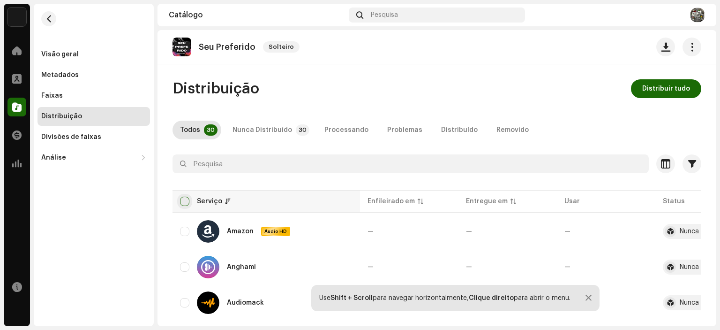
checkbox input "true"
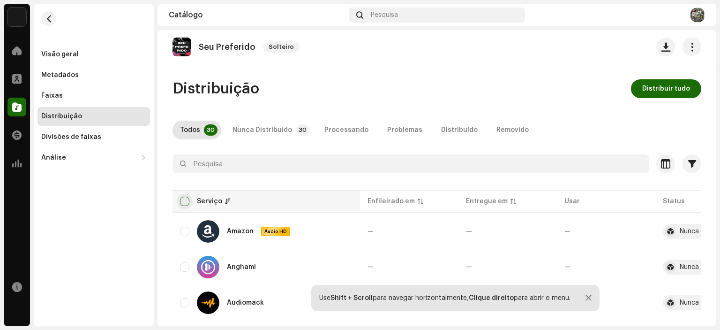
checkbox input "true"
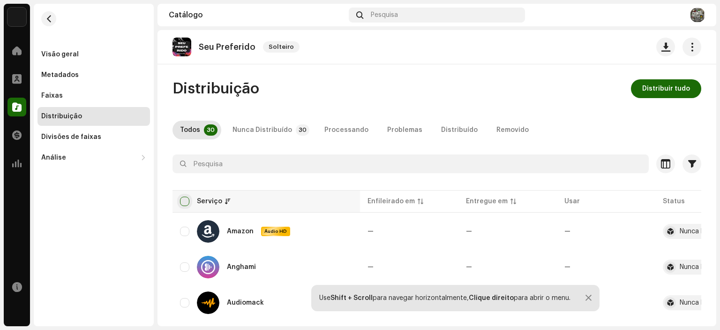
checkbox input "true"
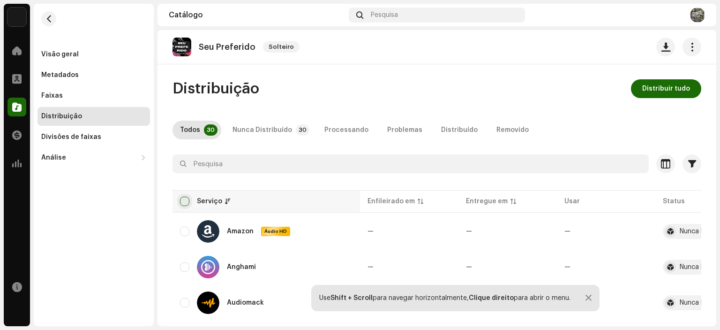
checkbox input "true"
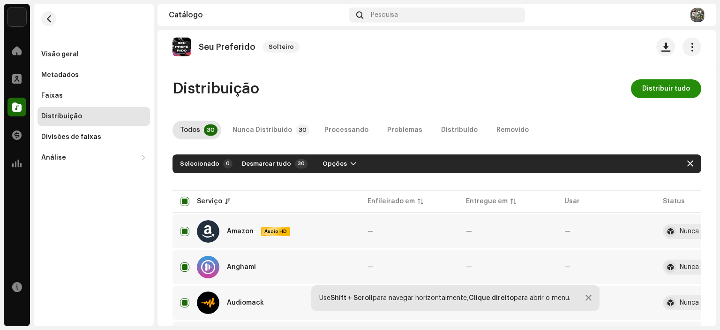
click at [642, 83] on span "Distribuir tudo" at bounding box center [666, 88] width 48 height 19
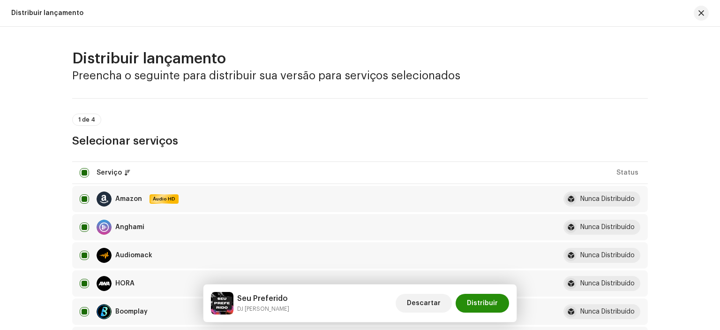
click at [493, 298] on span "Distribuir" at bounding box center [482, 303] width 31 height 19
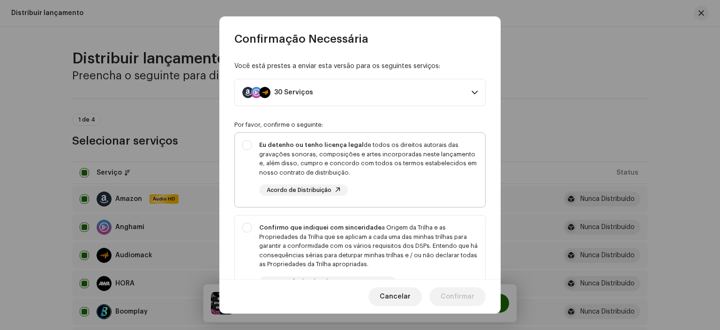
click at [249, 139] on div "Eu detenho ou tenho licença legal de todos os direitos autorais das gravações s…" at bounding box center [360, 168] width 250 height 70
checkbox input "true"
click at [250, 226] on div "Confirmo que indiquei com sinceridade a Origem da Trilha e as Propriedades da T…" at bounding box center [360, 255] width 250 height 80
checkbox input "true"
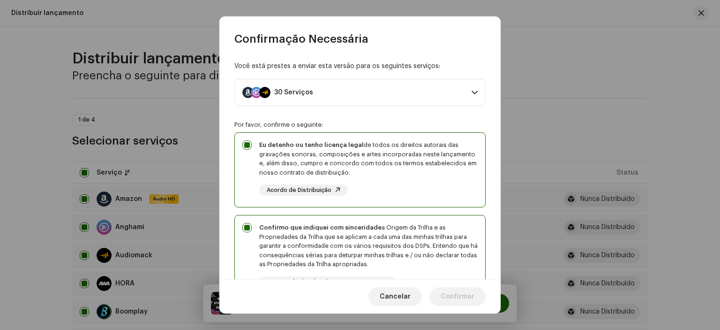
scroll to position [180, 0]
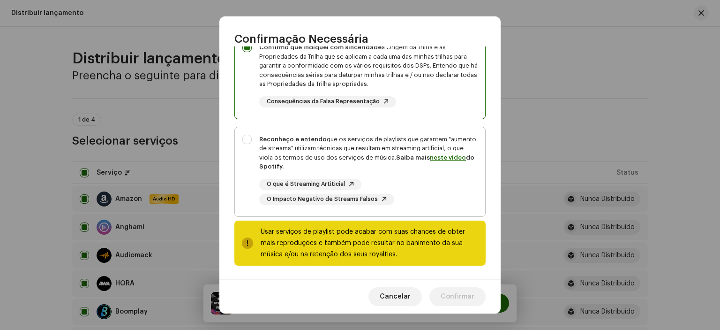
click at [242, 143] on div "Reconheço e entendo que os serviços de playlists que garantem "aumento de strea…" at bounding box center [360, 169] width 250 height 85
checkbox input "true"
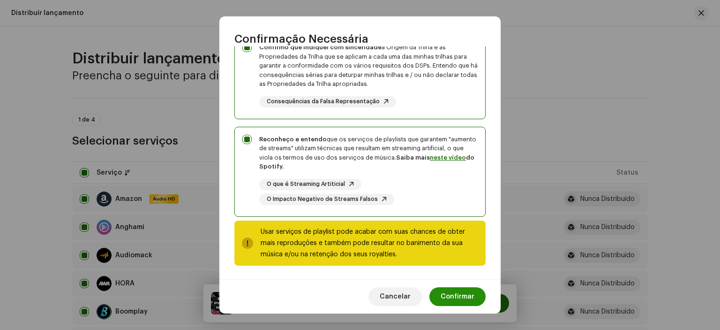
click at [452, 297] on span "Confirmar" at bounding box center [458, 296] width 34 height 19
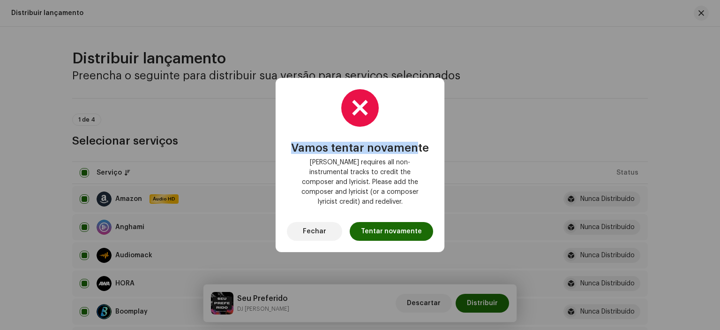
drag, startPoint x: 407, startPoint y: 118, endPoint x: 413, endPoint y: 166, distance: 49.1
click at [413, 166] on div "Vamos tentar novamente [PERSON_NAME] requires all non-instrumental tracks to cr…" at bounding box center [360, 164] width 146 height 151
click at [413, 166] on span "[PERSON_NAME] requires all non-instrumental tracks to credit the composer and l…" at bounding box center [359, 182] width 131 height 49
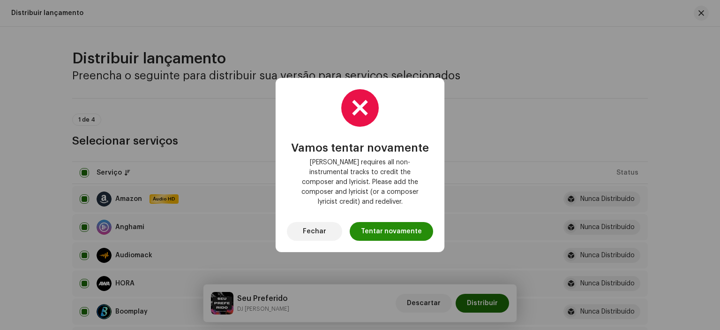
click at [406, 222] on span "Tentar novamente" at bounding box center [391, 231] width 61 height 19
click at [318, 231] on span "Fechar" at bounding box center [314, 231] width 23 height 19
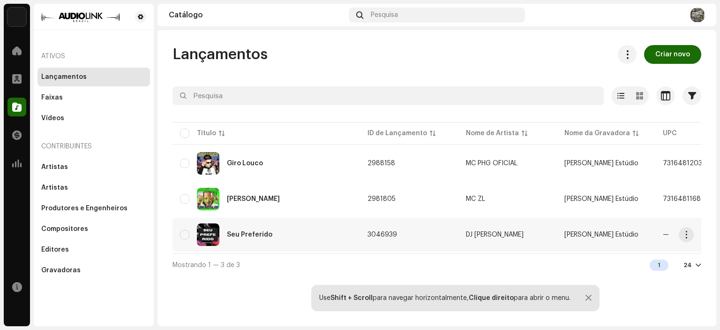
click at [249, 237] on font "Seu Preferido" at bounding box center [249, 234] width 45 height 7
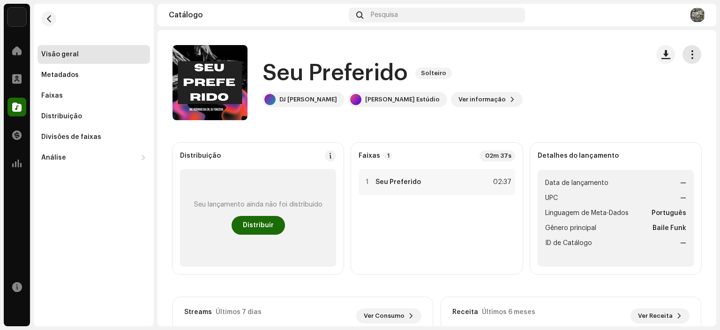
click at [689, 54] on span "button" at bounding box center [692, 55] width 9 height 8
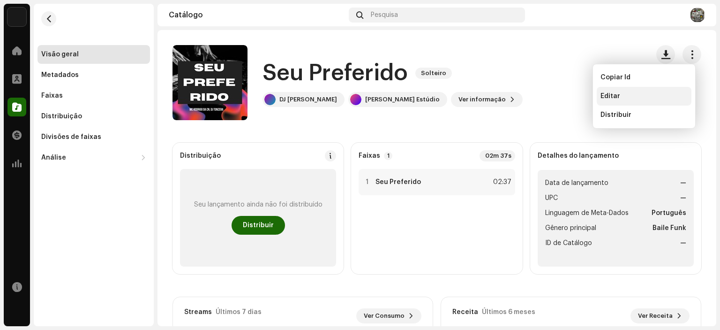
click at [637, 93] on div "Editar" at bounding box center [644, 96] width 87 height 8
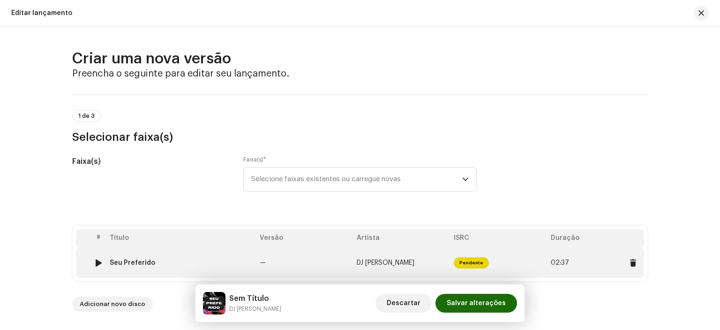
click at [356, 256] on td "DJ [PERSON_NAME]" at bounding box center [401, 263] width 97 height 30
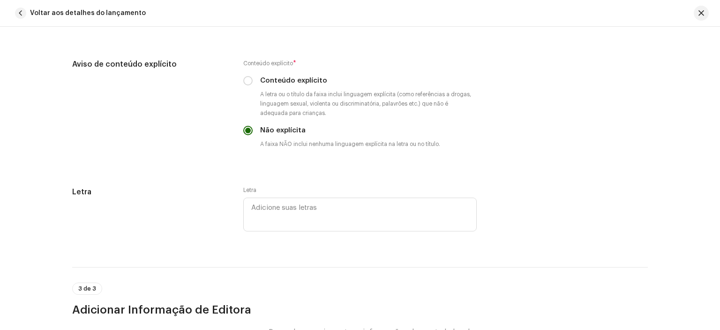
scroll to position [1643, 0]
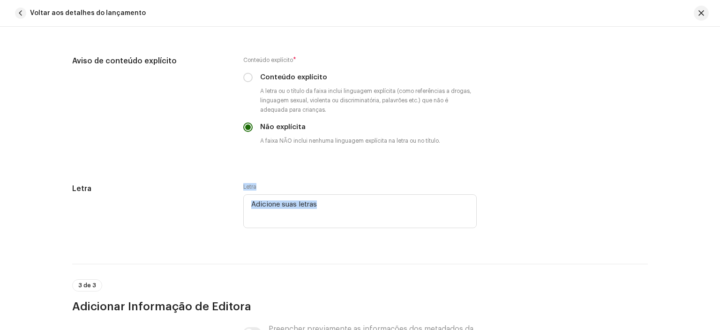
drag, startPoint x: 328, startPoint y: 249, endPoint x: 331, endPoint y: 189, distance: 60.1
click at [332, 212] on textarea at bounding box center [360, 211] width 234 height 34
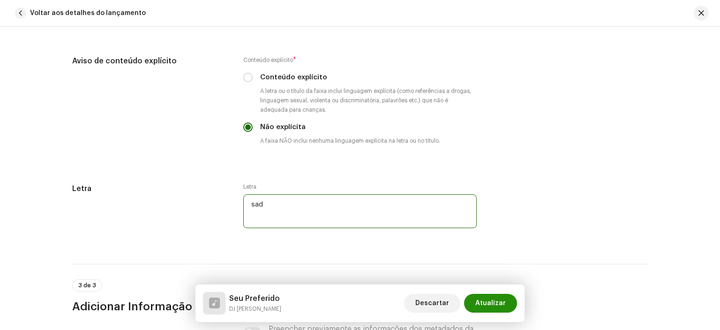
type textarea "sad"
click at [499, 309] on span "Atualizar" at bounding box center [490, 303] width 30 height 19
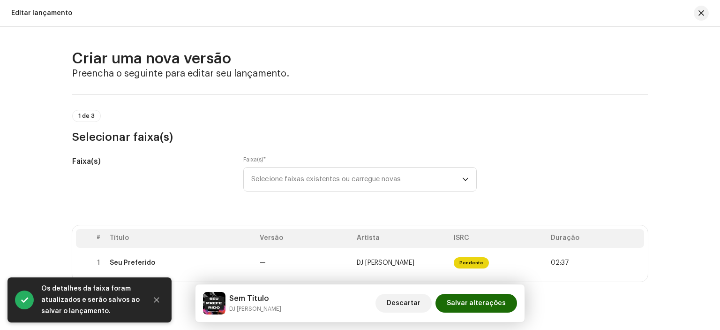
click at [499, 309] on span "Salvar alterações" at bounding box center [476, 303] width 59 height 19
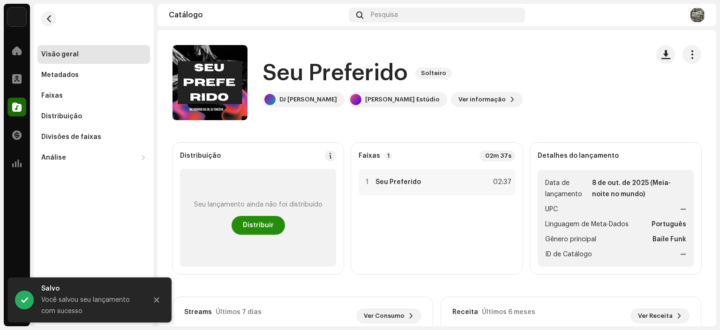
click at [269, 227] on font "Distribuir" at bounding box center [258, 225] width 31 height 7
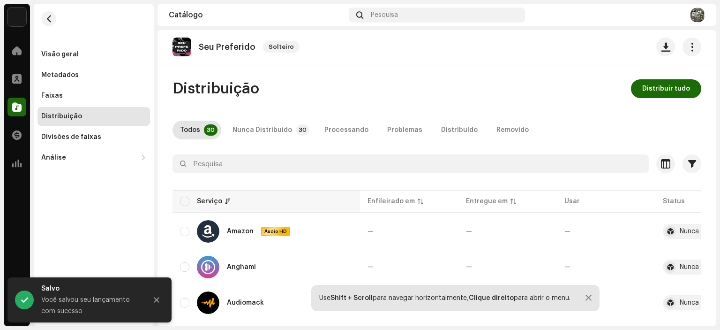
click at [189, 194] on th "Serviço" at bounding box center [267, 201] width 188 height 23
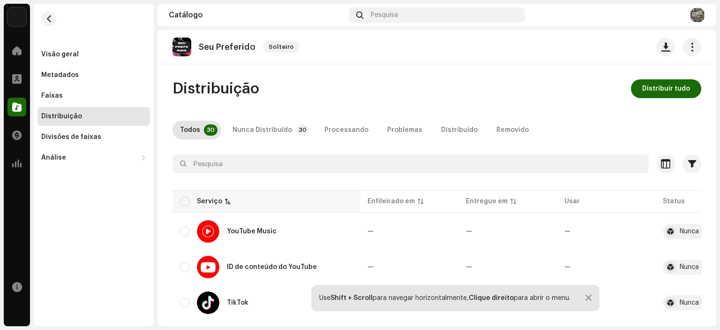
click at [191, 201] on div "Serviço" at bounding box center [266, 200] width 173 height 9
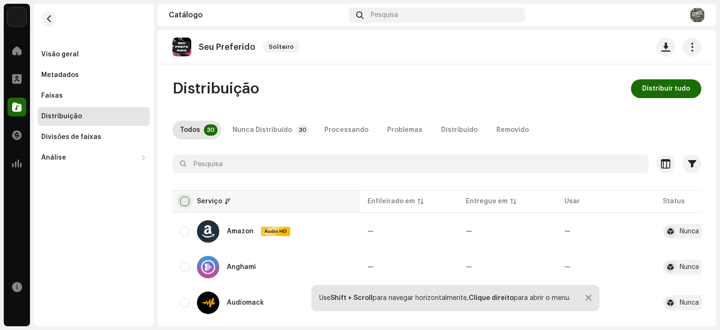
click at [187, 201] on input "checkbox" at bounding box center [184, 200] width 9 height 9
checkbox input "true"
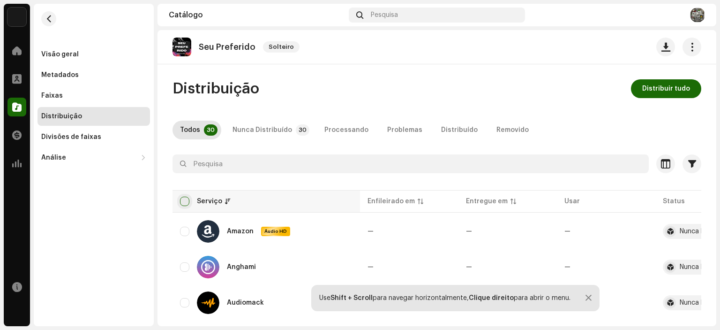
checkbox input "true"
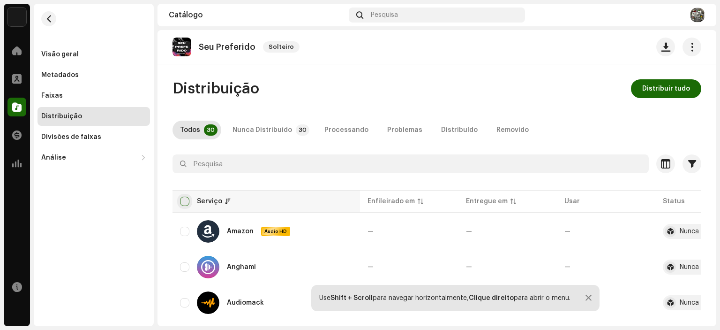
checkbox input "true"
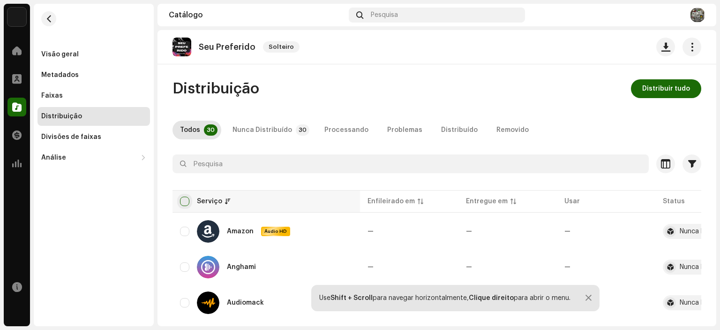
checkbox input "true"
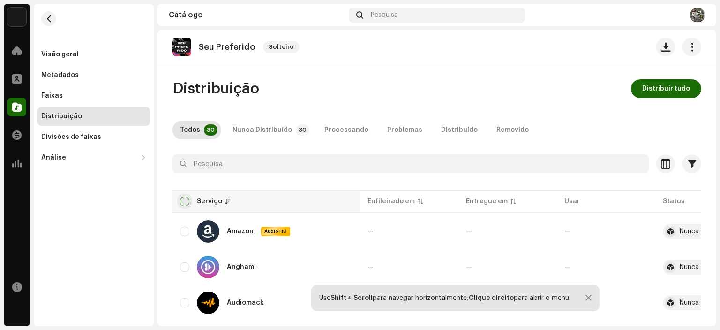
checkbox input "true"
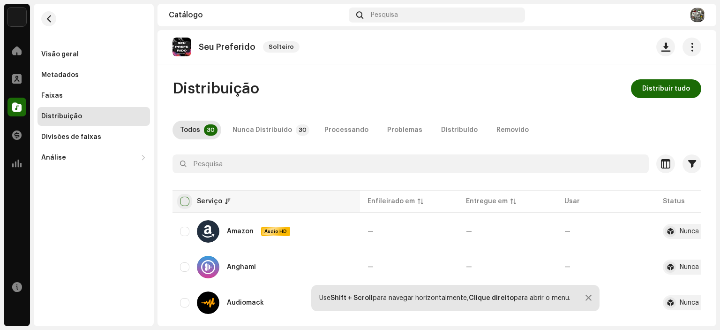
checkbox input "true"
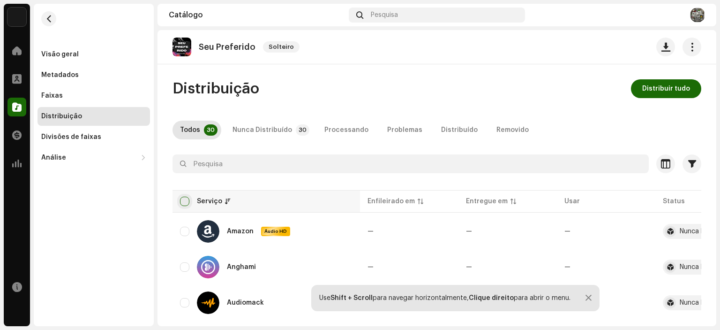
checkbox input "true"
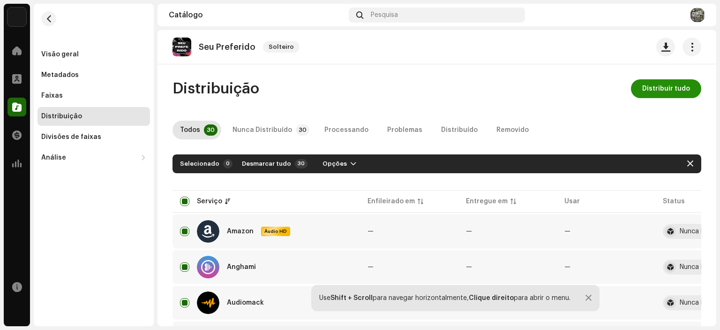
click at [642, 91] on span "Distribuir tudo" at bounding box center [666, 88] width 48 height 19
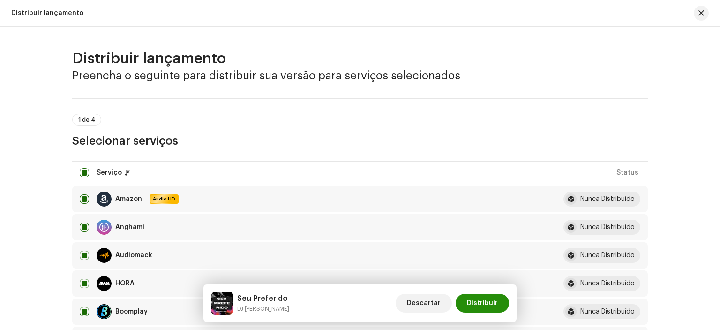
click at [480, 303] on font "Distribuir" at bounding box center [482, 303] width 31 height 7
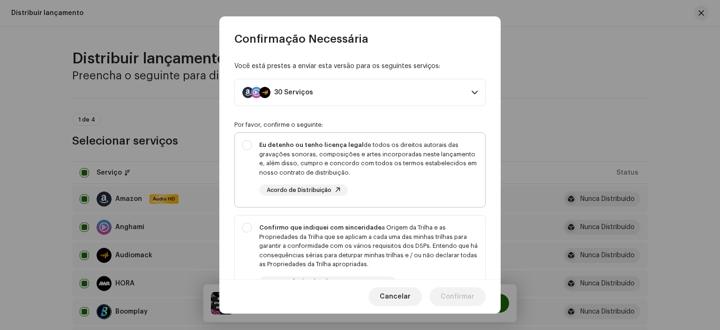
click at [248, 142] on div "Eu detenho ou tenho licença legal de todos os direitos autorais das gravações s…" at bounding box center [360, 168] width 250 height 70
checkbox input "true"
click at [249, 233] on div "Confirmo que indiquei com sinceridade a Origem da Trilha e as Propriedades da T…" at bounding box center [360, 255] width 250 height 80
checkbox input "true"
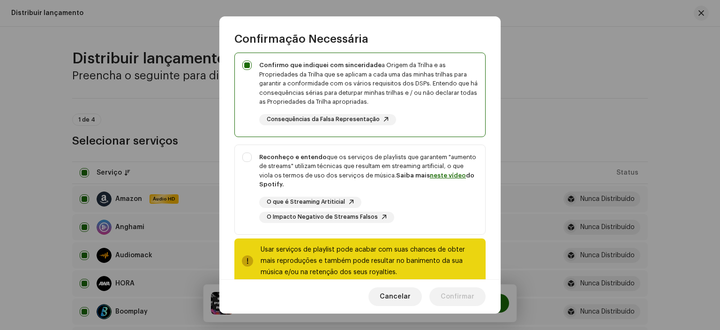
scroll to position [163, 0]
click at [251, 156] on div "Reconheço e entendo que os serviços de playlists que garantem "aumento de strea…" at bounding box center [360, 186] width 250 height 85
checkbox input "true"
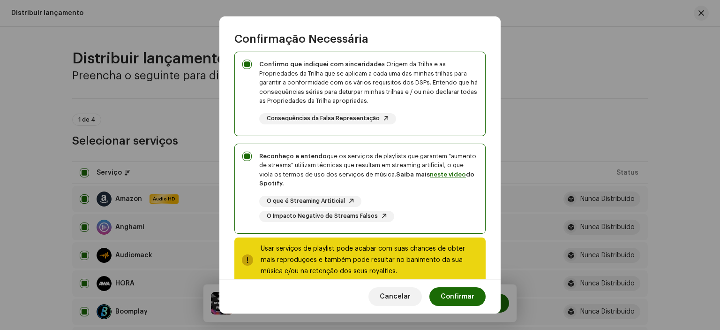
scroll to position [180, 0]
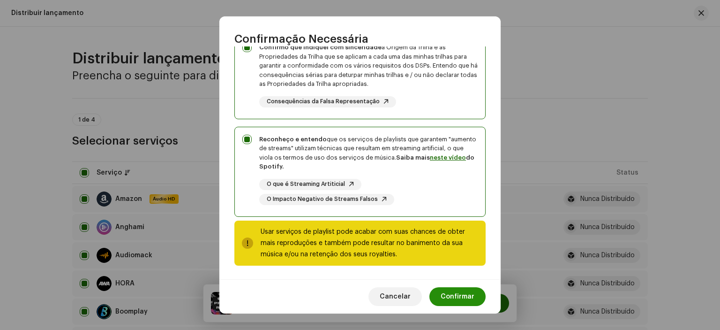
click at [459, 299] on font "Confirmar" at bounding box center [458, 296] width 34 height 7
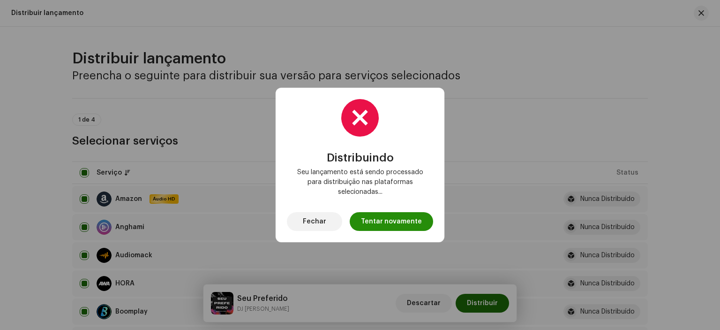
click at [373, 225] on span "Tentar novamente" at bounding box center [391, 221] width 61 height 19
click at [331, 216] on button "Fechar" at bounding box center [314, 221] width 55 height 19
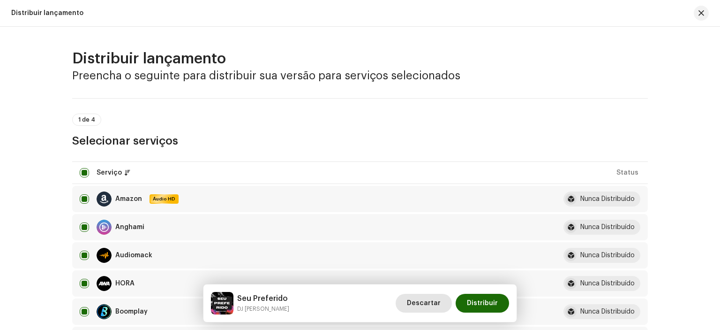
click at [438, 302] on font "Descartar" at bounding box center [424, 303] width 34 height 7
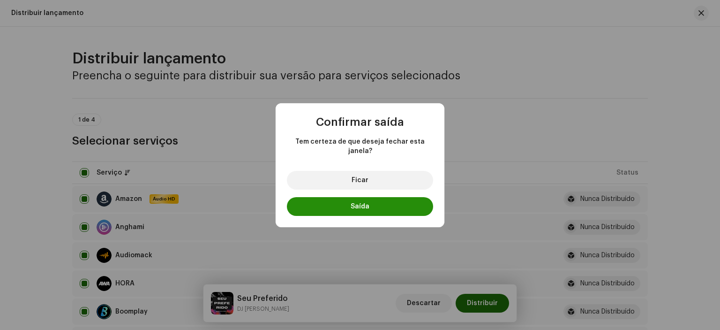
click at [371, 206] on button "Saída" at bounding box center [360, 206] width 146 height 19
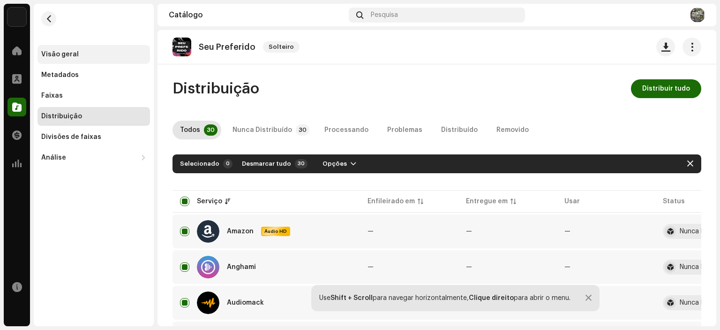
click at [55, 53] on font "Visão geral" at bounding box center [60, 54] width 38 height 7
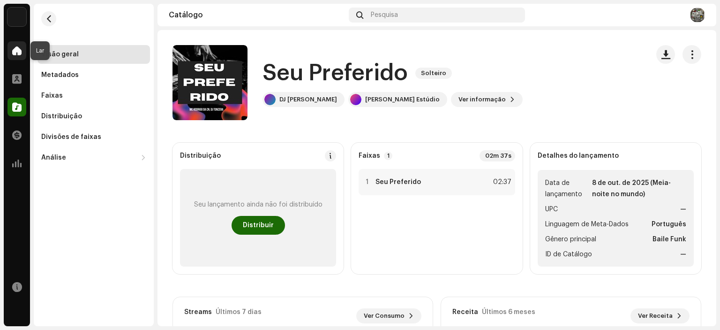
click at [26, 57] on div at bounding box center [17, 50] width 19 height 19
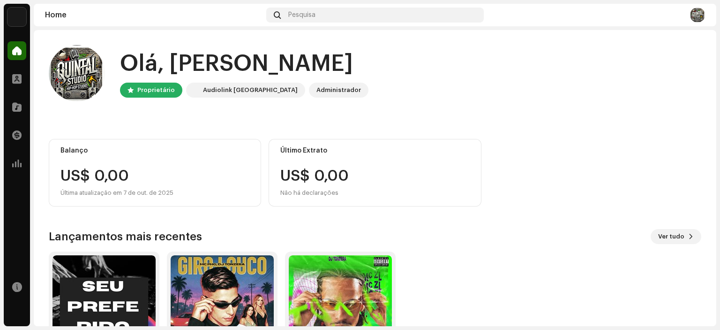
scroll to position [75, 0]
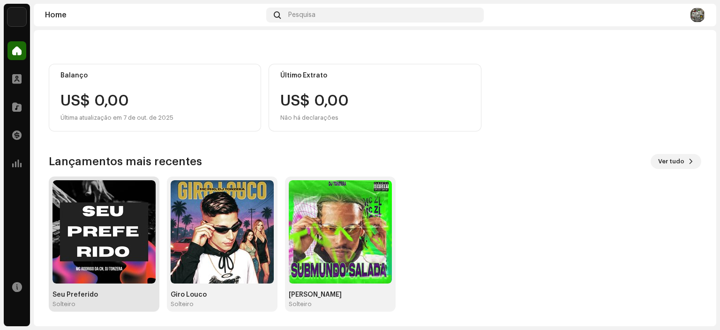
click at [107, 214] on img at bounding box center [104, 231] width 103 height 103
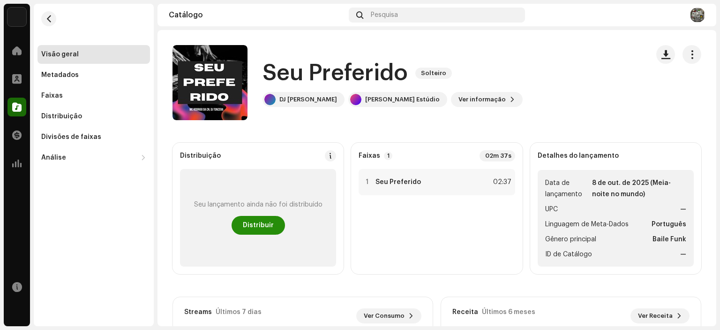
click at [255, 226] on font "Distribuir" at bounding box center [258, 225] width 31 height 7
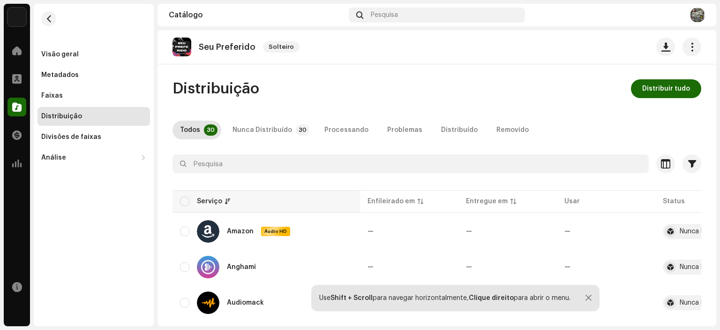
click at [189, 199] on div "Serviço" at bounding box center [266, 200] width 173 height 9
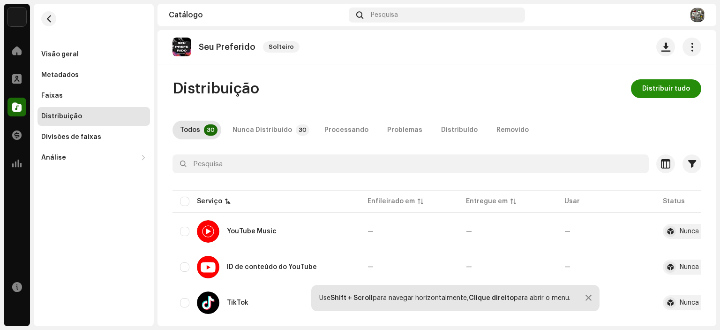
click at [652, 90] on font "Distribuir tudo" at bounding box center [666, 88] width 48 height 7
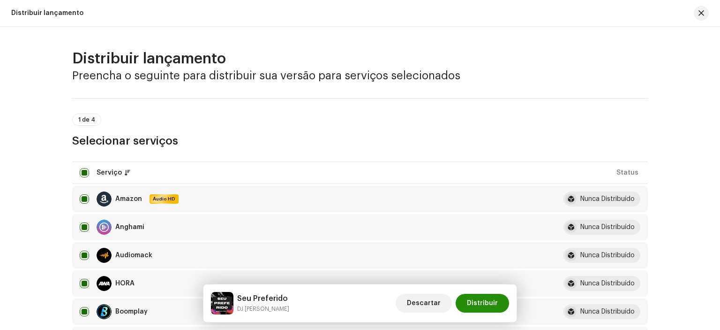
click at [480, 299] on span "Distribuir" at bounding box center [482, 303] width 31 height 19
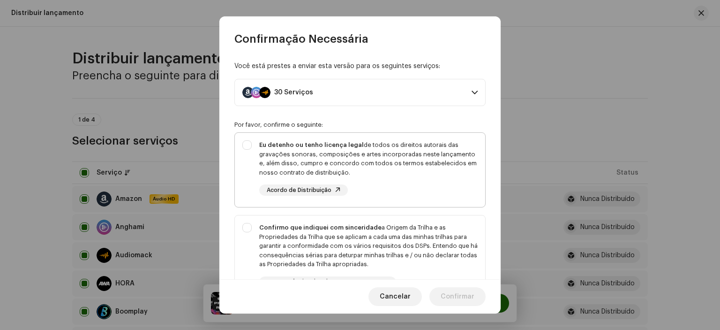
click at [249, 140] on div "Eu detenho ou tenho licença legal de todos os direitos autorais das gravações s…" at bounding box center [360, 168] width 250 height 70
checkbox input "true"
click at [245, 229] on div "Confirmo que indiquei com sinceridade a Origem da Trilha e as Propriedades da T…" at bounding box center [360, 255] width 250 height 80
checkbox input "true"
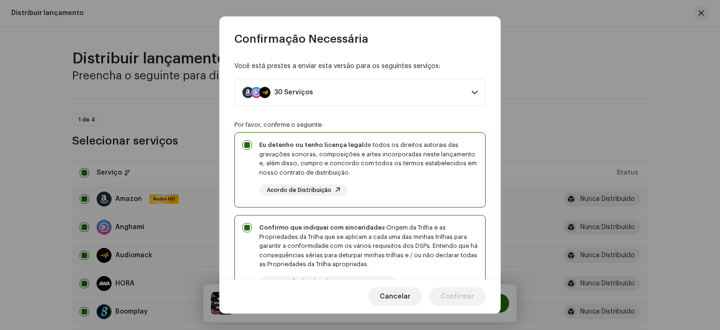
scroll to position [180, 0]
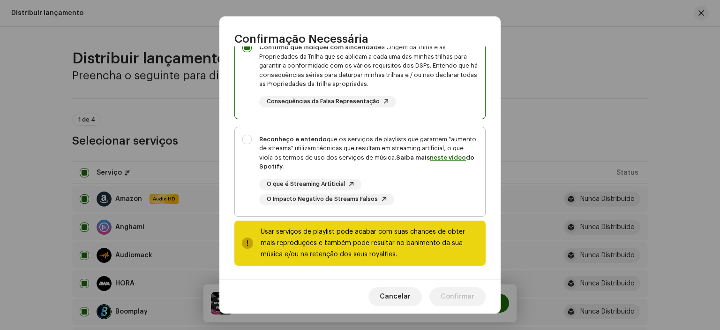
click at [245, 138] on div "Reconheço e entendo que os serviços de playlists que garantem "aumento de strea…" at bounding box center [360, 169] width 250 height 85
checkbox input "true"
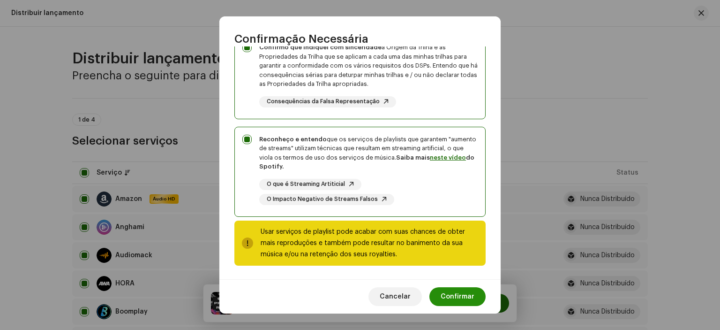
click at [461, 298] on font "Confirmar" at bounding box center [458, 296] width 34 height 7
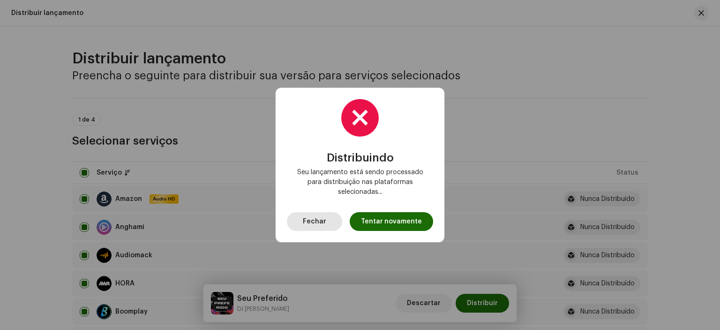
click at [339, 222] on button "Fechar" at bounding box center [314, 221] width 55 height 19
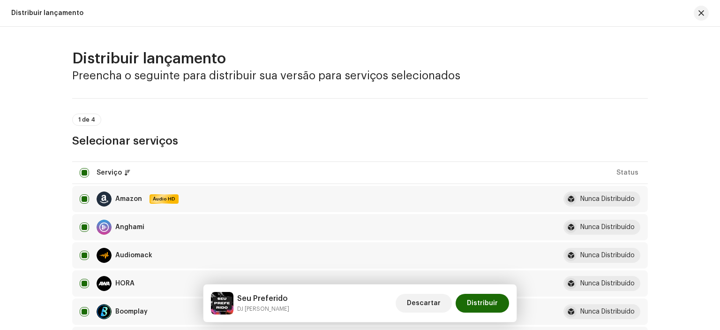
click at [72, 13] on font "Distribuir lançamento" at bounding box center [47, 13] width 72 height 7
drag, startPoint x: 704, startPoint y: 24, endPoint x: 699, endPoint y: 20, distance: 6.6
click at [699, 20] on div "Distribuir lançamento" at bounding box center [360, 13] width 720 height 27
click at [699, 20] on button "button" at bounding box center [701, 13] width 15 height 15
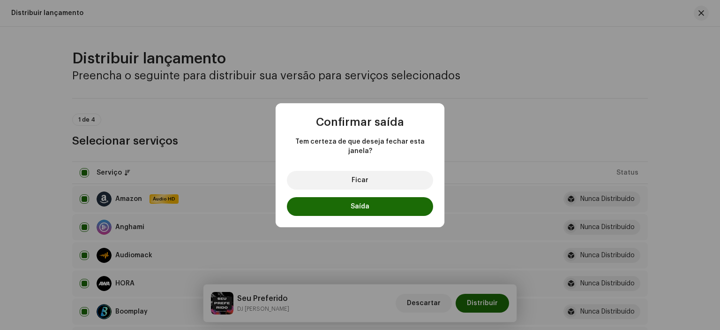
click at [365, 191] on div "Ficar Saída" at bounding box center [360, 195] width 169 height 64
click at [365, 203] on font "Saída" at bounding box center [360, 206] width 19 height 7
